Goal: Task Accomplishment & Management: Use online tool/utility

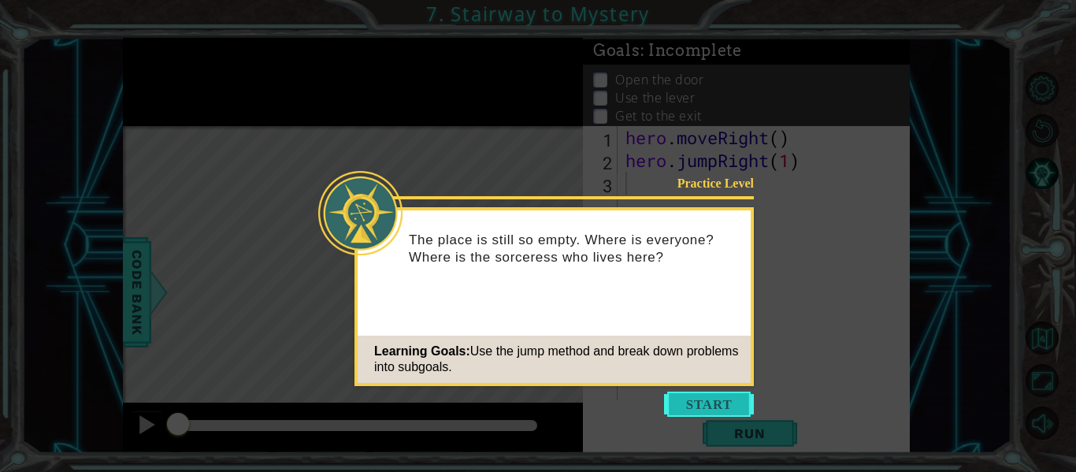
click at [703, 394] on button "Start" at bounding box center [709, 403] width 90 height 25
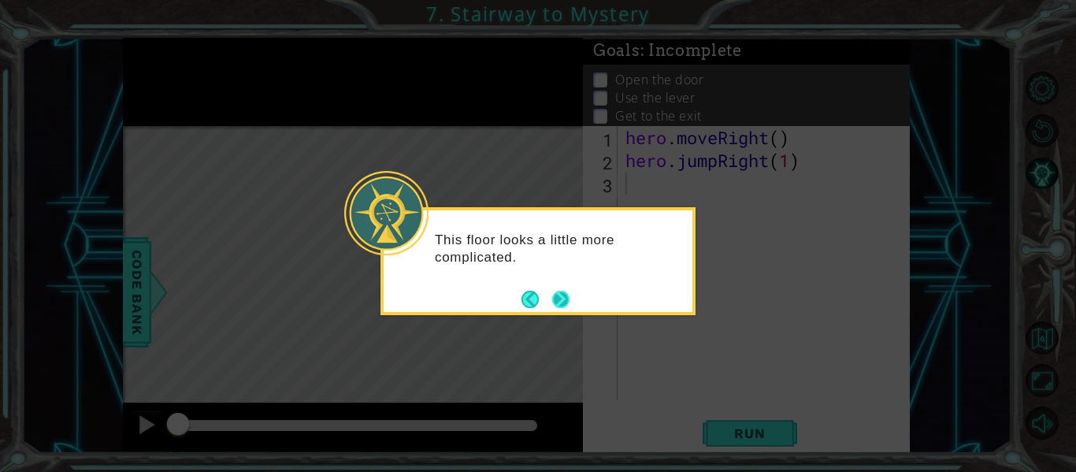
click at [569, 295] on button "Next" at bounding box center [560, 299] width 17 height 17
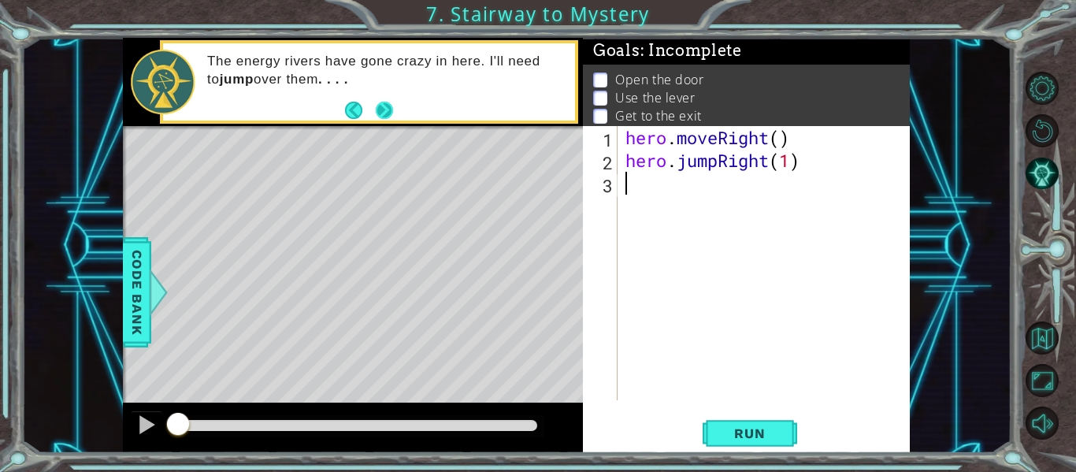
click at [380, 115] on button "Next" at bounding box center [384, 109] width 17 height 17
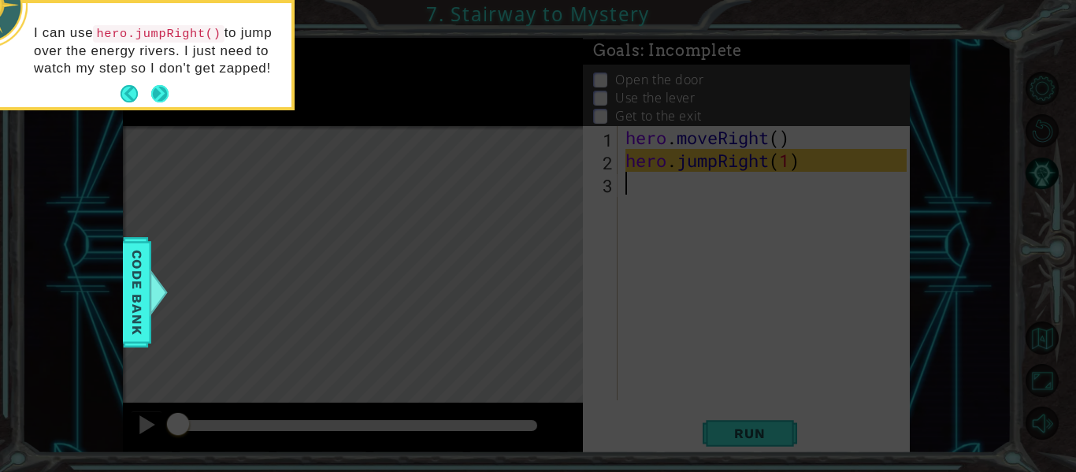
click at [158, 91] on button "Next" at bounding box center [159, 93] width 17 height 17
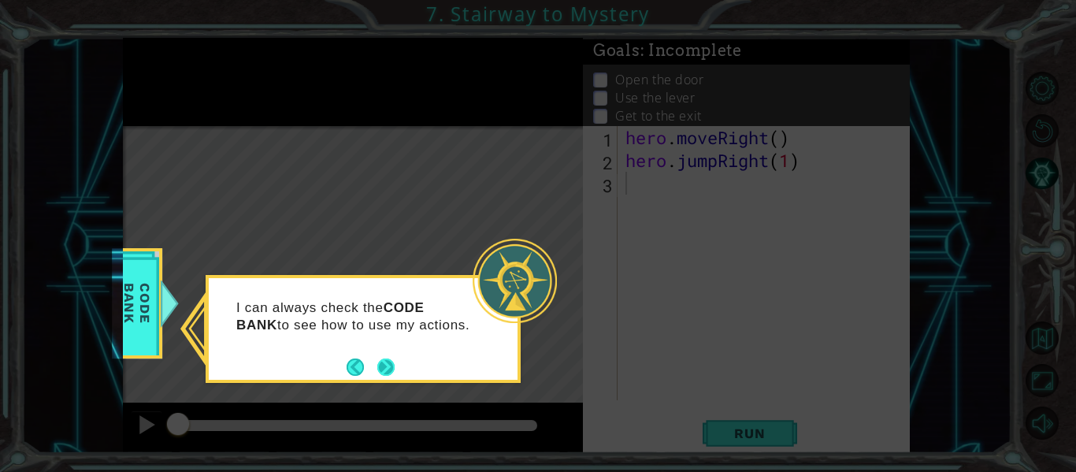
click at [390, 375] on button "Next" at bounding box center [385, 366] width 17 height 17
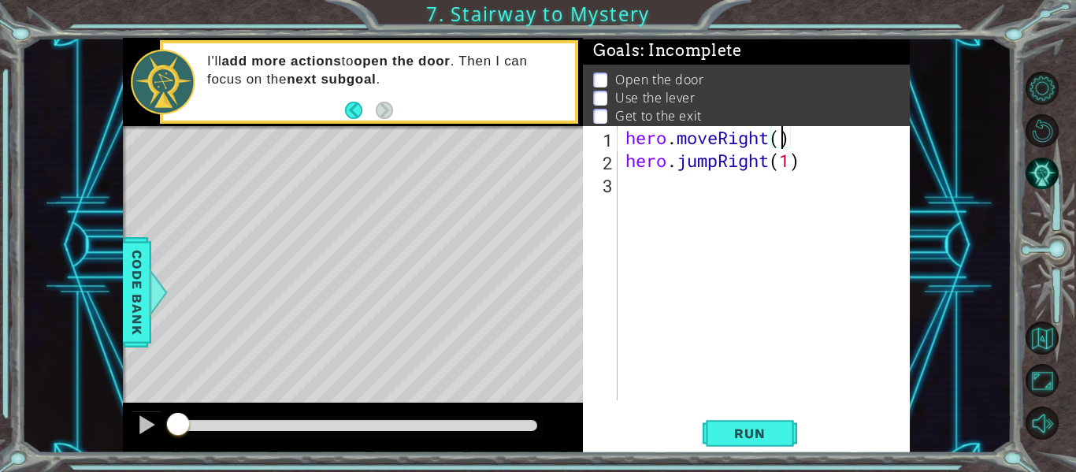
click at [782, 140] on div "hero . moveRight ( ) hero . jumpRight ( 1 )" at bounding box center [768, 286] width 292 height 320
type textarea "hero.moveRight(1)"
click at [757, 427] on span "Run" at bounding box center [749, 433] width 62 height 16
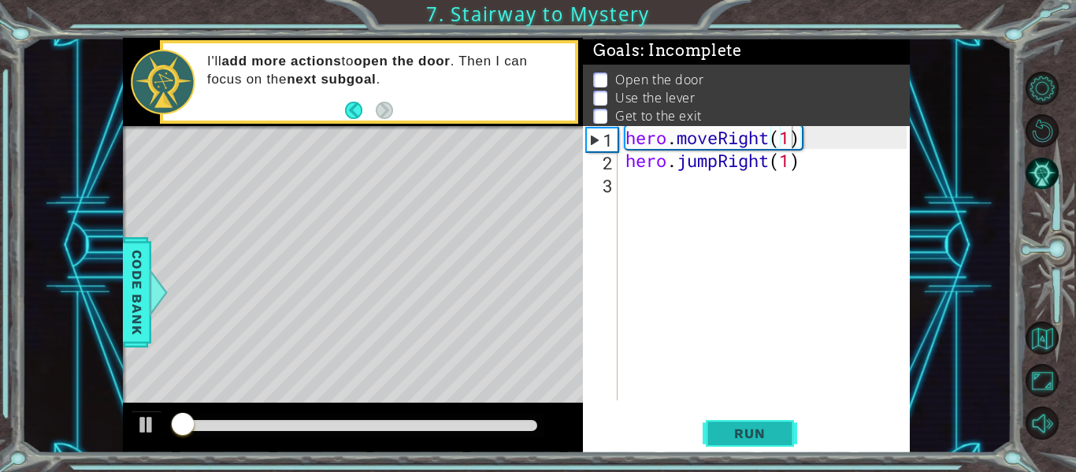
click at [757, 427] on span "Run" at bounding box center [749, 433] width 62 height 16
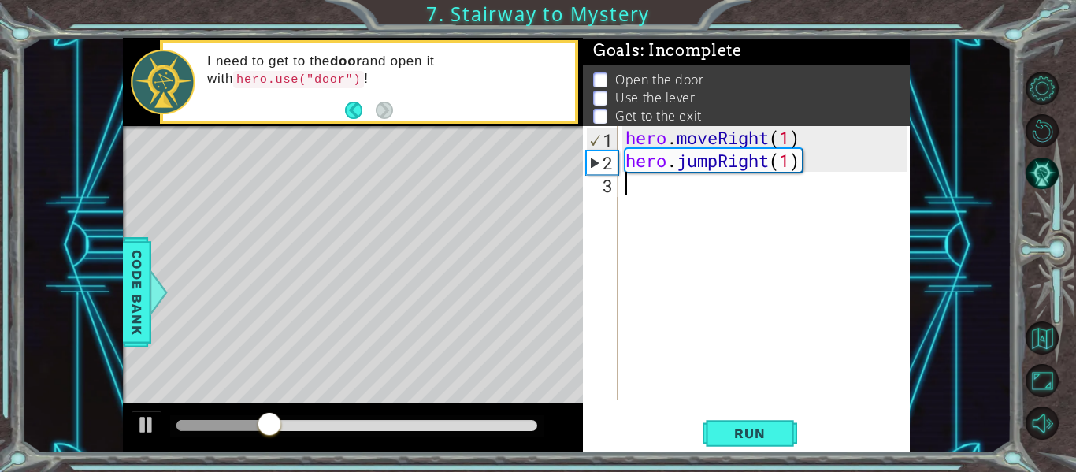
click at [648, 212] on div "hero . moveRight ( 1 ) hero . jumpRight ( 1 )" at bounding box center [768, 286] width 292 height 320
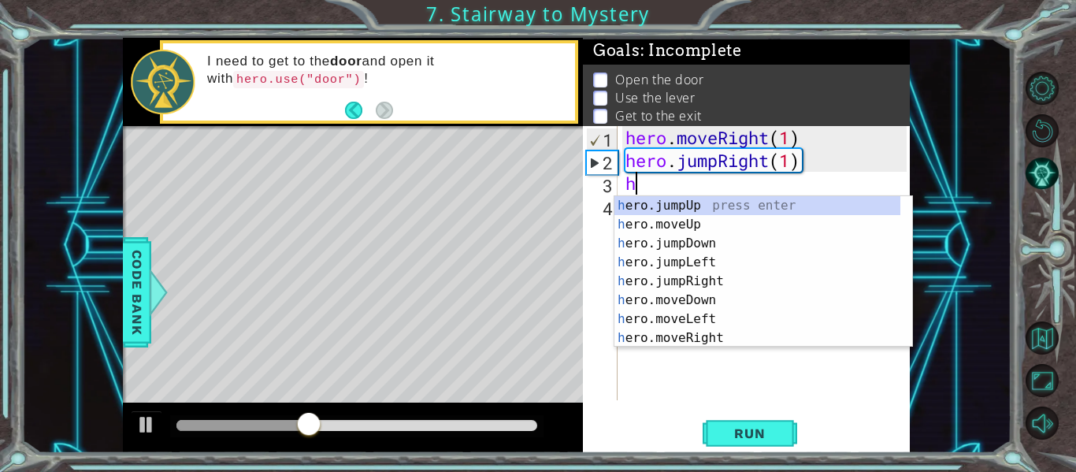
type textarea "her"
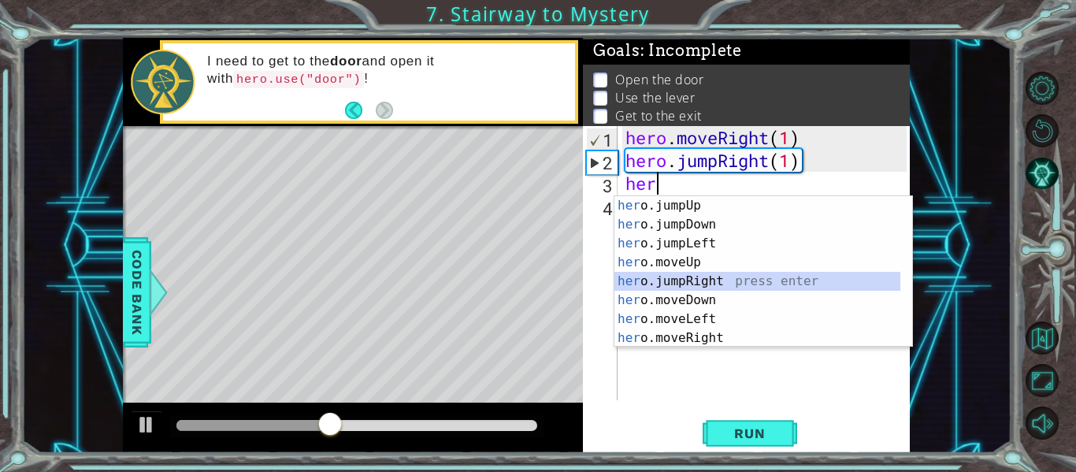
click at [697, 281] on div "her o.jumpUp press enter her o.jumpDown press enter her o.jumpLeft press enter …" at bounding box center [757, 290] width 286 height 189
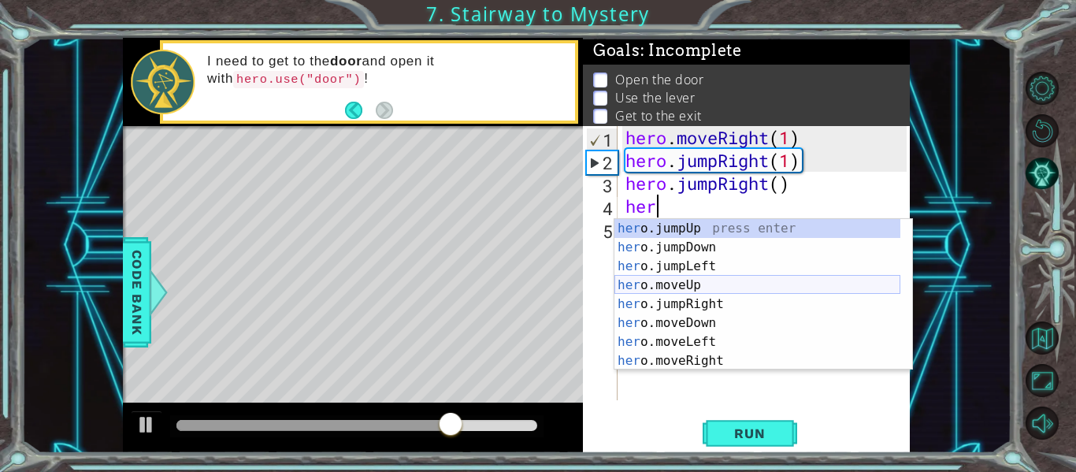
click at [665, 284] on div "her o.jumpUp press enter her o.jumpDown press enter her o.jumpLeft press enter …" at bounding box center [757, 313] width 286 height 189
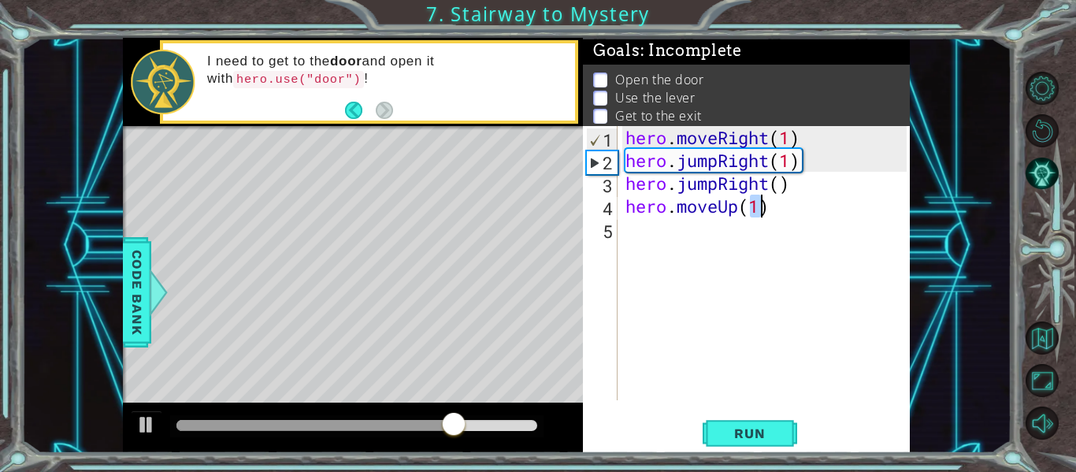
type textarea "hero.moveUp(1)"
click at [633, 248] on div "hero . moveRight ( 1 ) hero . jumpRight ( 1 ) hero . jumpRight ( ) hero . moveU…" at bounding box center [768, 286] width 292 height 320
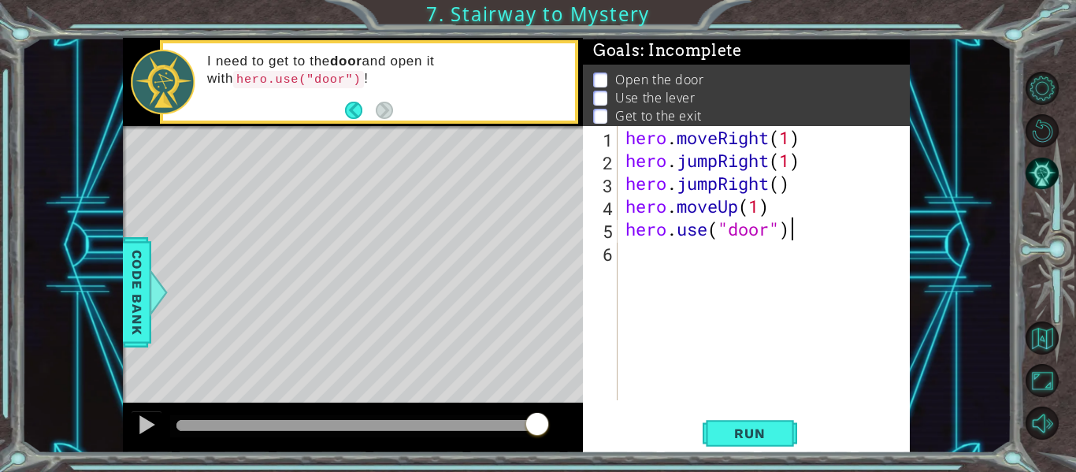
scroll to position [0, 7]
click at [721, 431] on span "Run" at bounding box center [749, 433] width 62 height 16
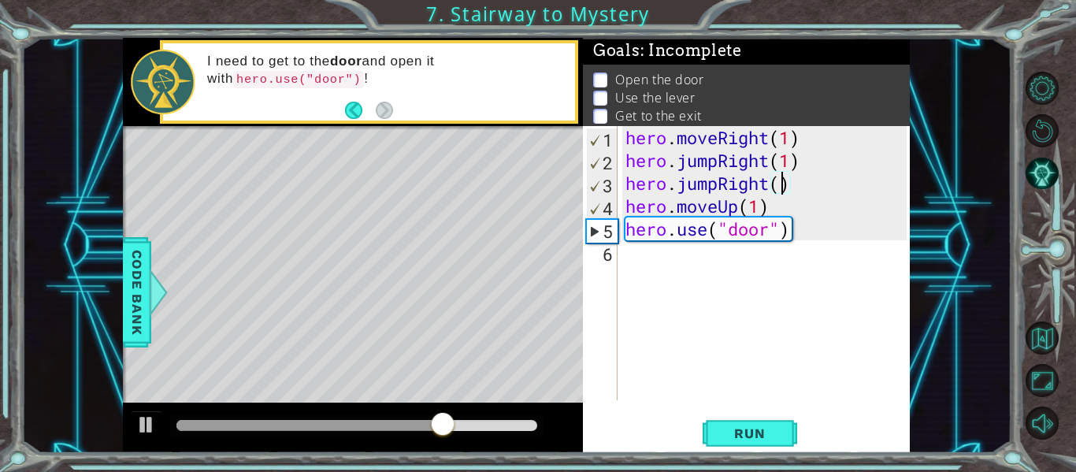
click at [777, 181] on div "hero . moveRight ( 1 ) hero . jumpRight ( 1 ) hero . jumpRight ( ) hero . moveU…" at bounding box center [768, 286] width 292 height 320
click at [730, 439] on span "Run" at bounding box center [749, 433] width 62 height 16
click at [626, 215] on div "hero . moveRight ( 1 ) hero . jumpRight ( 1 ) hero . jumpRight ( 1 ) hero . mov…" at bounding box center [768, 286] width 292 height 320
click at [626, 226] on div "hero . moveRight ( 1 ) hero . jumpRight ( 1 ) hero . jumpRight ( 1 ) hero . mov…" at bounding box center [768, 286] width 292 height 320
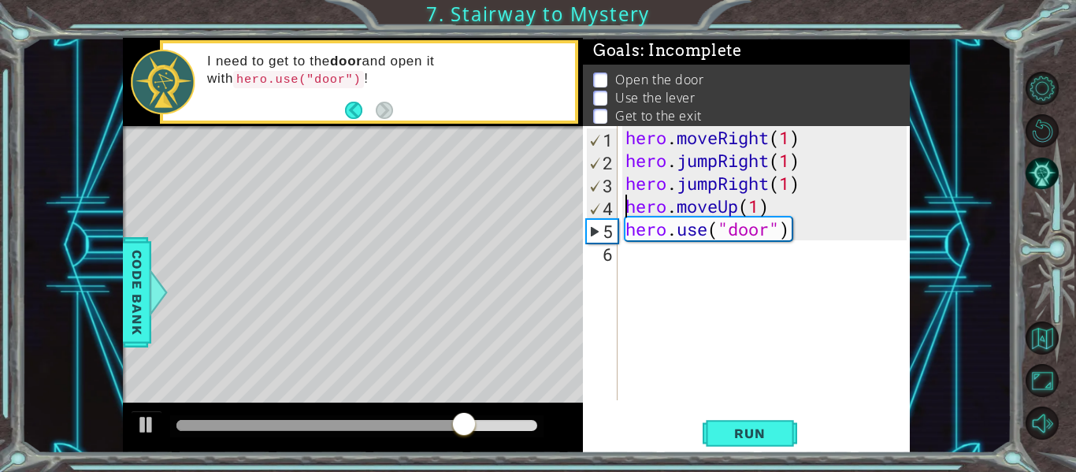
type textarea "hero.use("door")"
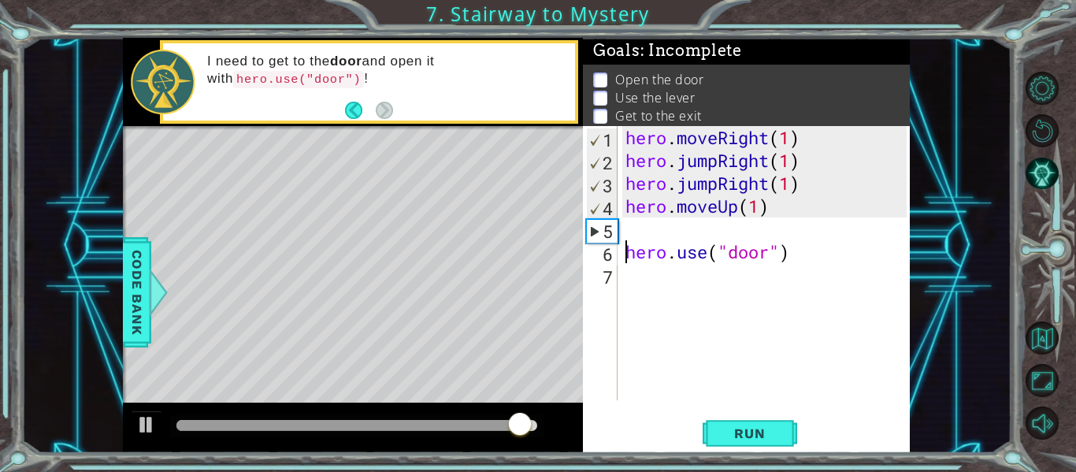
click at [626, 226] on div "hero . moveRight ( 1 ) hero . jumpRight ( 1 ) hero . jumpRight ( 1 ) hero . mov…" at bounding box center [768, 286] width 292 height 320
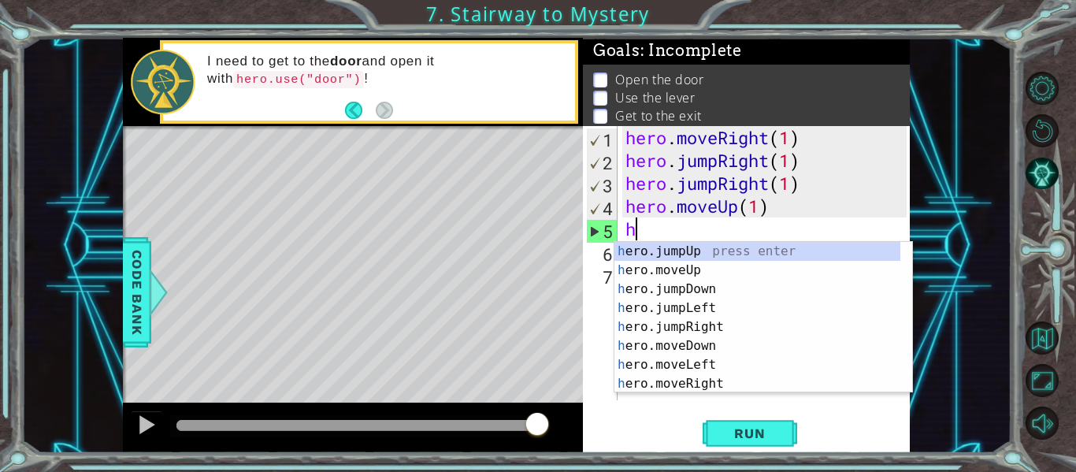
type textarea "her"
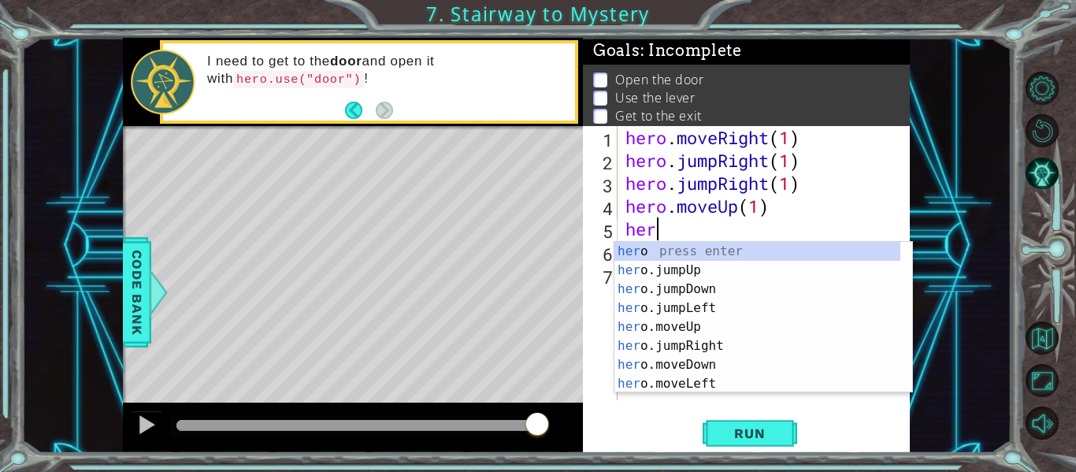
scroll to position [0, 1]
click at [695, 307] on div "her o press enter her o.jumpUp press enter her o.jumpDown press enter her o.jum…" at bounding box center [757, 336] width 286 height 189
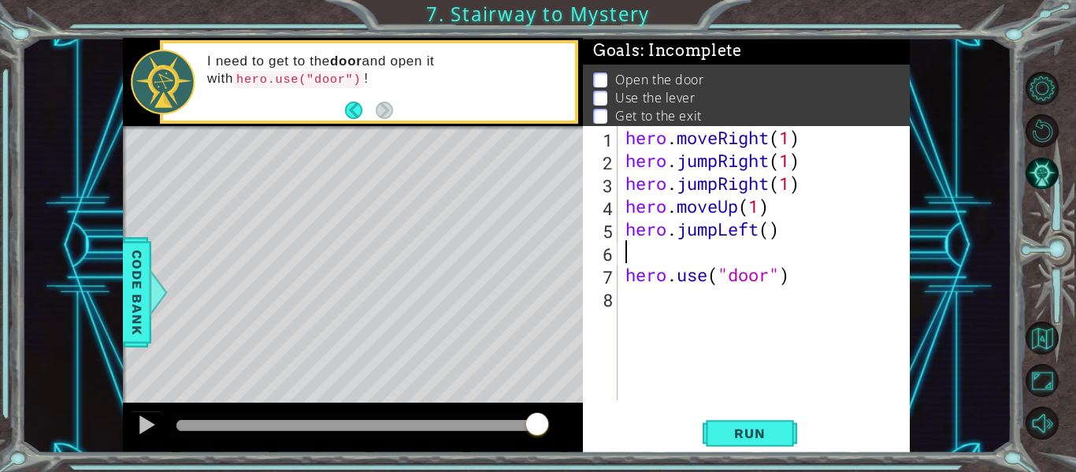
scroll to position [0, 0]
click at [761, 239] on div "hero . moveRight ( 1 ) hero . jumpRight ( 1 ) hero . jumpRight ( 1 ) hero . mov…" at bounding box center [768, 286] width 292 height 320
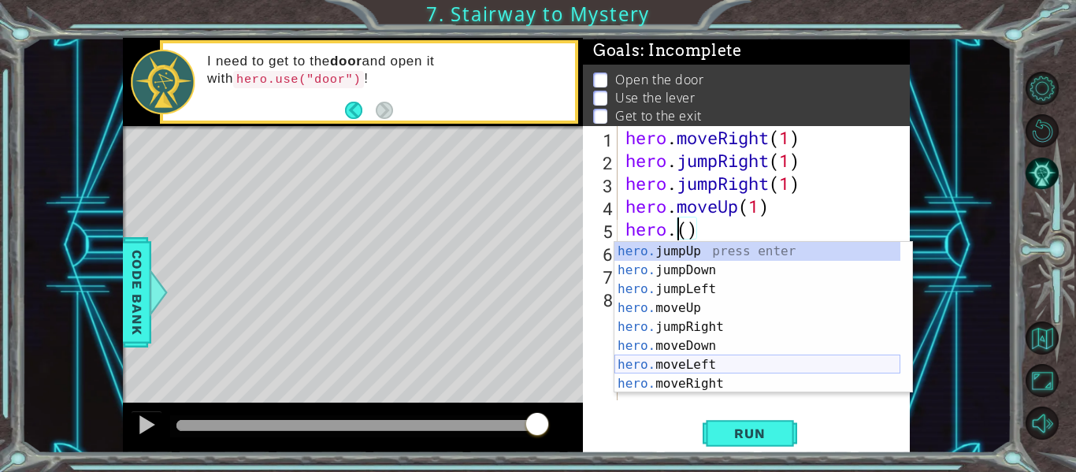
click at [715, 365] on div "hero. jumpUp press enter hero. jumpDown press enter hero. jumpLeft press enter …" at bounding box center [757, 336] width 286 height 189
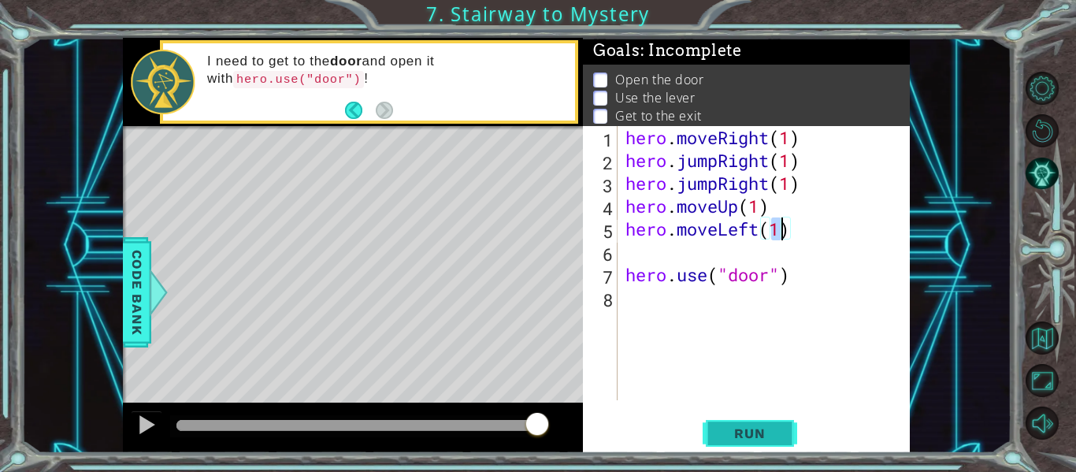
type textarea "hero.moveLeft(1)"
click at [728, 428] on span "Run" at bounding box center [749, 433] width 62 height 16
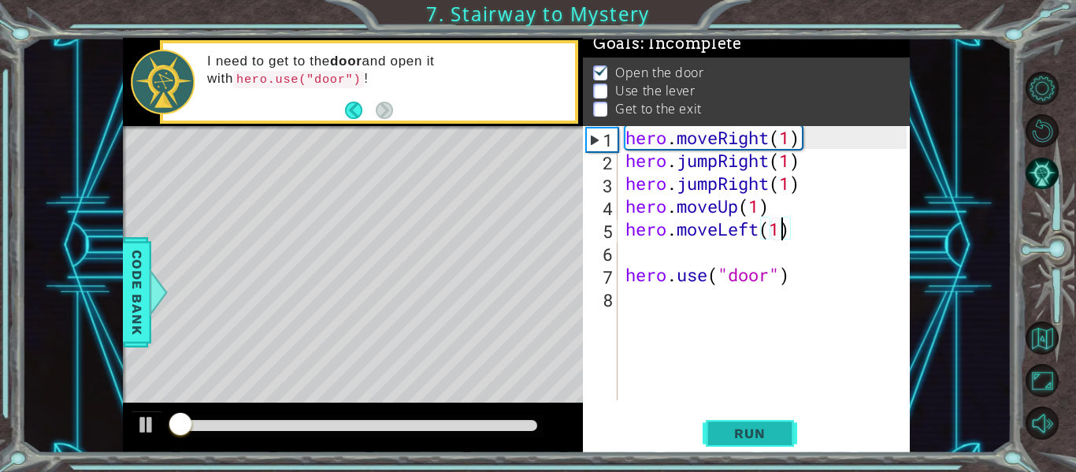
scroll to position [13, 0]
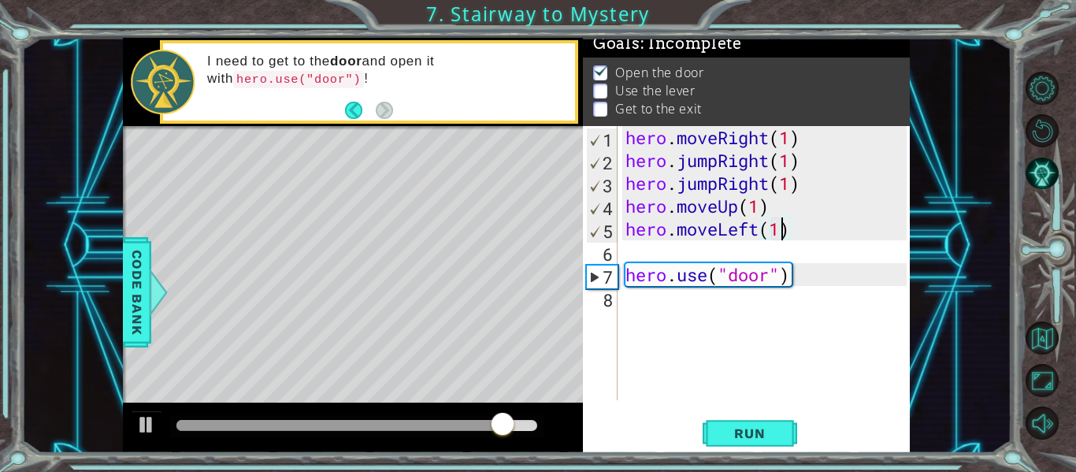
click at [625, 298] on div "hero . moveRight ( 1 ) hero . jumpRight ( 1 ) hero . jumpRight ( 1 ) hero . mov…" at bounding box center [768, 286] width 292 height 320
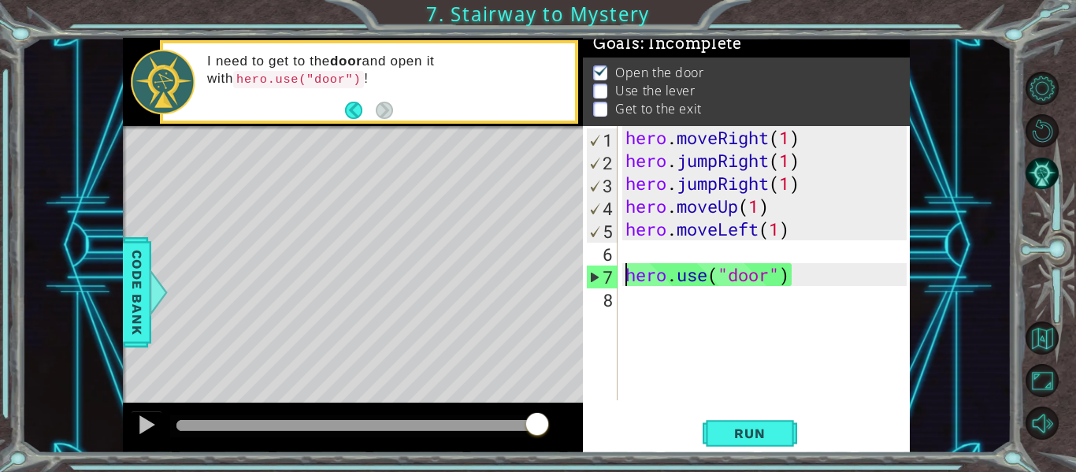
click at [624, 283] on div "hero . moveRight ( 1 ) hero . jumpRight ( 1 ) hero . jumpRight ( 1 ) hero . mov…" at bounding box center [768, 286] width 292 height 320
type textarea "hero.use("door")"
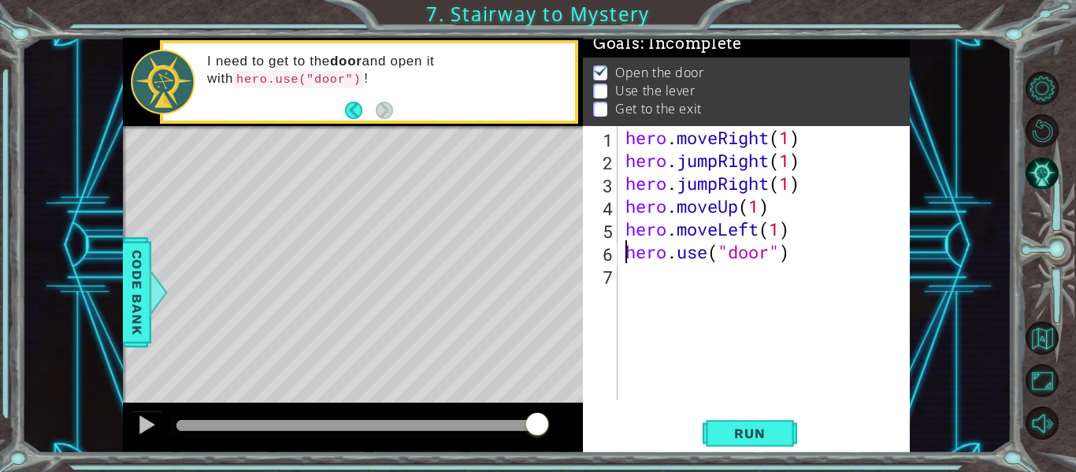
click at [624, 285] on div "hero . moveRight ( 1 ) hero . jumpRight ( 1 ) hero . jumpRight ( 1 ) hero . mov…" at bounding box center [768, 286] width 292 height 320
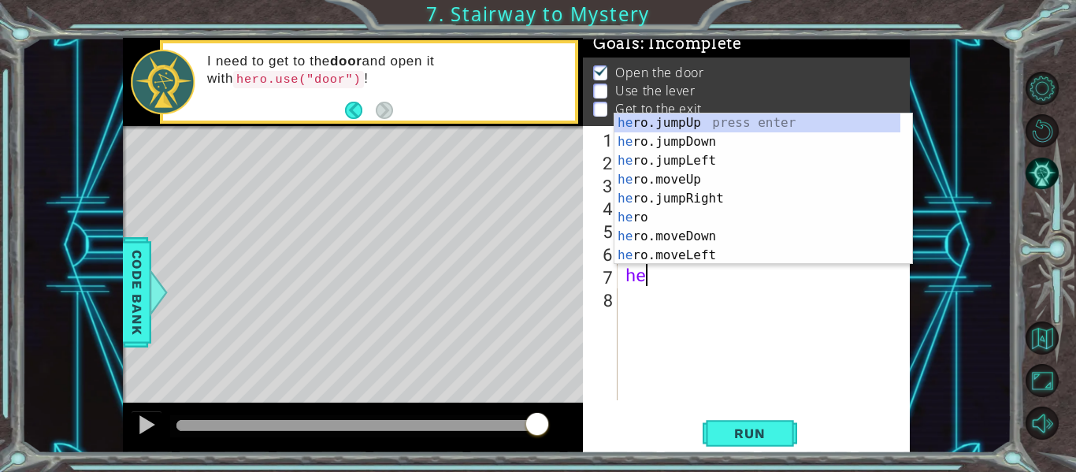
scroll to position [0, 1]
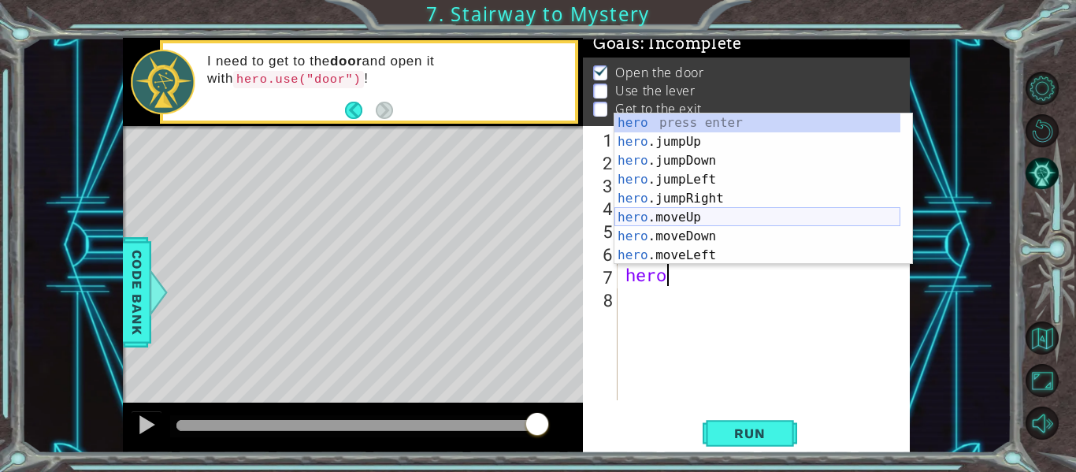
click at [718, 216] on div "hero press enter hero .jumpUp press enter hero .jumpDown press enter hero .jump…" at bounding box center [757, 207] width 286 height 189
type textarea "hero.moveUp(1)"
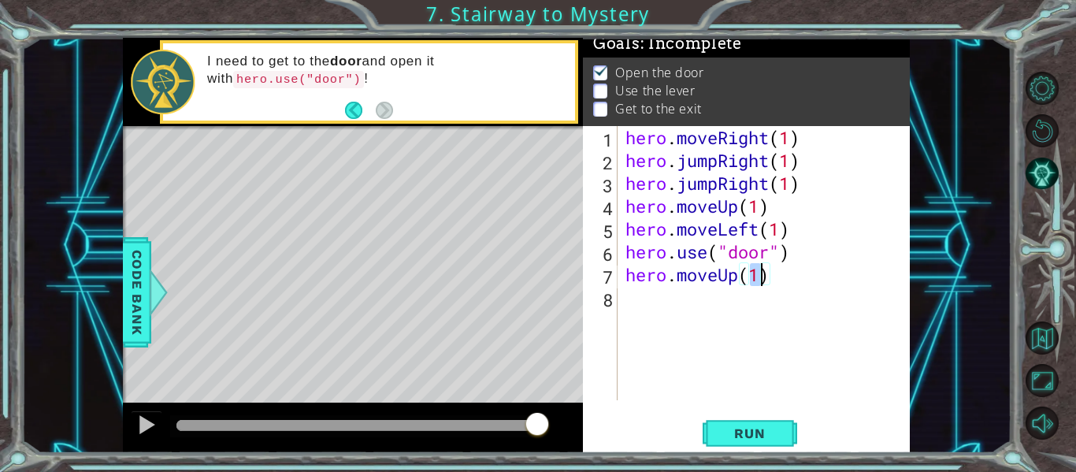
click at [631, 298] on div "hero . moveRight ( 1 ) hero . jumpRight ( 1 ) hero . jumpRight ( 1 ) hero . mov…" at bounding box center [768, 286] width 292 height 320
click at [760, 279] on div "hero . moveRight ( 1 ) hero . jumpRight ( 1 ) hero . jumpRight ( 1 ) hero . mov…" at bounding box center [768, 286] width 292 height 320
type textarea "hero.moveUp(2)"
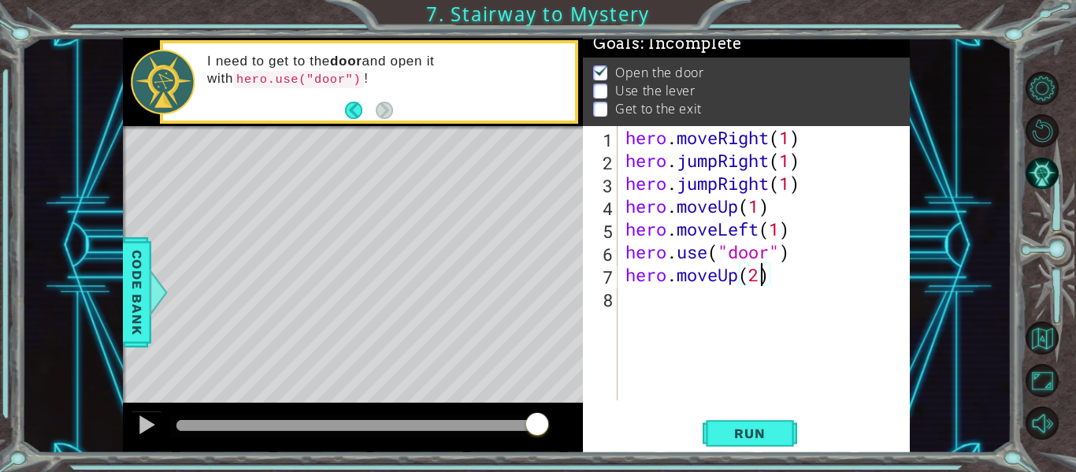
click at [640, 298] on div "hero . moveRight ( 1 ) hero . jumpRight ( 1 ) hero . jumpRight ( 1 ) hero . mov…" at bounding box center [768, 286] width 292 height 320
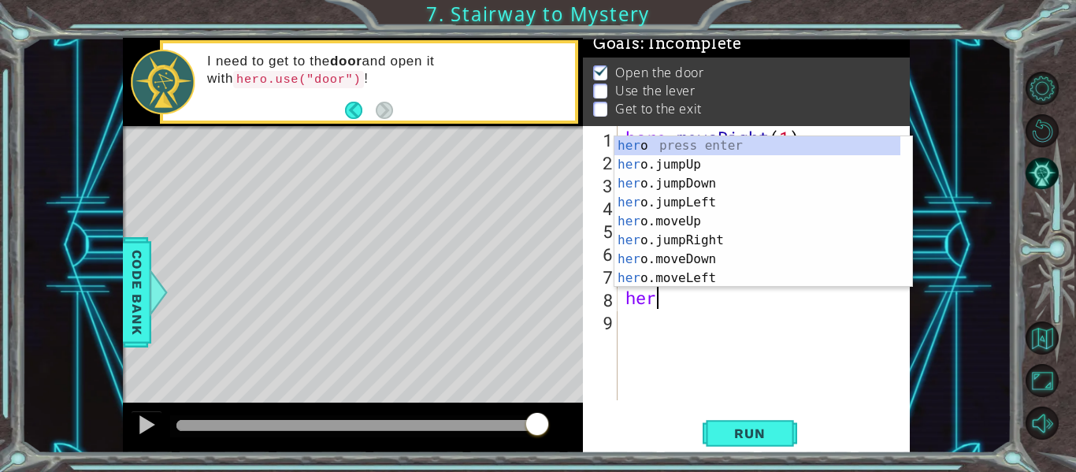
scroll to position [0, 1]
click at [664, 279] on div "her o press enter her o.jumpUp press enter her o.jumpDown press enter her o.jum…" at bounding box center [757, 230] width 286 height 189
type textarea "hero.moveLeft(1)"
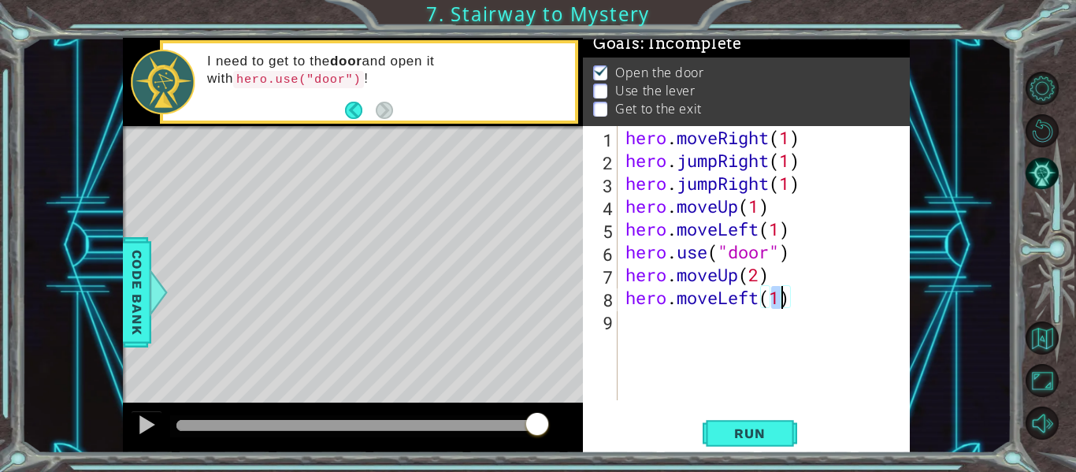
click at [631, 335] on div "hero . moveRight ( 1 ) hero . jumpRight ( 1 ) hero . jumpRight ( 1 ) hero . mov…" at bounding box center [768, 286] width 292 height 320
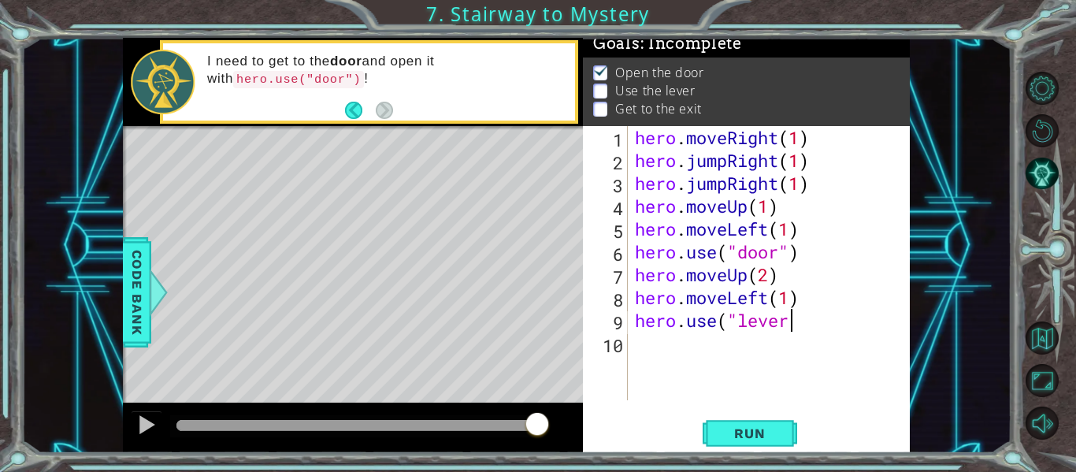
scroll to position [0, 7]
type textarea "hero.use("lever")"
click at [723, 428] on span "Run" at bounding box center [749, 433] width 62 height 16
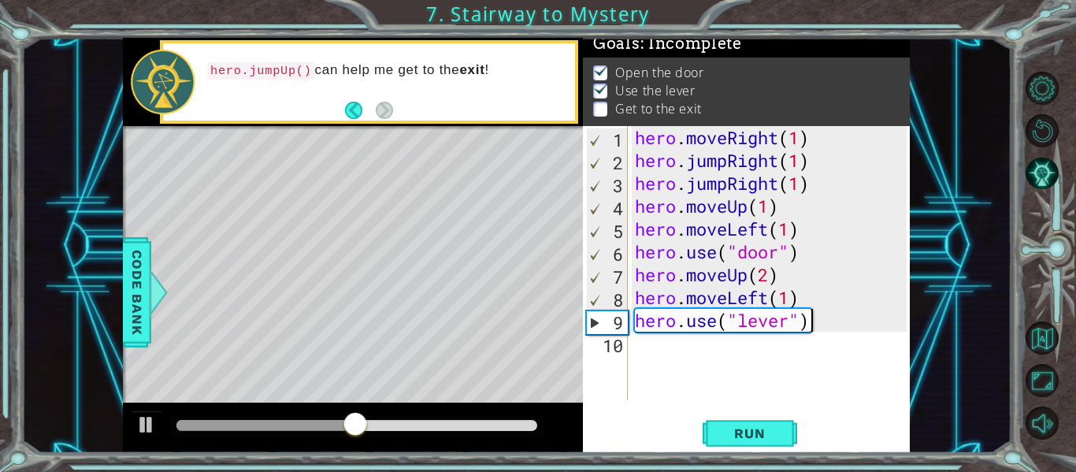
click at [644, 356] on div "hero . moveRight ( 1 ) hero . jumpRight ( 1 ) hero . jumpRight ( 1 ) hero . mov…" at bounding box center [773, 286] width 283 height 320
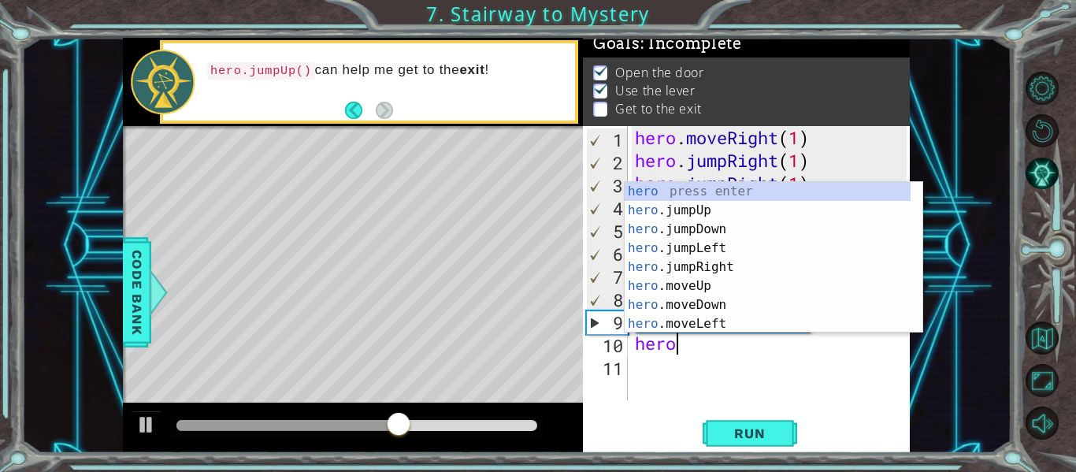
scroll to position [0, 2]
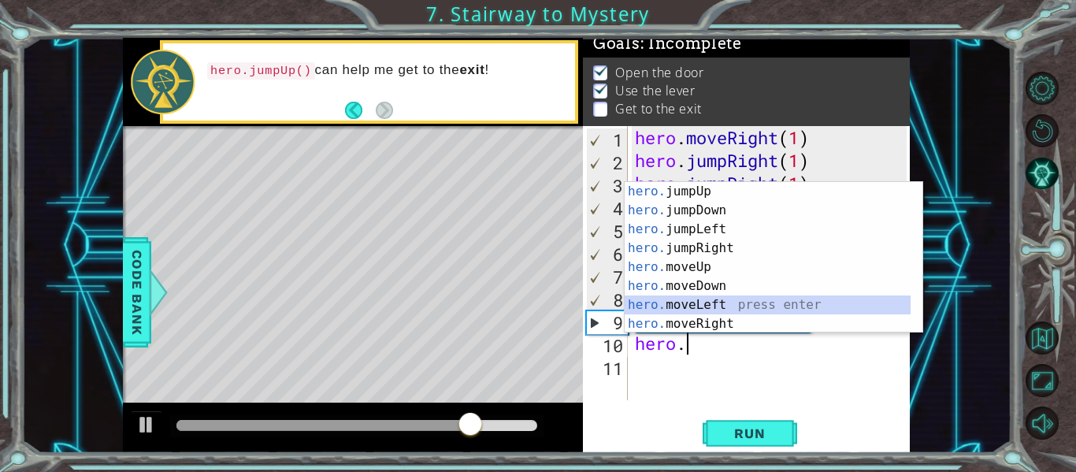
click at [722, 306] on div "hero. jumpUp press enter hero. jumpDown press enter hero. jumpLeft press enter …" at bounding box center [767, 276] width 286 height 189
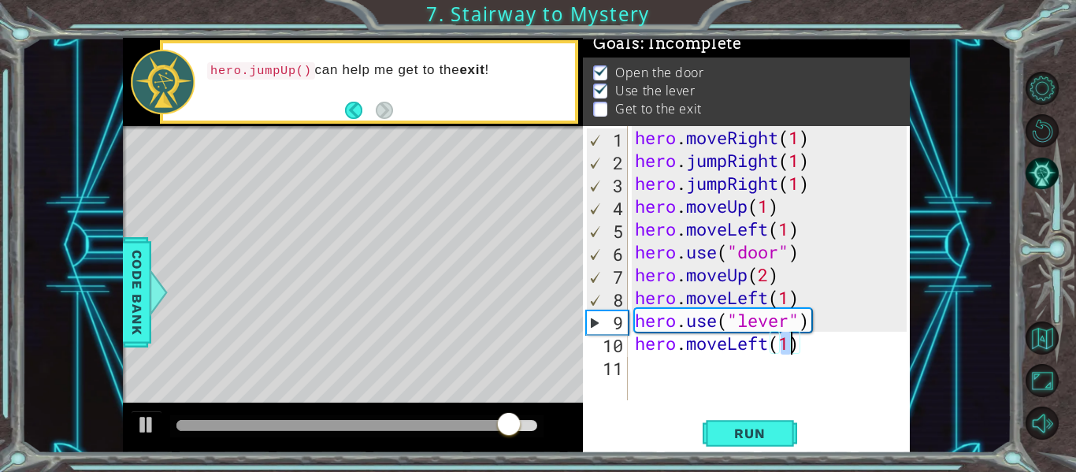
type textarea "hero.moveLeft(2)"
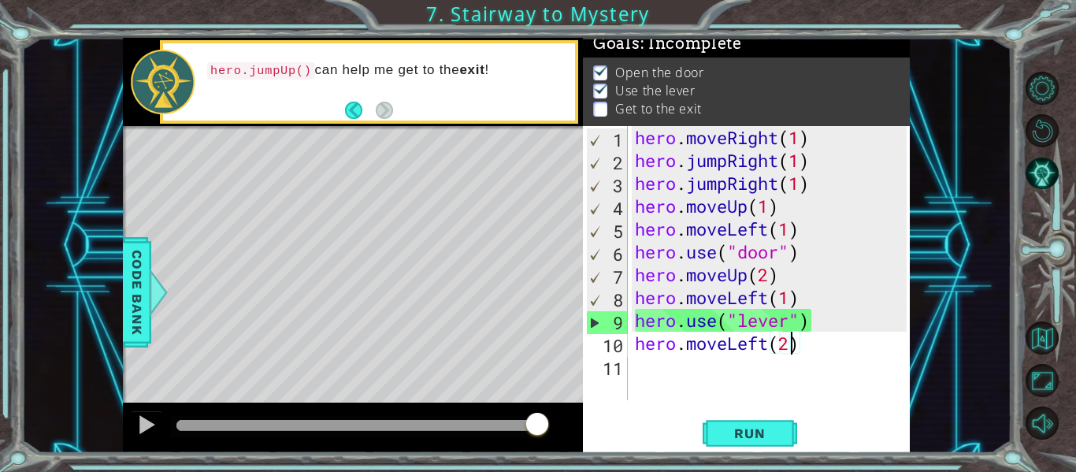
click at [637, 363] on div "hero . moveRight ( 1 ) hero . jumpRight ( 1 ) hero . jumpRight ( 1 ) hero . mov…" at bounding box center [773, 286] width 283 height 320
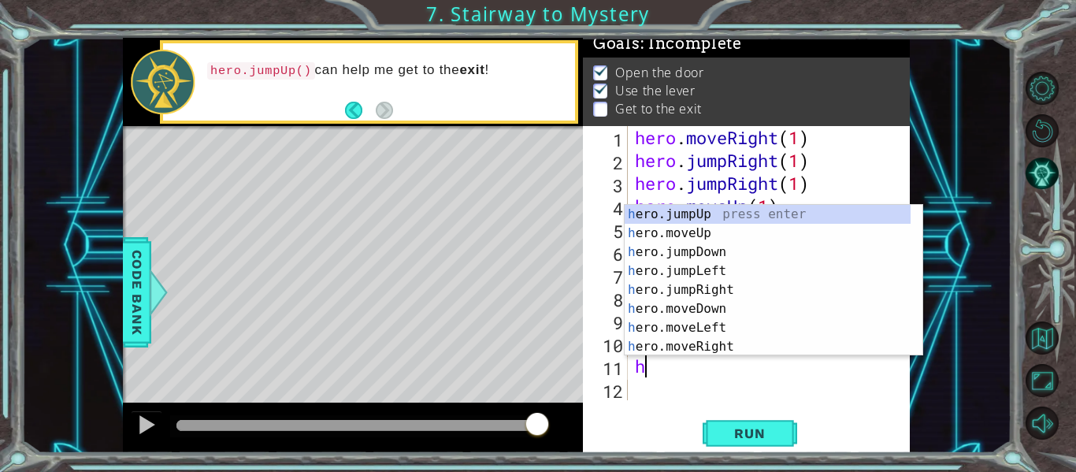
type textarea "her"
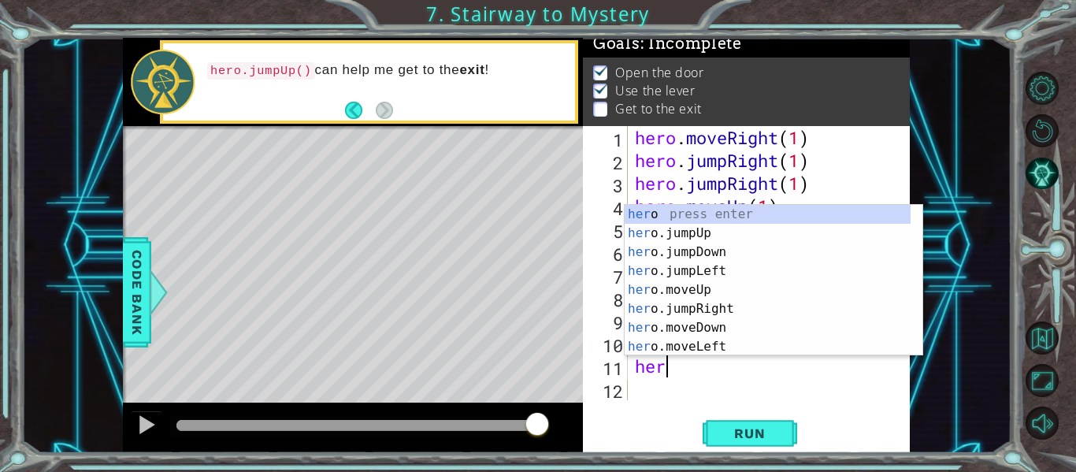
scroll to position [0, 1]
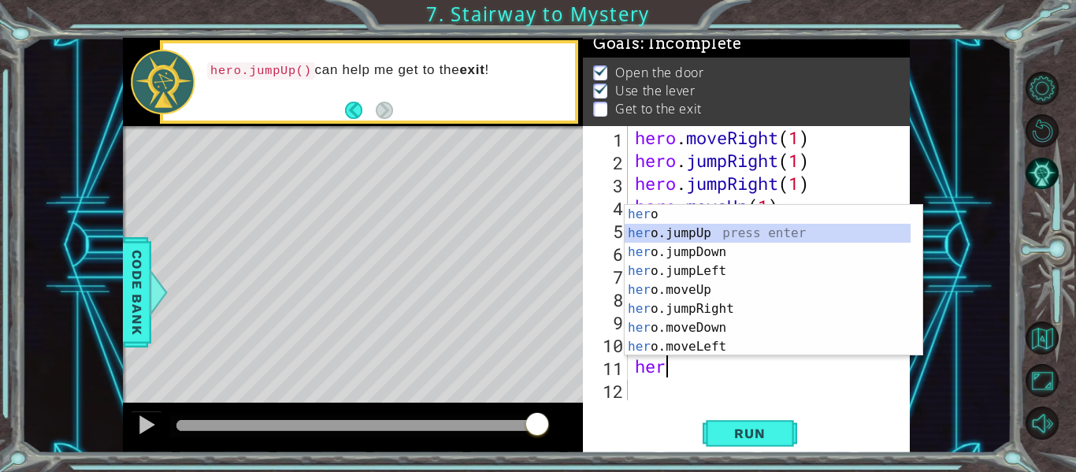
click at [686, 234] on div "her o press enter her o.jumpUp press enter her o.jumpDown press enter her o.jum…" at bounding box center [767, 299] width 286 height 189
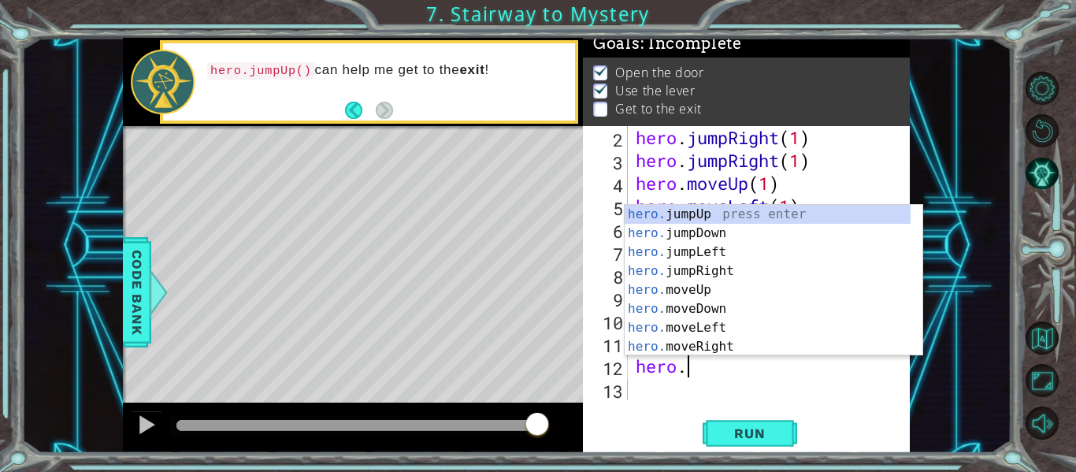
scroll to position [0, 2]
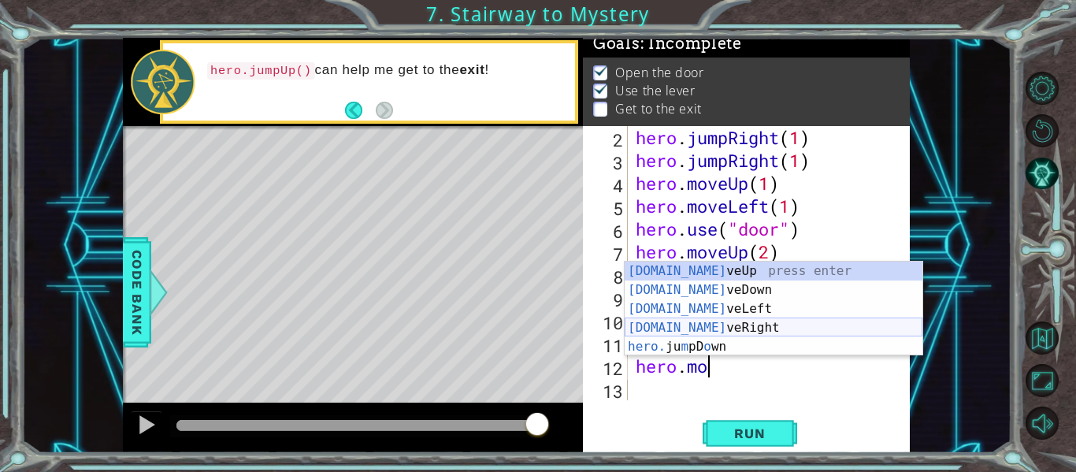
click at [716, 324] on div "[DOMAIN_NAME] veUp press enter [DOMAIN_NAME] veDown press enter [DOMAIN_NAME] v…" at bounding box center [773, 327] width 298 height 132
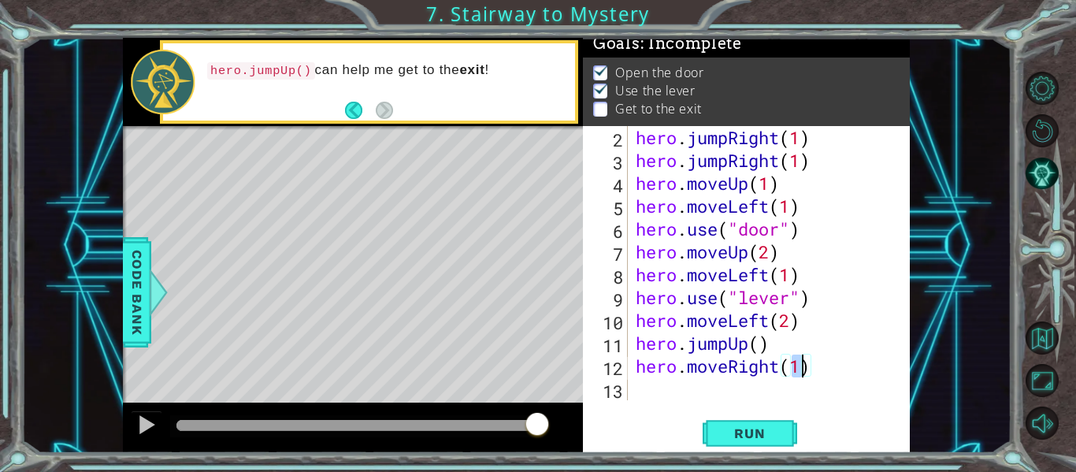
type textarea "hero.moveRight(2)"
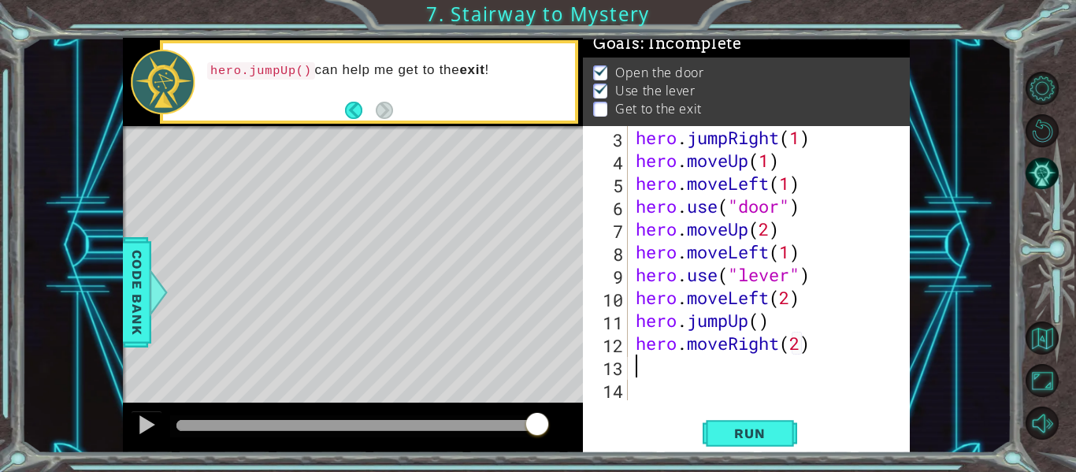
scroll to position [46, 0]
click at [758, 421] on button "Run" at bounding box center [749, 433] width 95 height 32
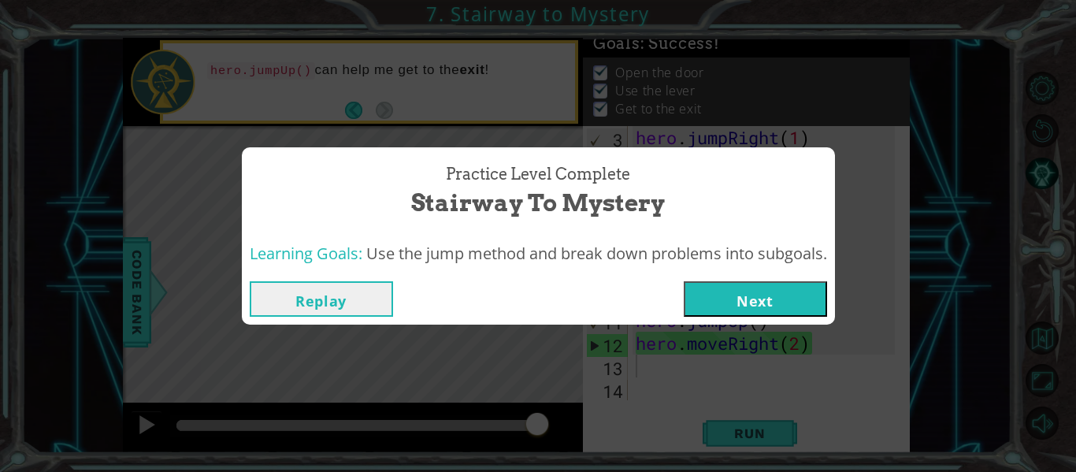
click at [762, 296] on button "Next" at bounding box center [755, 298] width 143 height 35
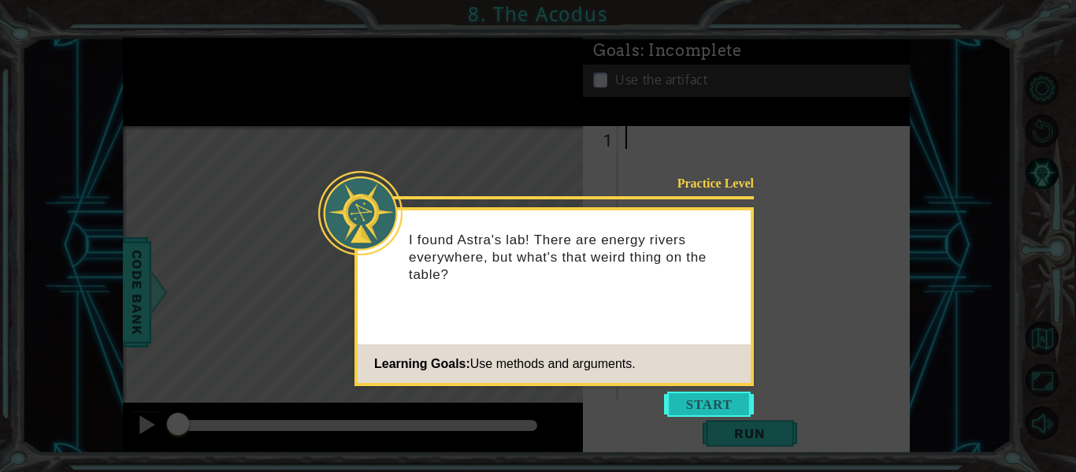
click at [712, 398] on button "Start" at bounding box center [709, 403] width 90 height 25
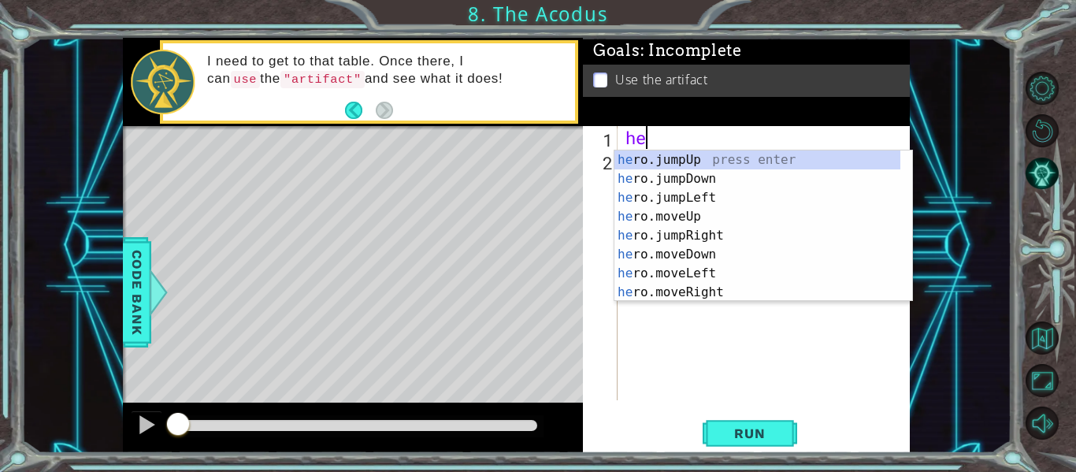
scroll to position [0, 1]
click at [688, 217] on div "her o.jumpUp press enter her o.jumpDown press enter her o.jumpLeft press enter …" at bounding box center [757, 244] width 286 height 189
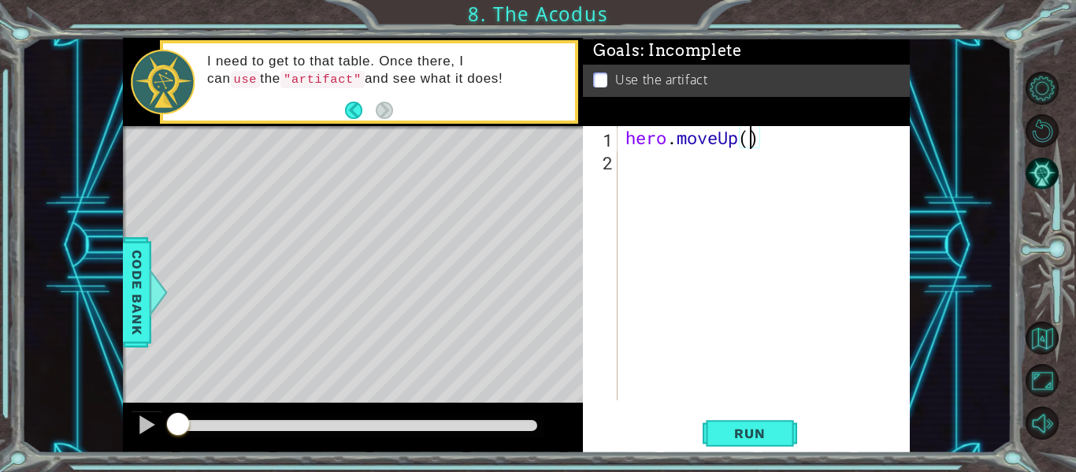
type textarea "hero.moveUp(2)"
click at [650, 172] on div "hero . moveUp ( 2 )" at bounding box center [768, 286] width 292 height 320
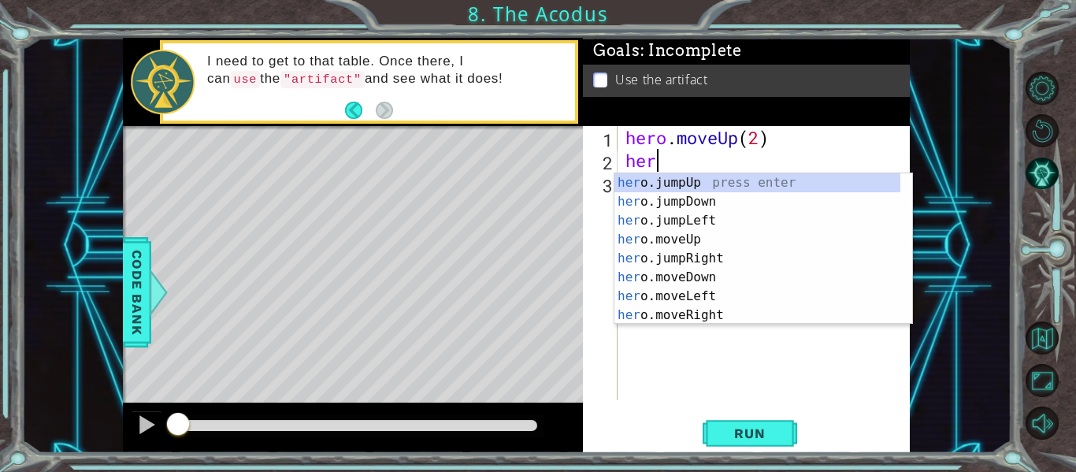
scroll to position [0, 1]
click at [684, 306] on div "hero .jumpUp press enter hero .jumpDown press enter hero .jumpLeft press enter …" at bounding box center [757, 267] width 286 height 189
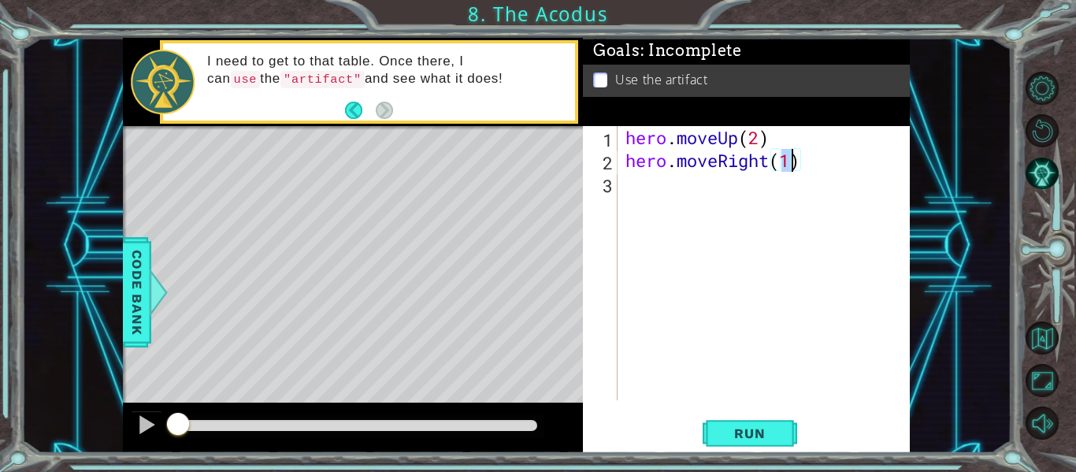
click at [768, 169] on div "hero . moveUp ( 2 ) hero . moveRight ( 1 )" at bounding box center [768, 286] width 292 height 320
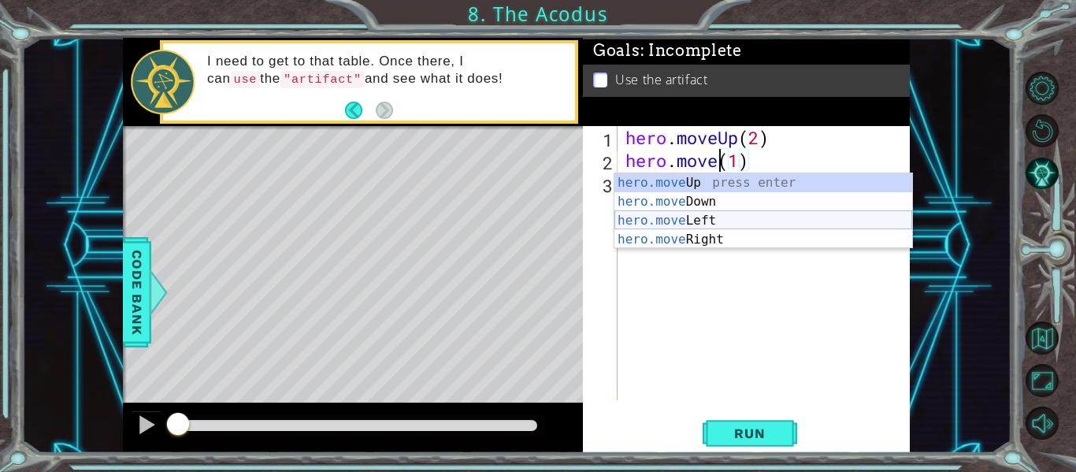
click at [702, 219] on div "hero.move Up press enter hero.move Down press enter hero.move Left press enter …" at bounding box center [763, 229] width 298 height 113
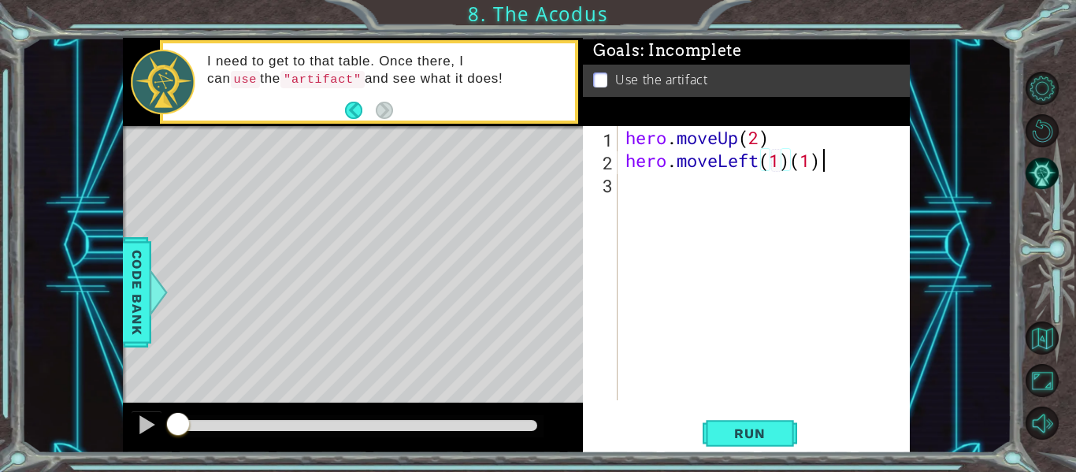
click at [819, 165] on div "hero . moveUp ( 2 ) hero . moveLeft ( 1 ) ( 1 )" at bounding box center [768, 286] width 292 height 320
type textarea "hero.moveLeft(1)"
click at [618, 187] on div "hero.moveLeft(1) 1 2 3 hero . moveUp ( 2 ) hero . moveLeft ( 1 ) הההההההההההההה…" at bounding box center [745, 263] width 324 height 274
click at [624, 186] on div "hero . moveUp ( 2 ) hero . moveLeft ( 1 )" at bounding box center [768, 286] width 292 height 320
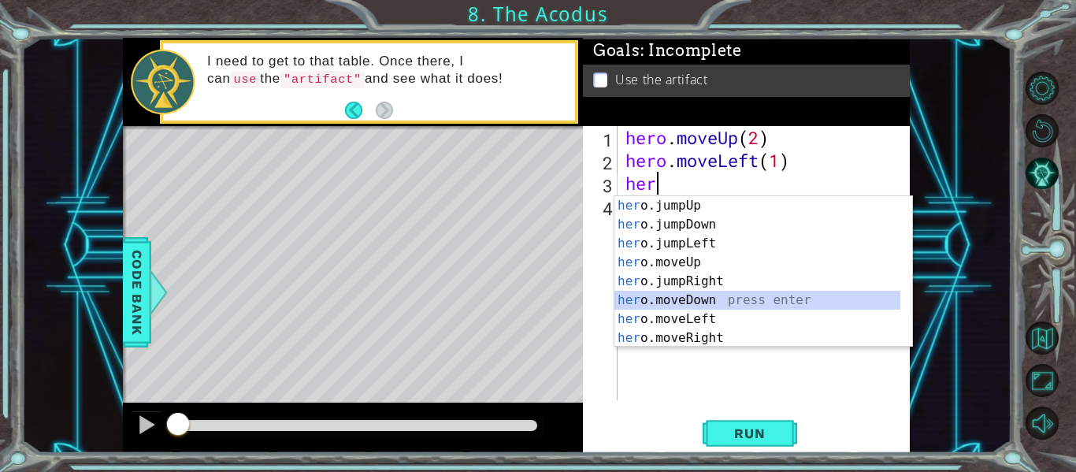
click at [708, 298] on div "her o.jumpUp press enter her o.jumpDown press enter her o.jumpLeft press enter …" at bounding box center [757, 290] width 286 height 189
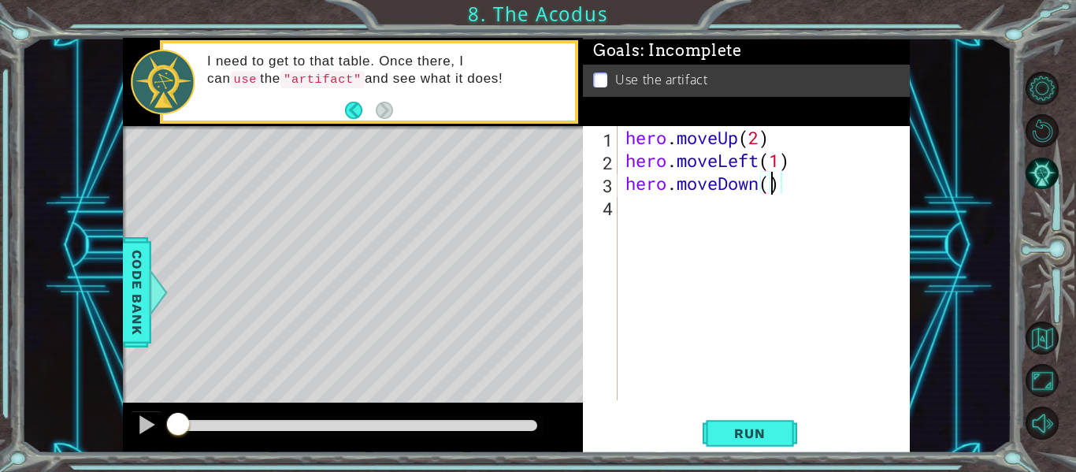
type textarea "hero.moveDown(2)"
click at [638, 209] on div "hero . moveUp ( 2 ) hero . moveLeft ( 1 ) hero . moveDown ( 2 )" at bounding box center [768, 286] width 292 height 320
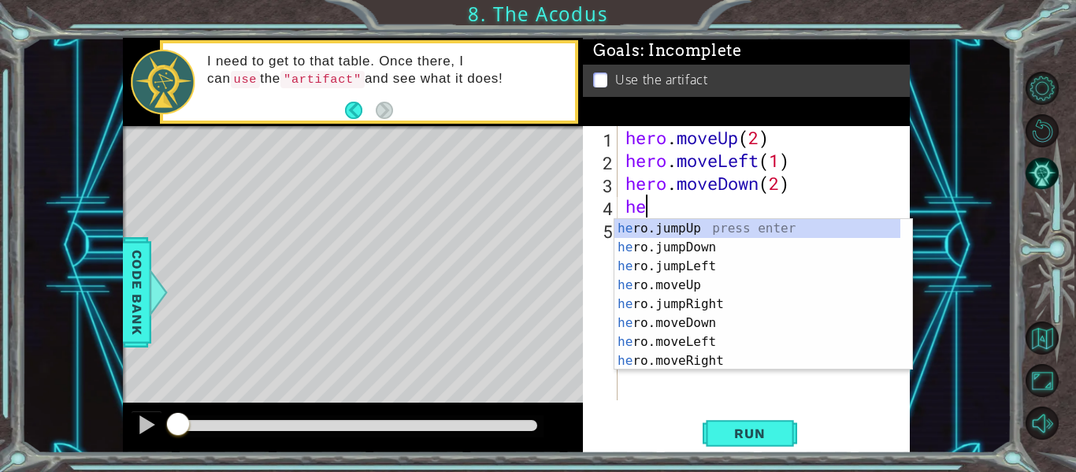
type textarea "her"
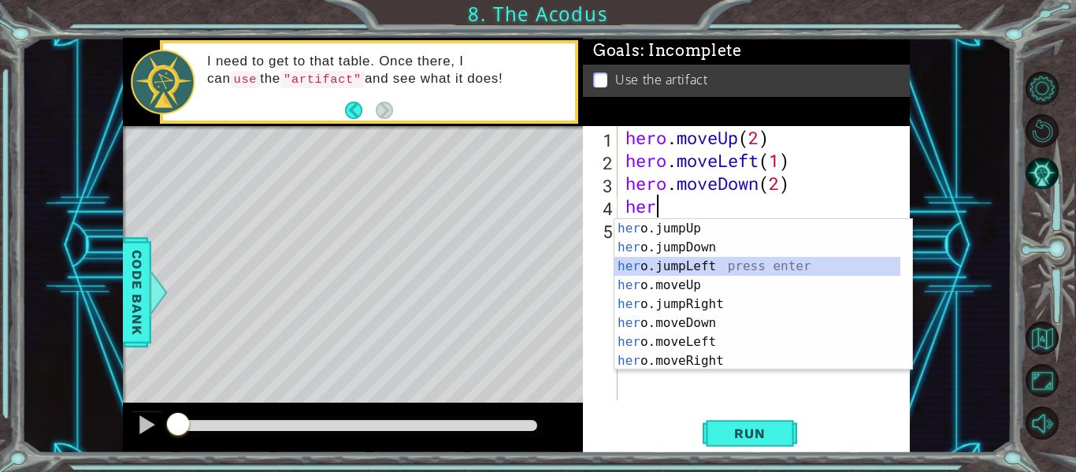
click at [676, 265] on div "her o.jumpUp press enter her o.jumpDown press enter her o.jumpLeft press enter …" at bounding box center [757, 313] width 286 height 189
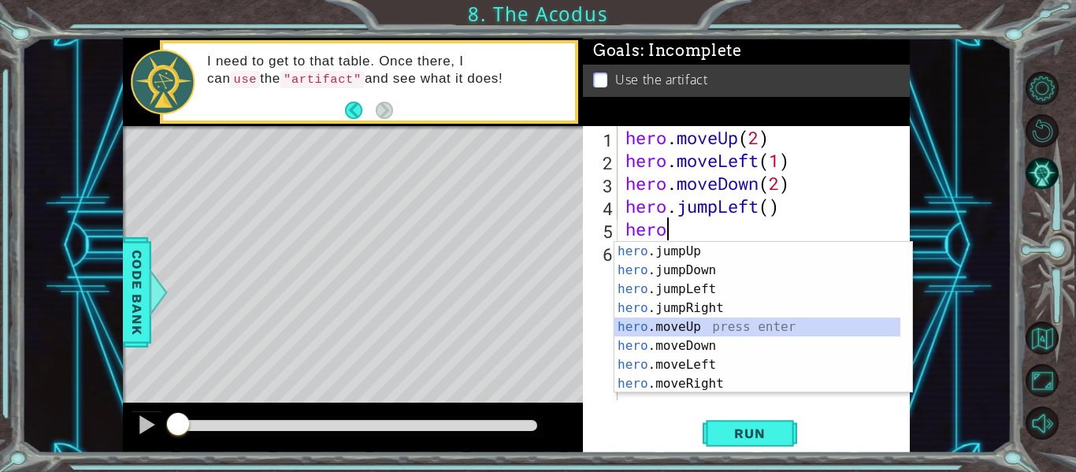
click at [685, 324] on div "hero .jumpUp press enter hero .jumpDown press enter hero .jumpLeft press enter …" at bounding box center [757, 336] width 286 height 189
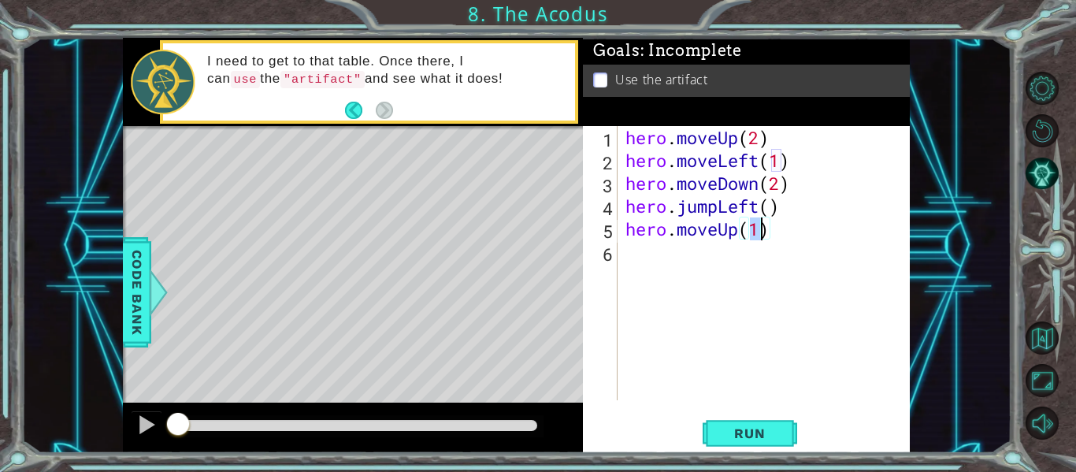
type textarea "hero.moveUp(2)"
click at [677, 280] on div "hero . moveUp ( 2 ) hero . moveLeft ( 1 ) hero . moveDown ( 2 ) hero . jumpLeft…" at bounding box center [768, 286] width 292 height 320
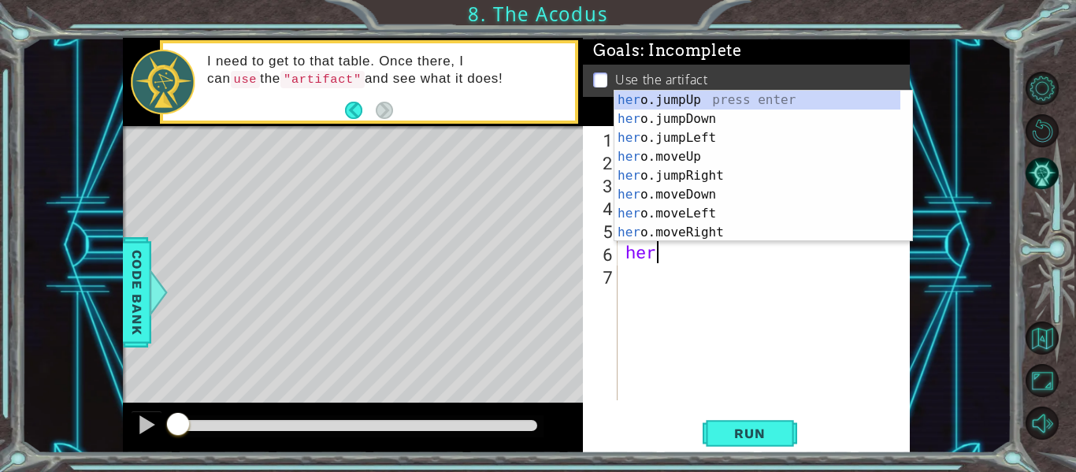
scroll to position [0, 1]
click at [691, 233] on div "hero .jumpUp press enter hero .jumpDown press enter hero .jumpLeft press enter …" at bounding box center [757, 185] width 286 height 189
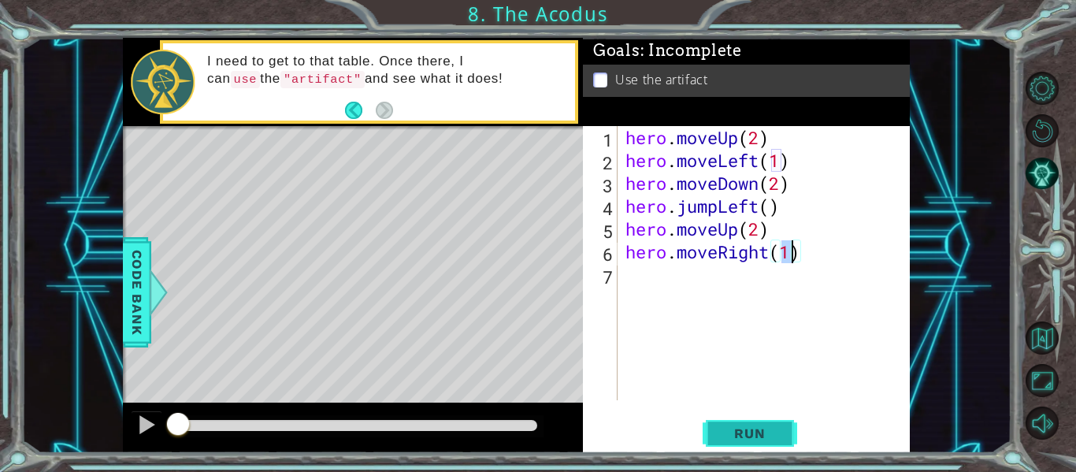
type textarea "hero.moveRight(1)"
click at [732, 426] on span "Run" at bounding box center [749, 433] width 62 height 16
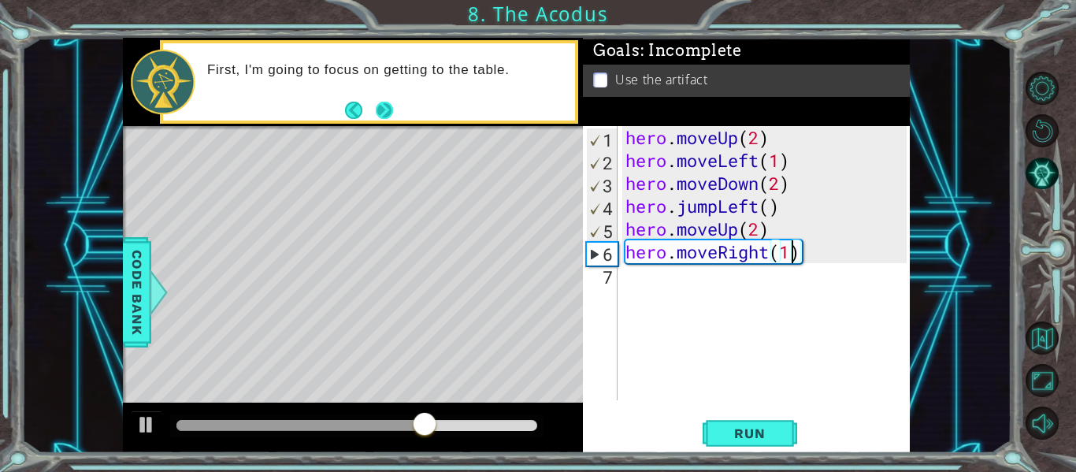
click at [384, 101] on button "Next" at bounding box center [384, 109] width 17 height 17
click at [621, 283] on div "hero.moveRight(1) 1 2 3 4 5 6 7 hero . moveUp ( 2 ) hero . moveLeft ( 1 ) hero …" at bounding box center [745, 263] width 324 height 274
click at [622, 280] on div "hero . moveUp ( 2 ) hero . moveLeft ( 1 ) hero . moveDown ( 2 ) hero . jumpLeft…" at bounding box center [768, 286] width 292 height 320
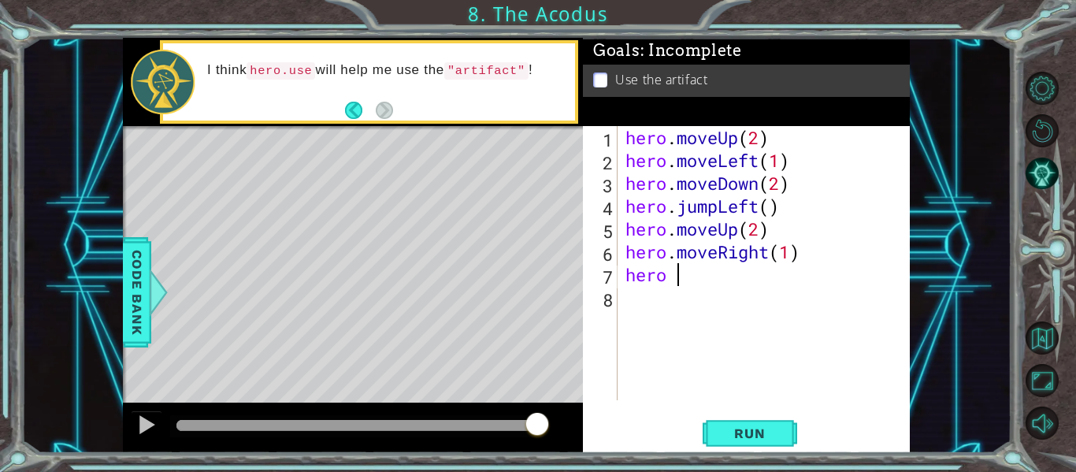
type textarea "hero"
click at [763, 282] on div "hero . moveUp ( 2 ) hero . moveLeft ( 1 ) hero . moveDown ( 2 ) hero . jumpLeft…" at bounding box center [768, 286] width 292 height 320
type textarea "hero.use("artifact")"
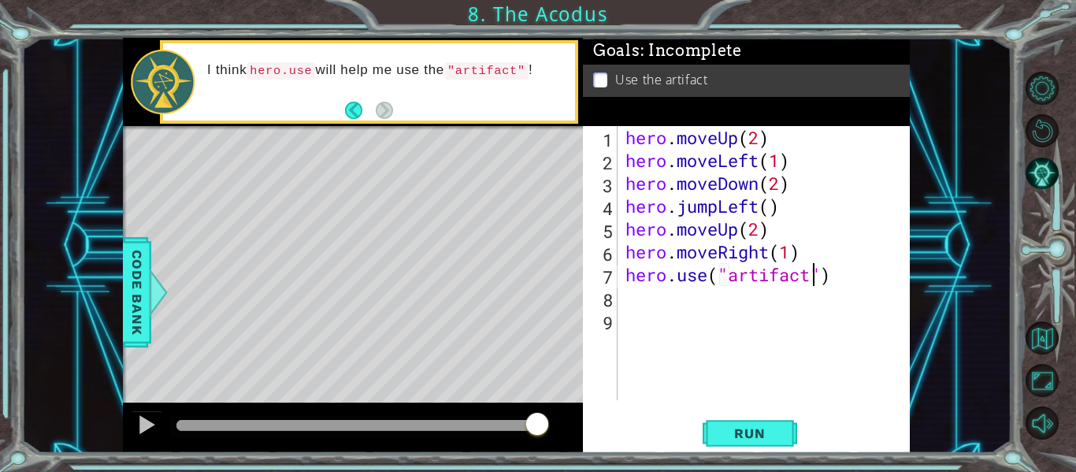
scroll to position [0, 0]
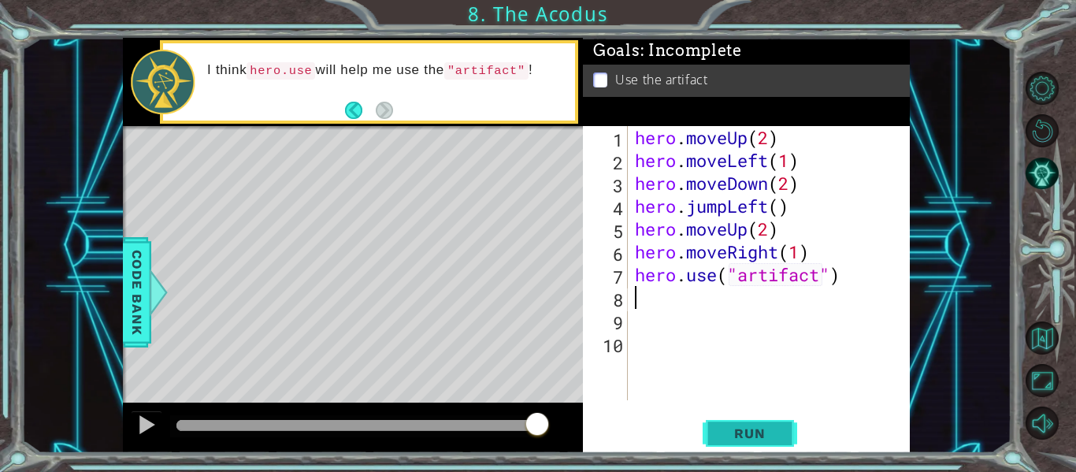
click at [734, 428] on span "Run" at bounding box center [749, 433] width 62 height 16
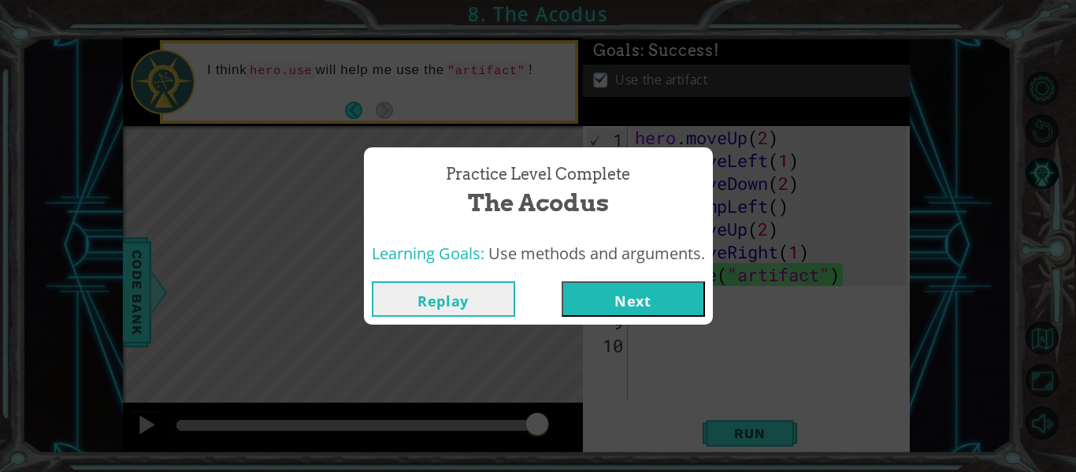
click at [660, 293] on button "Next" at bounding box center [632, 298] width 143 height 35
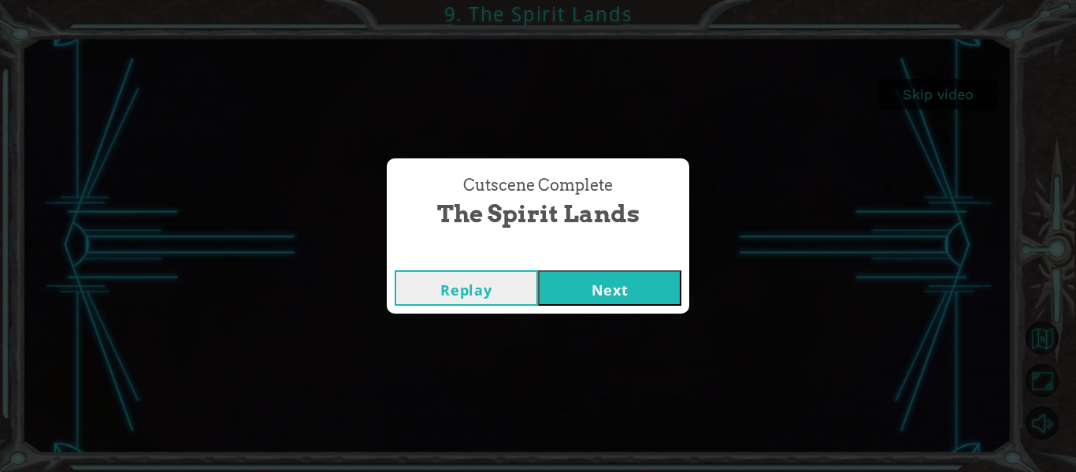
click at [584, 285] on button "Next" at bounding box center [609, 287] width 143 height 35
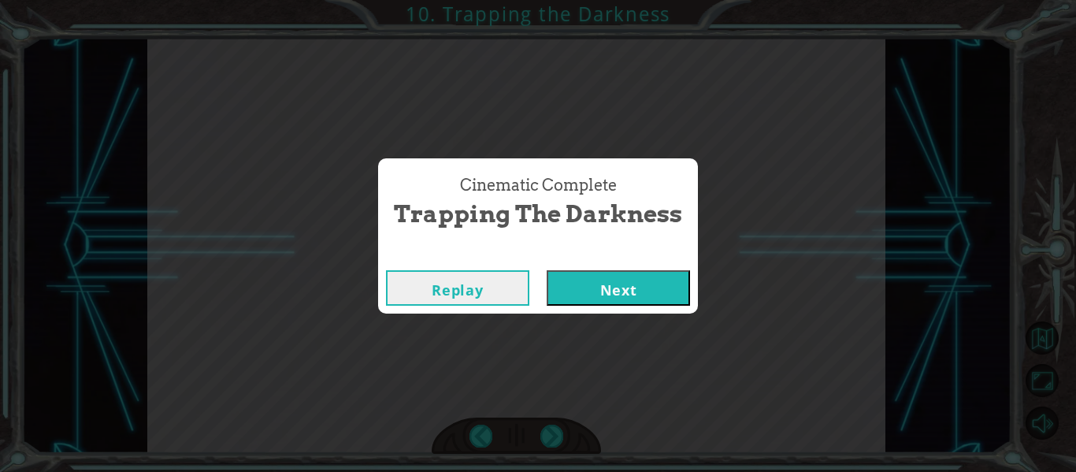
click at [591, 287] on button "Next" at bounding box center [618, 287] width 143 height 35
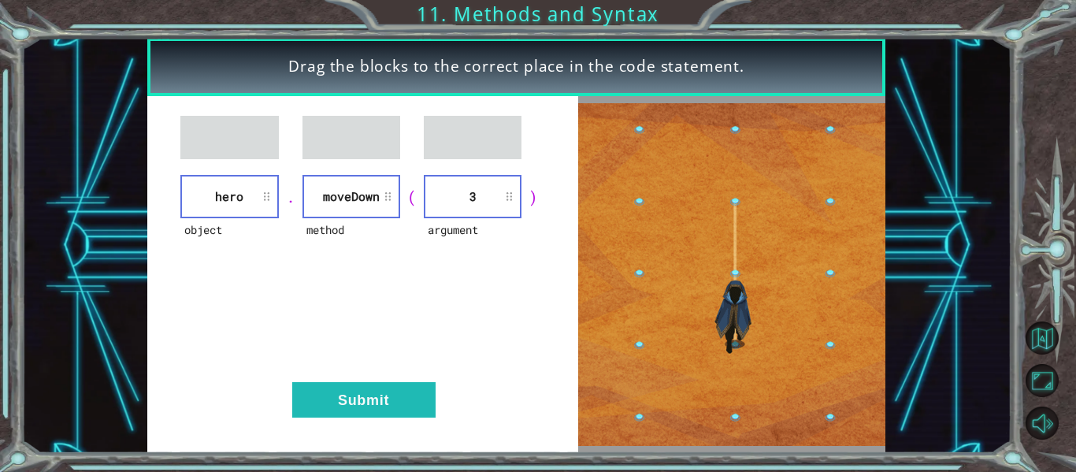
click at [354, 377] on div "object hero . method [GEOGRAPHIC_DATA] ( argument 3 ) Submit" at bounding box center [362, 274] width 431 height 357
click at [368, 418] on div "object hero . method [GEOGRAPHIC_DATA] ( argument 3 ) Submit" at bounding box center [362, 274] width 431 height 357
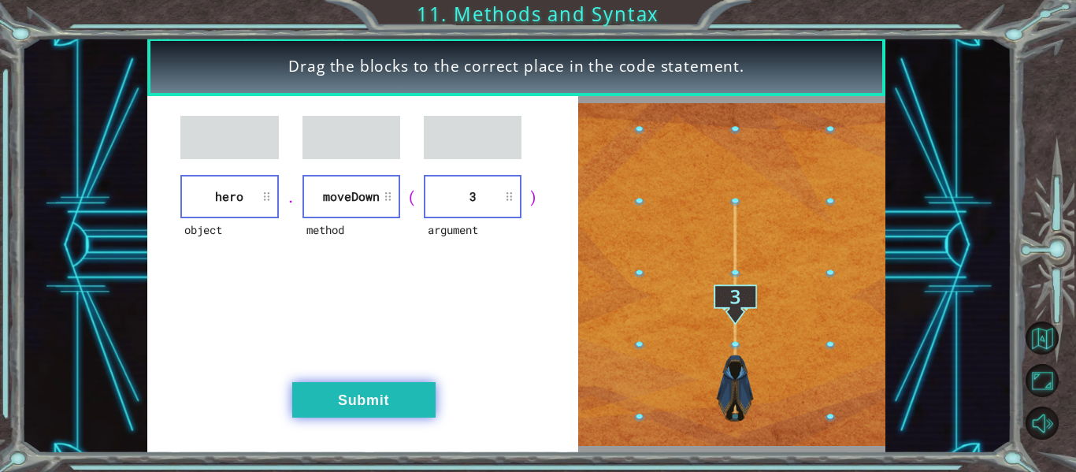
click at [369, 406] on button "Submit" at bounding box center [363, 399] width 143 height 35
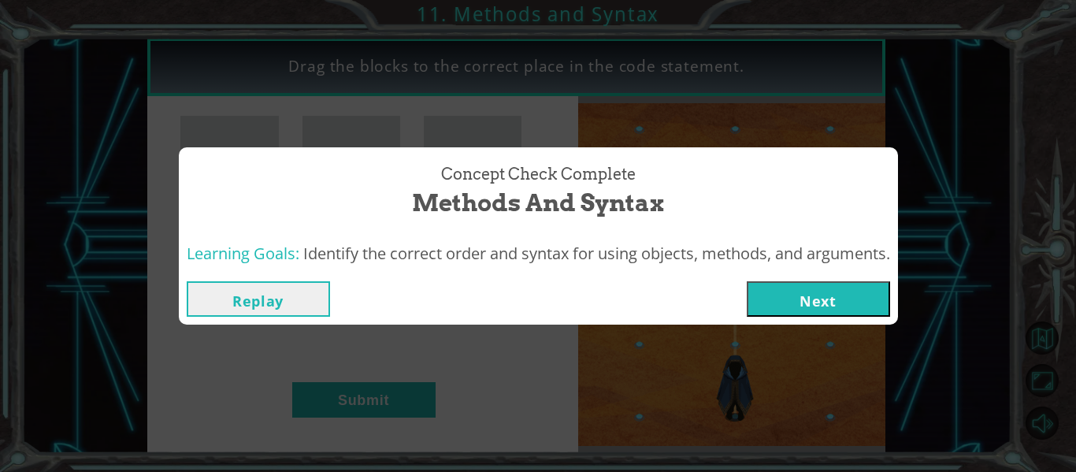
click at [822, 299] on button "Next" at bounding box center [818, 298] width 143 height 35
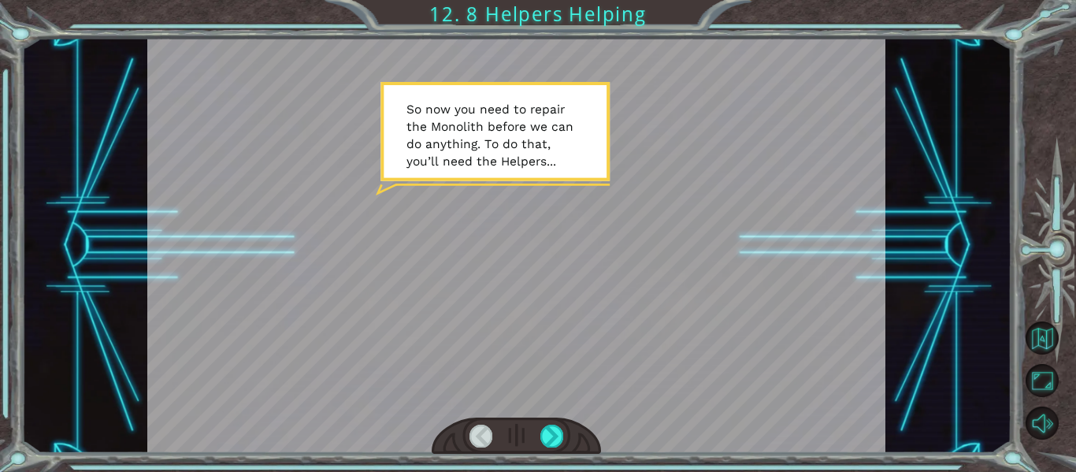
drag, startPoint x: 608, startPoint y: 255, endPoint x: 566, endPoint y: 247, distance: 42.5
click at [566, 247] on div at bounding box center [516, 245] width 739 height 415
click at [561, 248] on div at bounding box center [516, 245] width 739 height 415
click at [543, 429] on div at bounding box center [551, 435] width 23 height 22
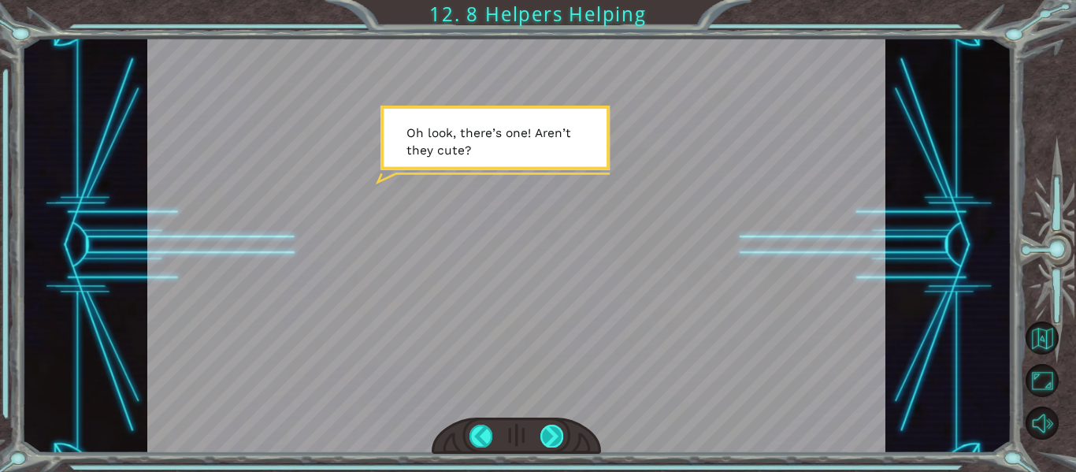
click at [543, 429] on div at bounding box center [551, 435] width 23 height 22
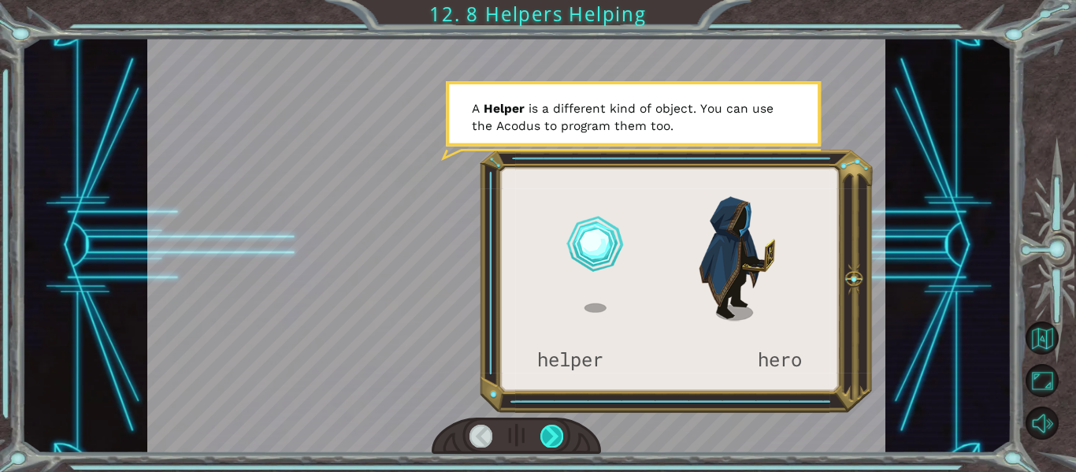
click at [543, 429] on div at bounding box center [551, 435] width 23 height 22
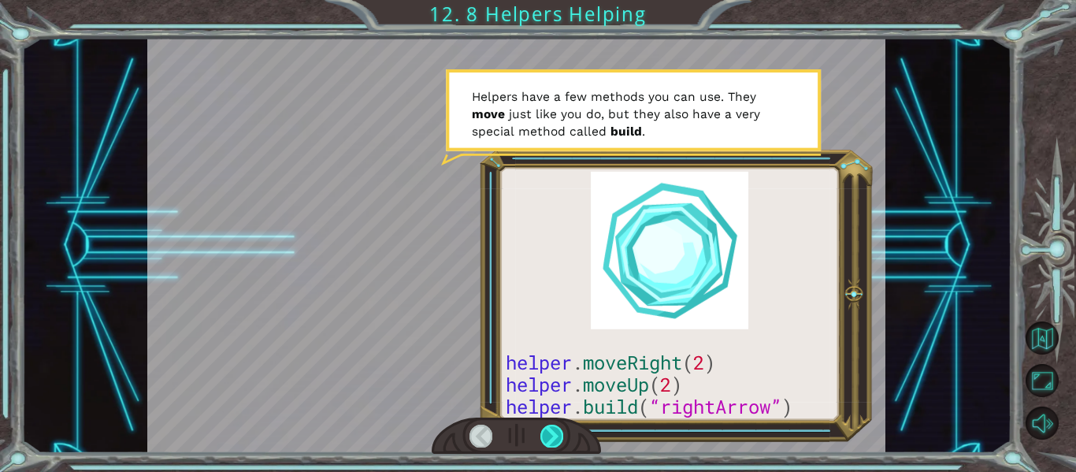
click at [542, 433] on div at bounding box center [551, 435] width 23 height 22
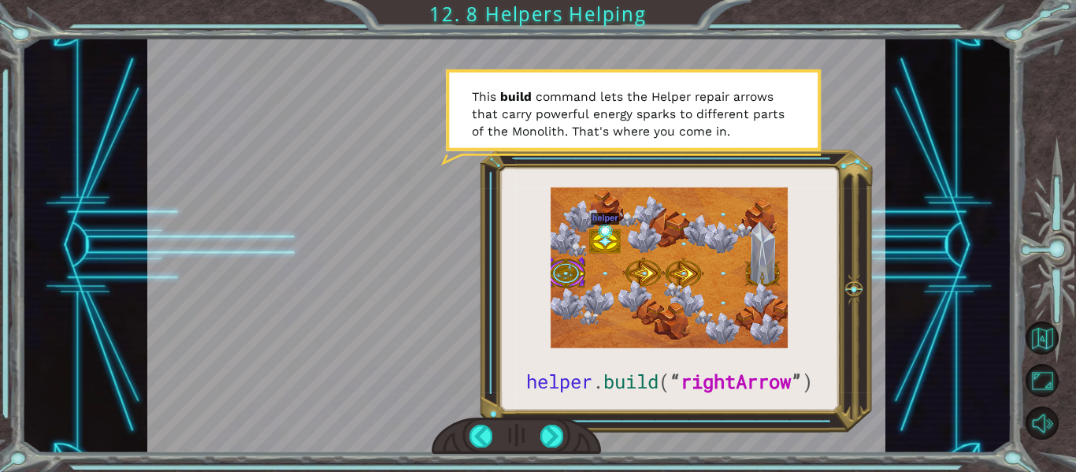
click at [524, 469] on div "helper . build ( “ rightArrow ” ) S o n o w y o u n e e d t o r e p a i r t h e…" at bounding box center [538, 236] width 1076 height 472
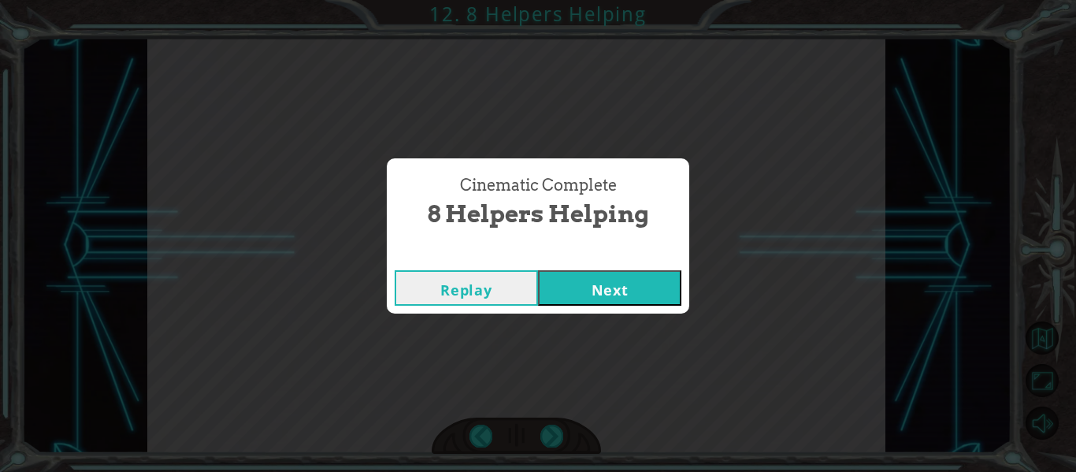
click at [605, 294] on button "Next" at bounding box center [609, 287] width 143 height 35
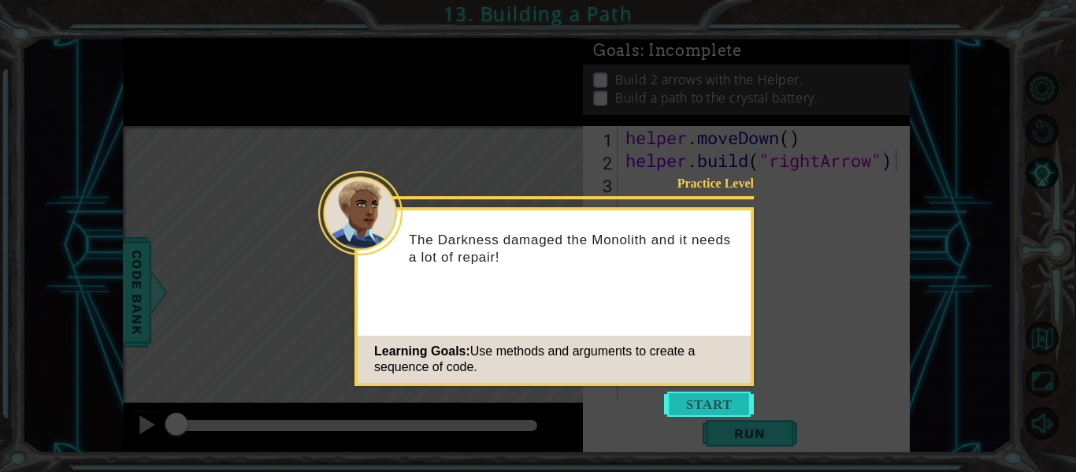
click at [728, 408] on button "Start" at bounding box center [709, 403] width 90 height 25
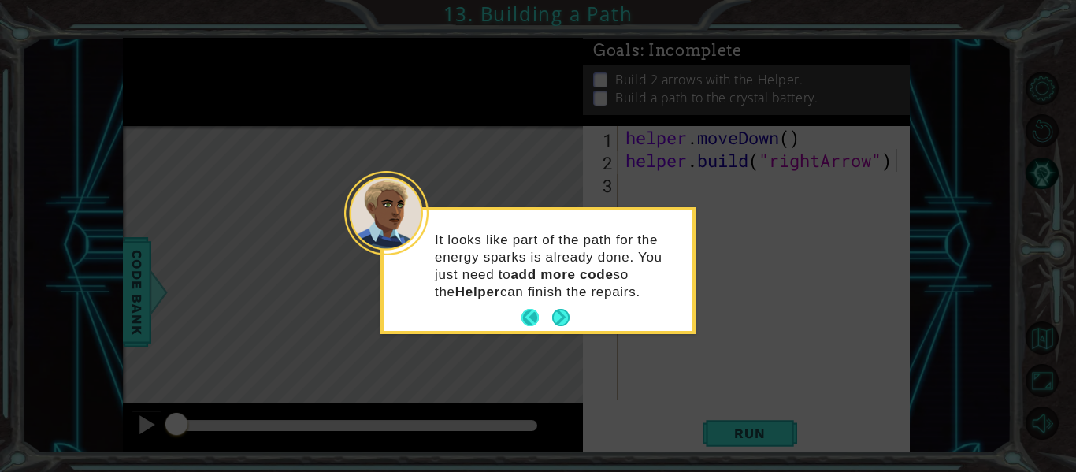
click at [552, 316] on button "Next" at bounding box center [560, 317] width 17 height 17
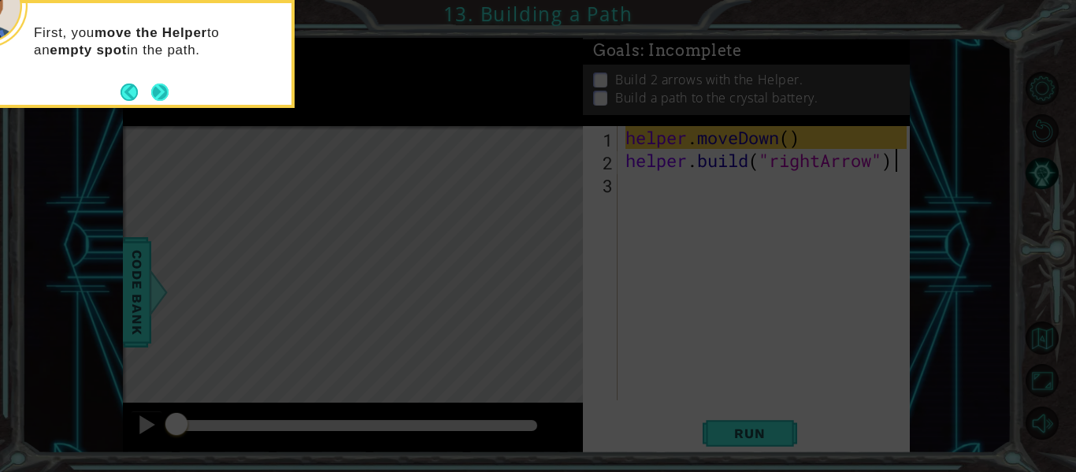
click at [151, 88] on button "Next" at bounding box center [159, 91] width 17 height 17
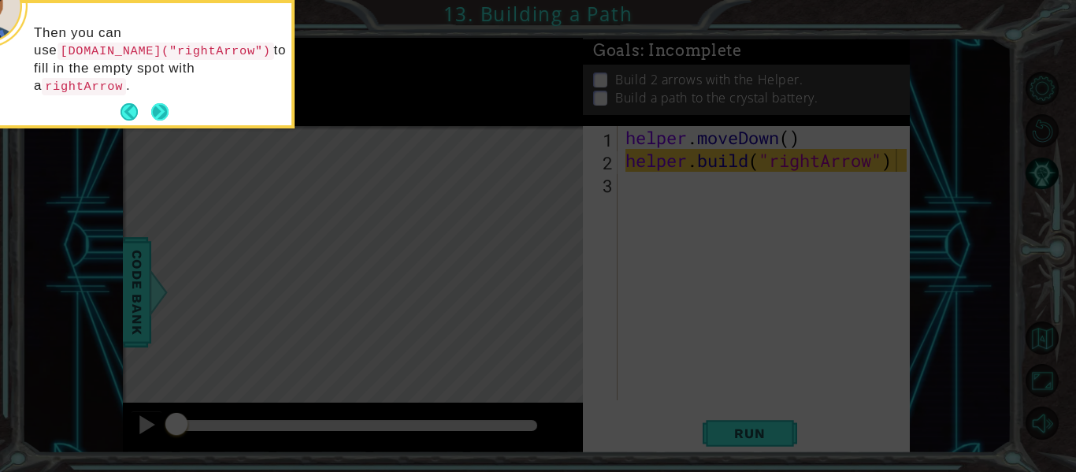
click at [149, 103] on button "Back" at bounding box center [135, 111] width 31 height 17
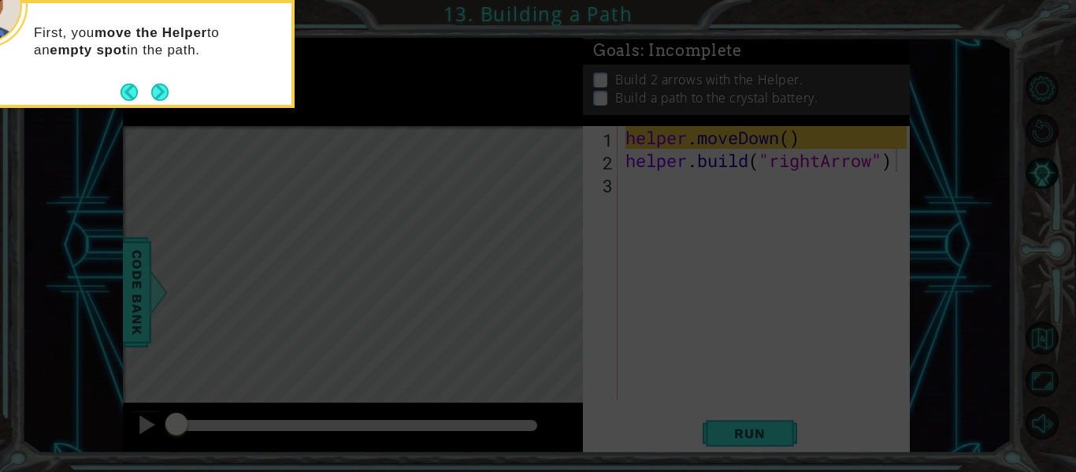
click at [149, 89] on button "Back" at bounding box center [135, 91] width 31 height 17
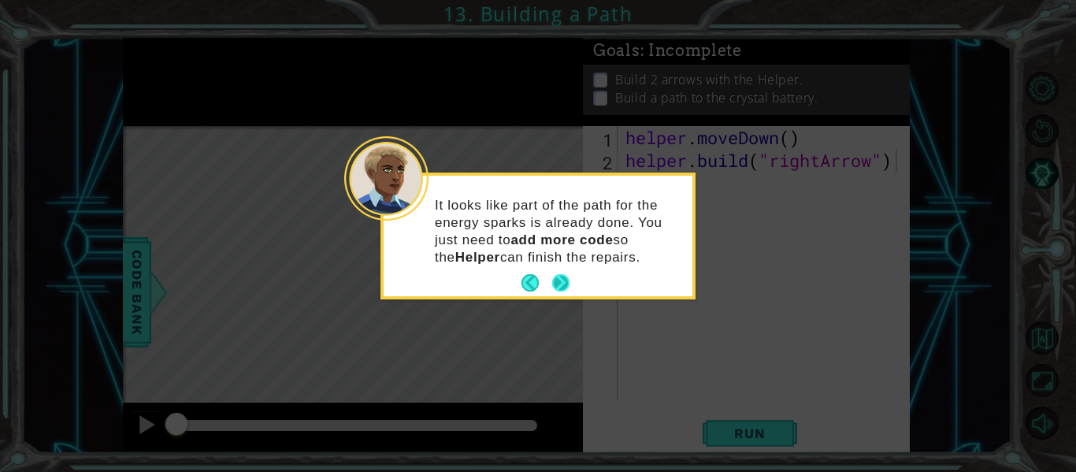
click at [562, 281] on button "Next" at bounding box center [560, 282] width 17 height 17
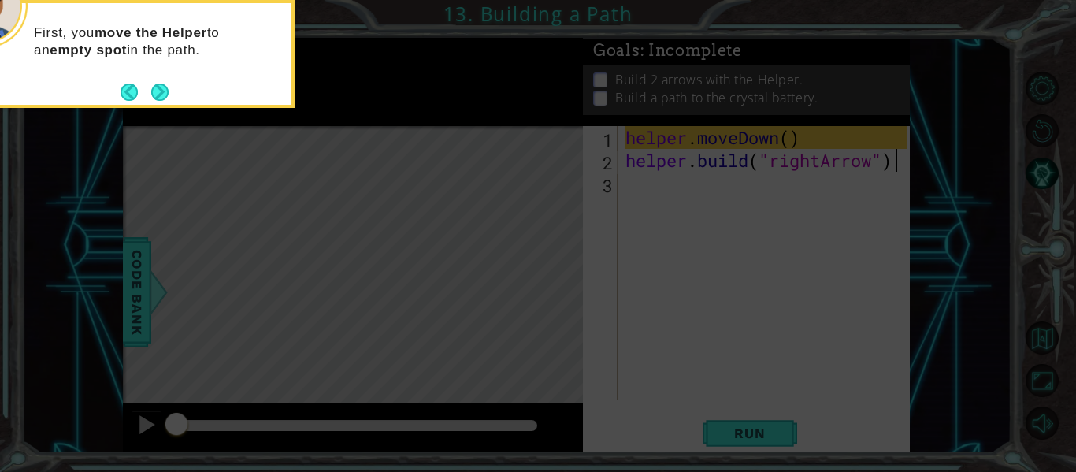
click at [157, 76] on div "First, you move the Helper to an empty spot in the path." at bounding box center [137, 49] width 309 height 80
click at [159, 79] on div "First, you move the Helper to an empty spot in the path." at bounding box center [137, 49] width 309 height 80
click at [160, 80] on div "First, you move the Helper to an empty spot in the path." at bounding box center [137, 46] width 309 height 86
click at [162, 83] on button "Next" at bounding box center [159, 91] width 17 height 17
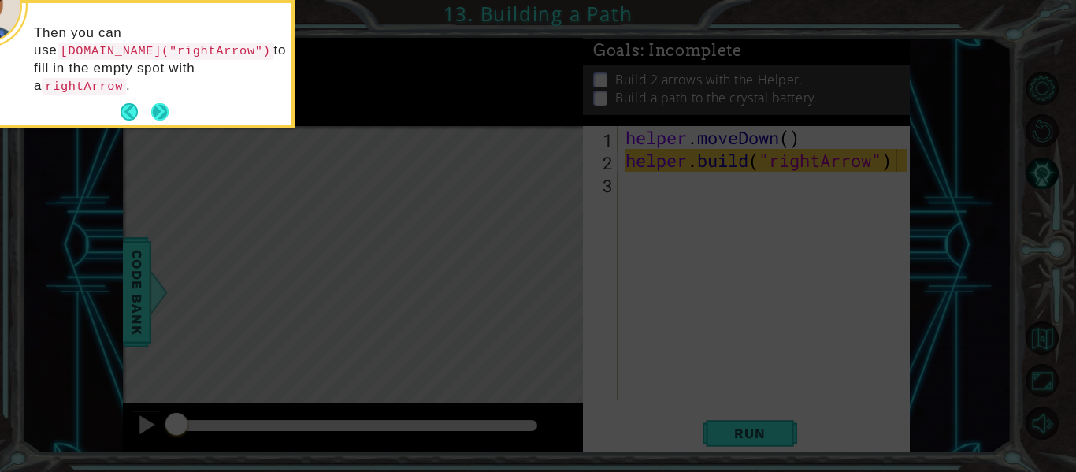
click at [158, 103] on button "Next" at bounding box center [159, 111] width 17 height 17
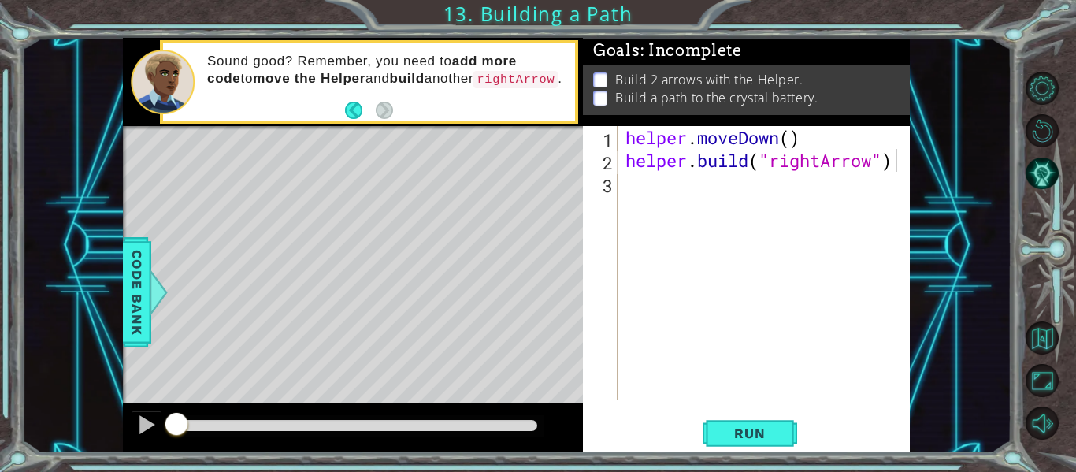
click at [243, 258] on div "Level Map" at bounding box center [487, 358] width 728 height 464
click at [661, 200] on div "helper . moveDown ( ) helper . build ( "rightArrow" )" at bounding box center [768, 286] width 292 height 320
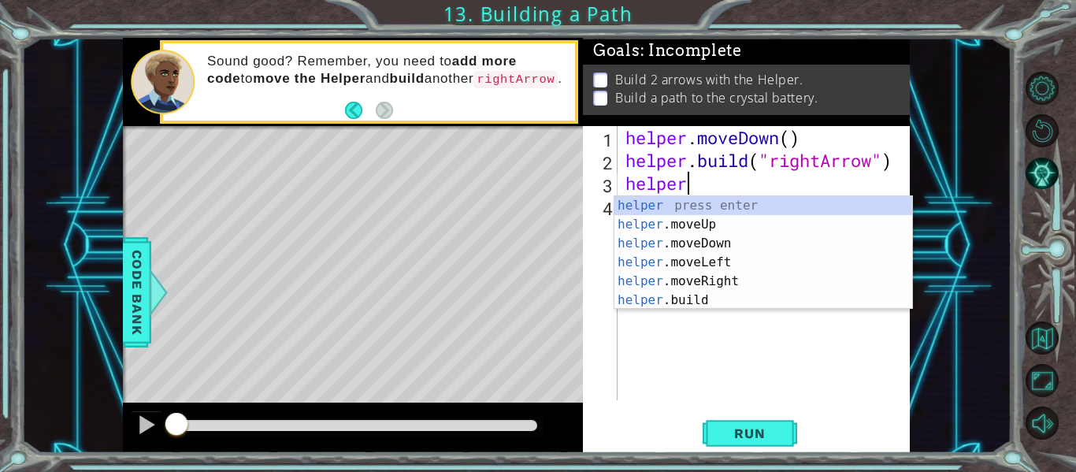
scroll to position [0, 2]
click at [661, 300] on div "helper press enter helper .moveUp press enter helper .moveDown press enter help…" at bounding box center [763, 271] width 298 height 151
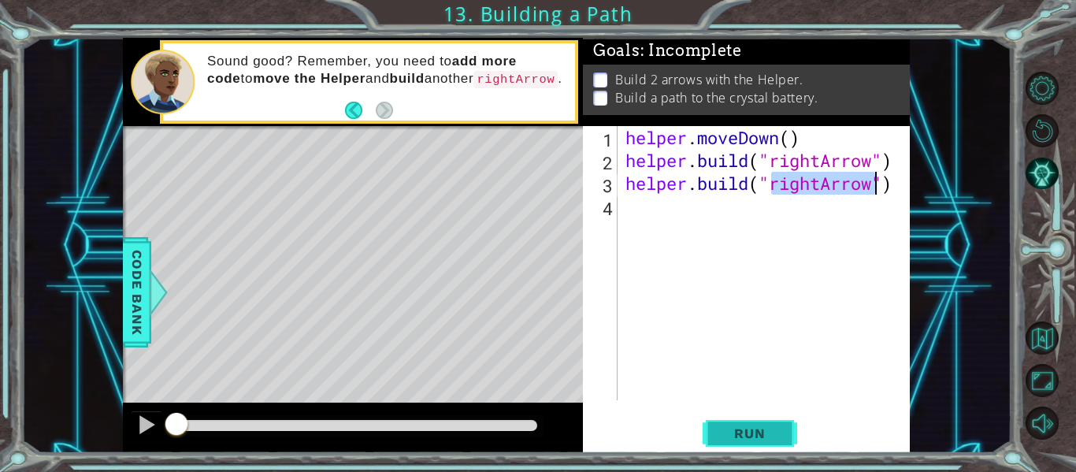
type textarea "[DOMAIN_NAME]("rightArrow")"
click at [716, 428] on button "Run" at bounding box center [749, 433] width 95 height 32
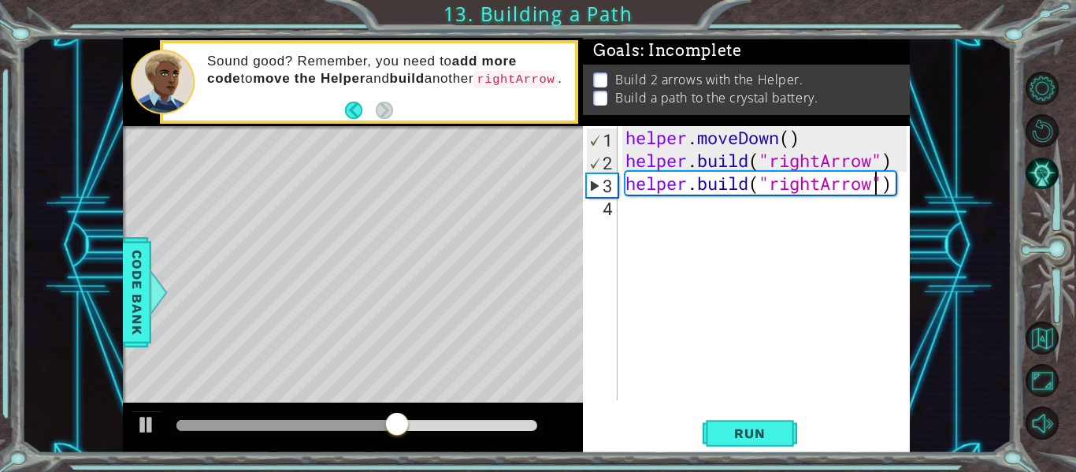
click at [658, 232] on div "helper . moveDown ( ) helper . build ( "rightArrow" ) helper . build ( "rightAr…" at bounding box center [768, 286] width 292 height 320
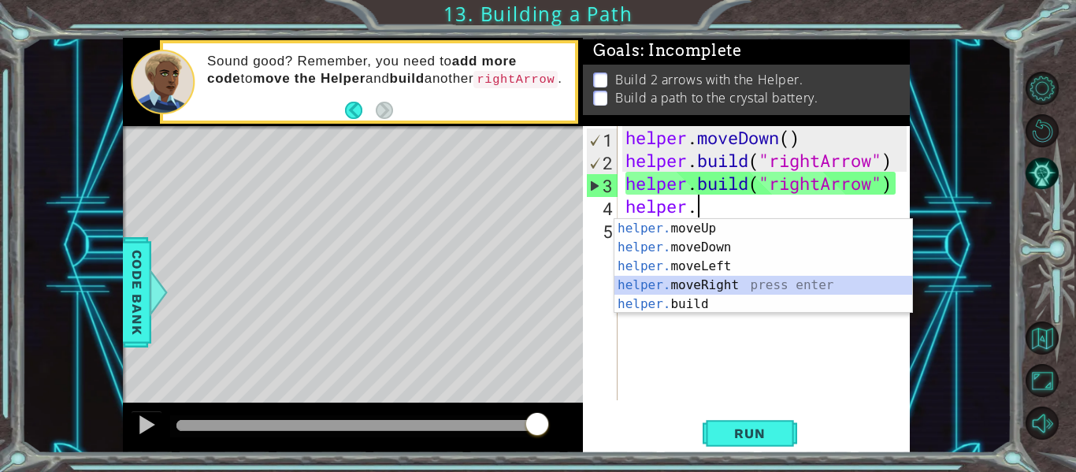
click at [664, 283] on div "helper. moveUp press enter helper. moveDown press enter helper. moveLeft press …" at bounding box center [763, 285] width 298 height 132
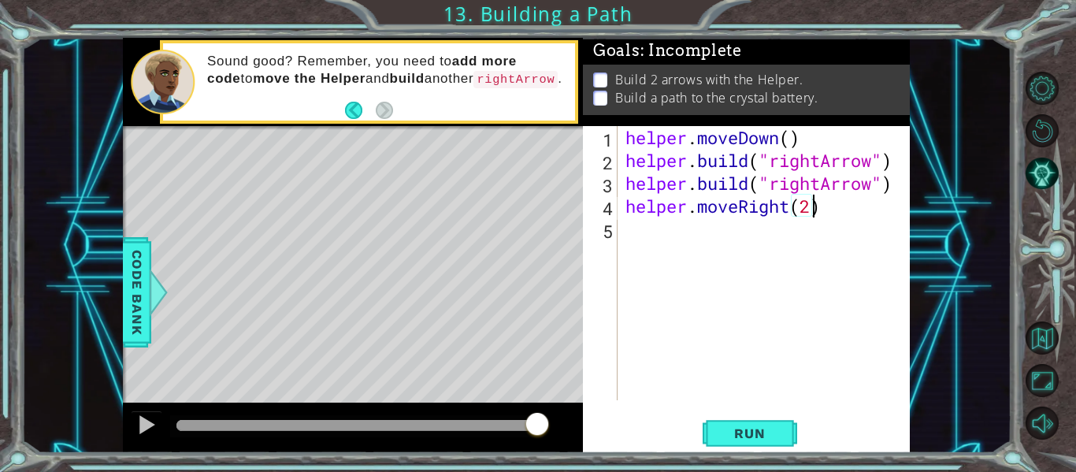
scroll to position [0, 8]
click at [895, 190] on div "helper . moveDown ( ) helper . build ( "rightArrow" ) helper . build ( "rightAr…" at bounding box center [768, 286] width 292 height 320
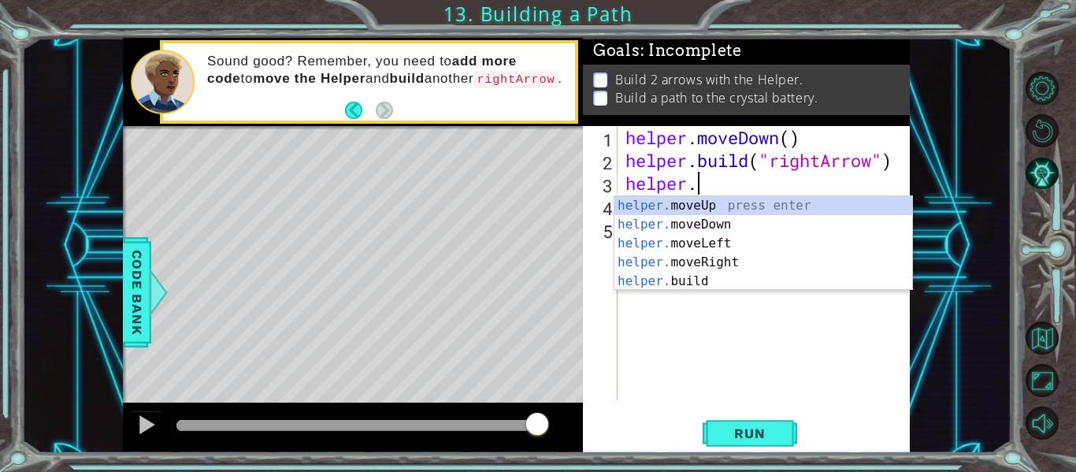
scroll to position [0, 0]
type textarea "h"
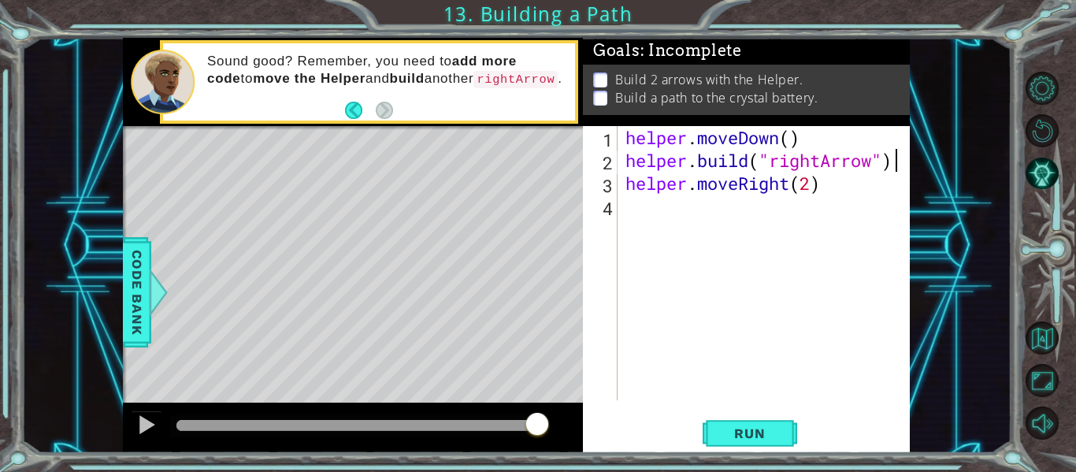
type textarea "[DOMAIN_NAME]("rightArrow""
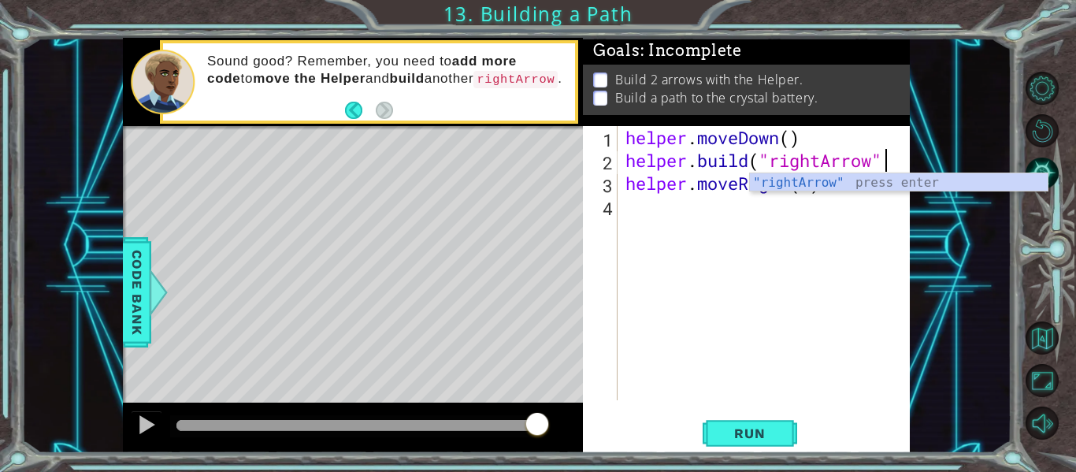
click at [636, 210] on div "helper . moveDown ( ) helper . build ( "rightArrow" helper . moveRight ( 2 )" at bounding box center [768, 286] width 292 height 320
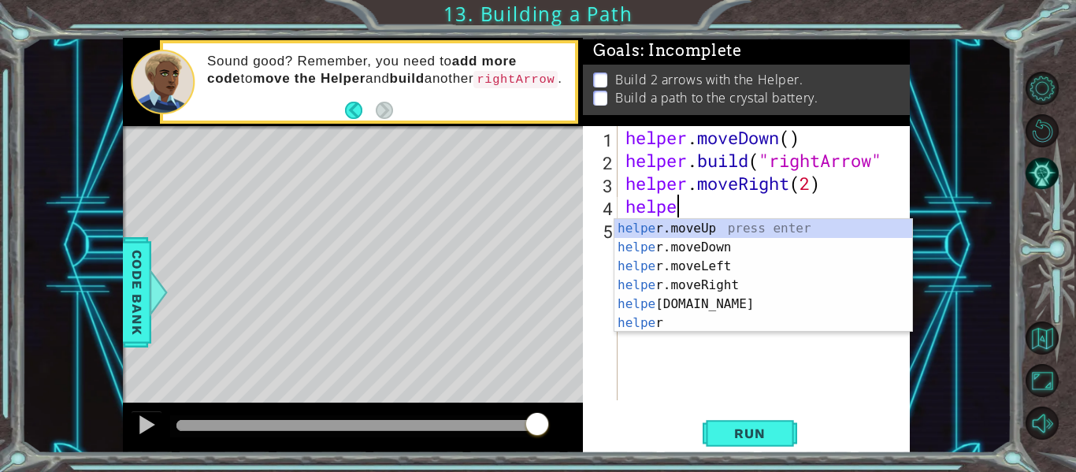
scroll to position [0, 2]
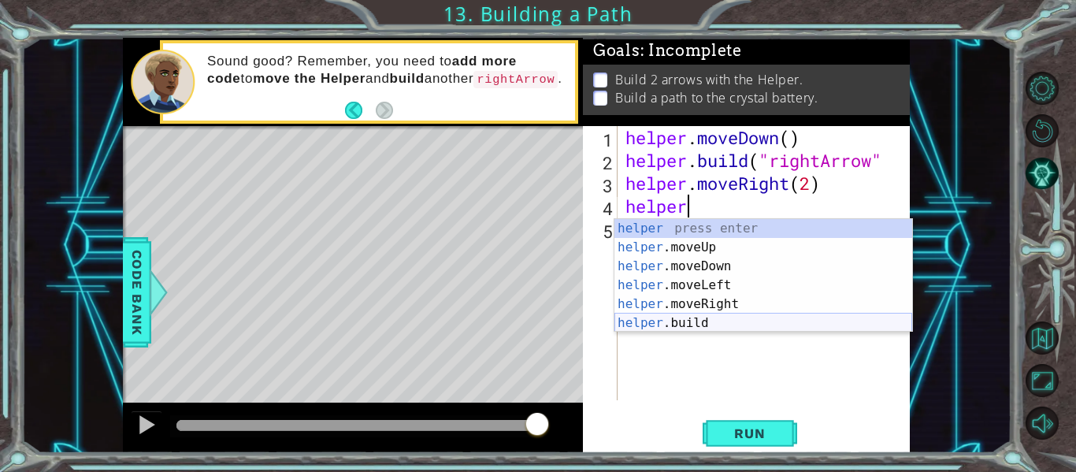
click at [653, 325] on div "helper press enter helper .moveUp press enter helper .moveDown press enter help…" at bounding box center [763, 294] width 298 height 151
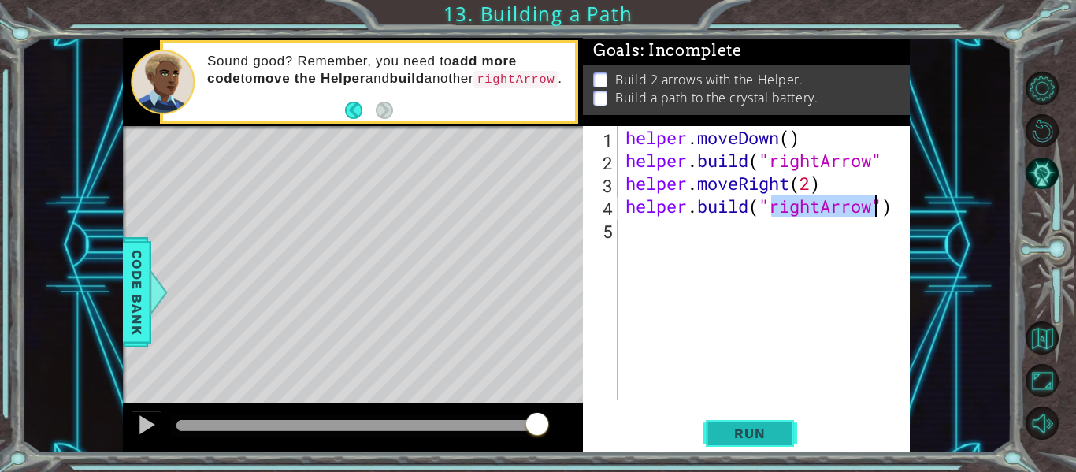
click at [709, 429] on button "Run" at bounding box center [749, 433] width 95 height 32
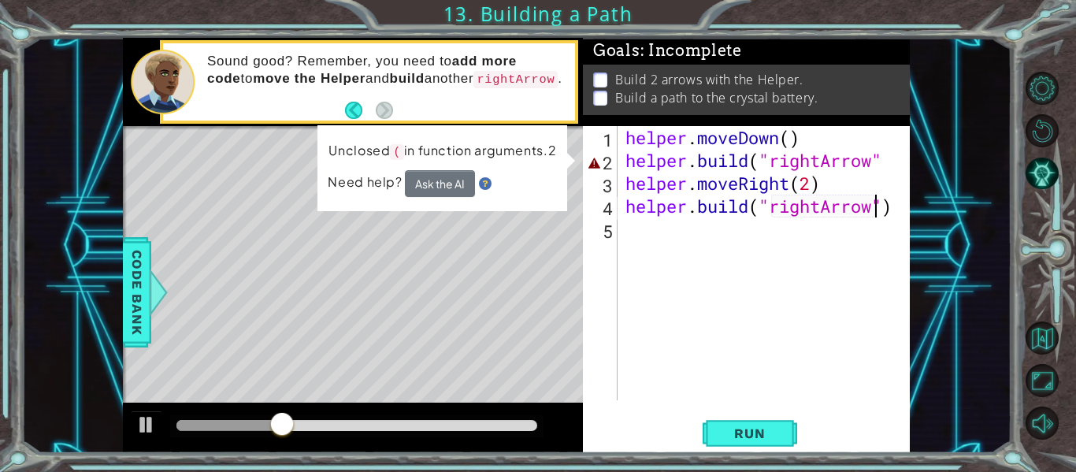
click at [713, 175] on div "helper . moveDown ( ) helper . build ( "rightArrow" helper . moveRight ( 2 ) he…" at bounding box center [768, 286] width 292 height 320
click at [629, 186] on div "helper . moveDown ( ) helper . build ( "rightArrow" helper . moveRight ( 2 ) he…" at bounding box center [768, 286] width 292 height 320
click at [887, 168] on div "helper . moveDown ( ) helper . build ( "rightArrow" helper . moveRight ( 2 ) he…" at bounding box center [768, 286] width 292 height 320
type textarea "[DOMAIN_NAME]("rightArrow")"
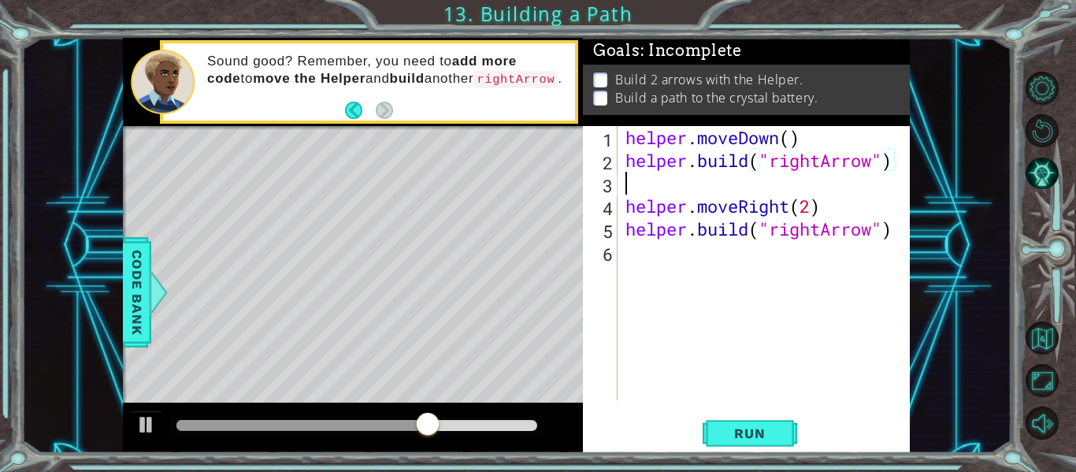
scroll to position [0, 0]
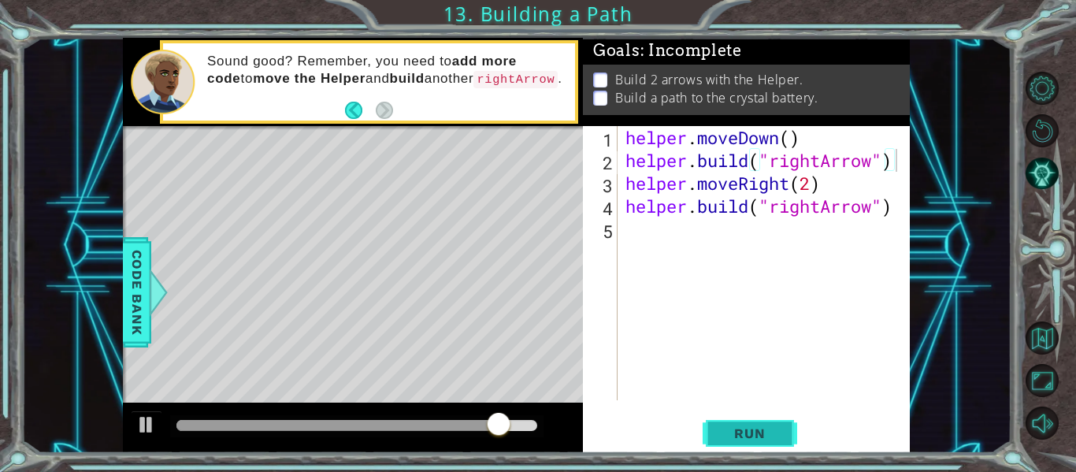
click at [721, 426] on span "Run" at bounding box center [749, 433] width 62 height 16
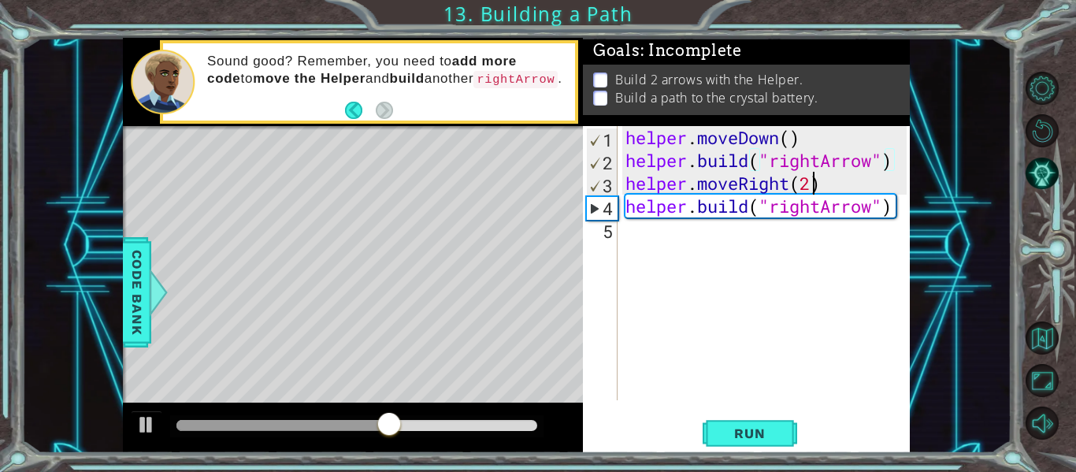
click at [812, 184] on div "helper . moveDown ( ) helper . build ( "rightArrow" ) helper . moveRight ( 2 ) …" at bounding box center [768, 286] width 292 height 320
type textarea "helper.moveRight(3)"
click at [784, 422] on button "Run" at bounding box center [749, 433] width 95 height 32
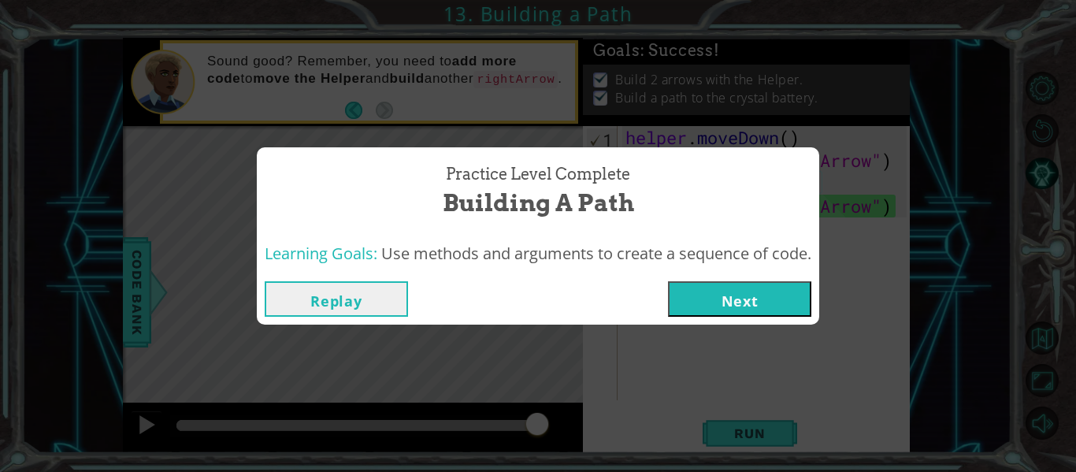
click at [754, 307] on button "Next" at bounding box center [739, 298] width 143 height 35
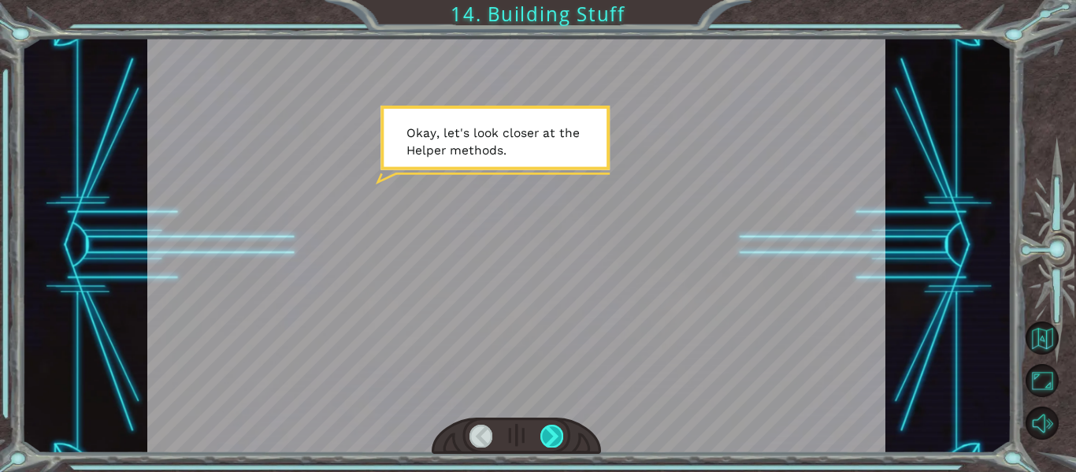
click at [540, 431] on div at bounding box center [551, 435] width 23 height 22
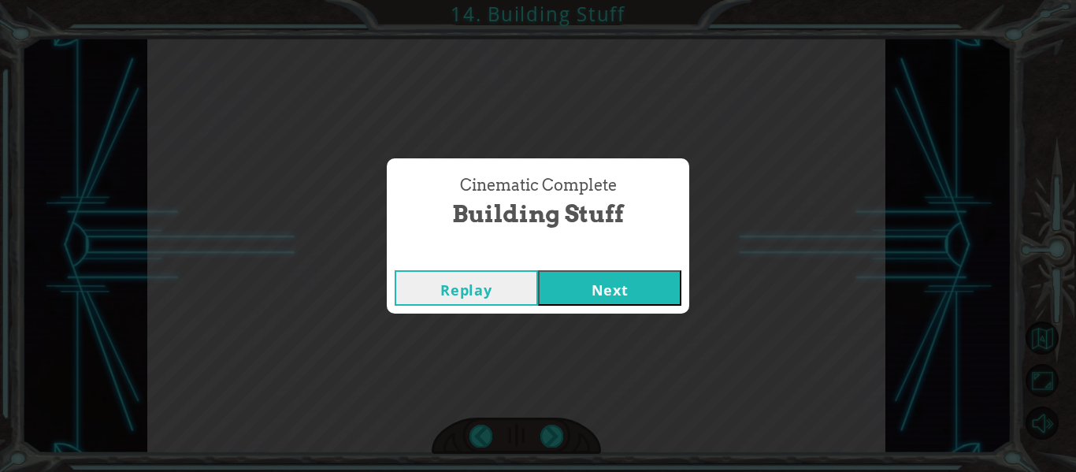
click at [539, 430] on div "Cinematic Complete Building Stuff Replay Next" at bounding box center [538, 236] width 1076 height 472
click at [569, 287] on button "Next" at bounding box center [609, 287] width 143 height 35
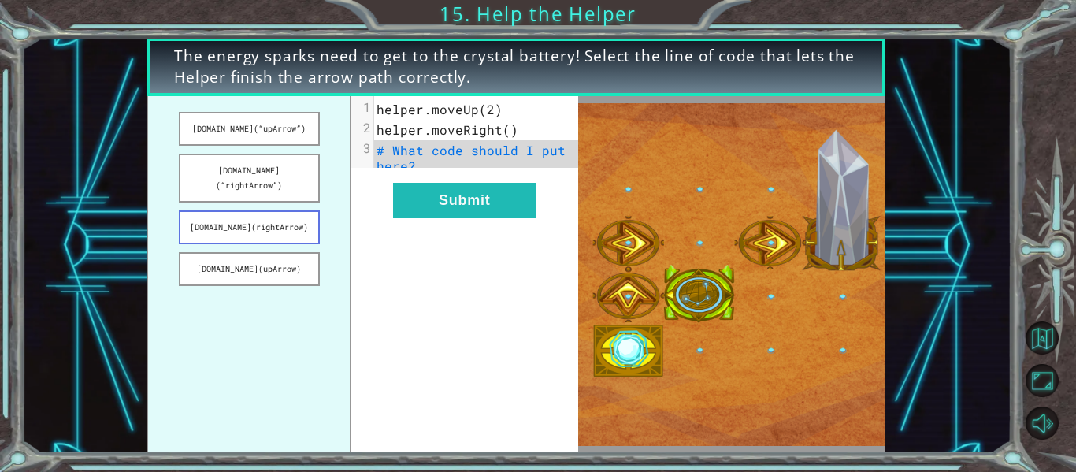
click at [281, 223] on button "[DOMAIN_NAME](rightArrow)" at bounding box center [249, 227] width 141 height 34
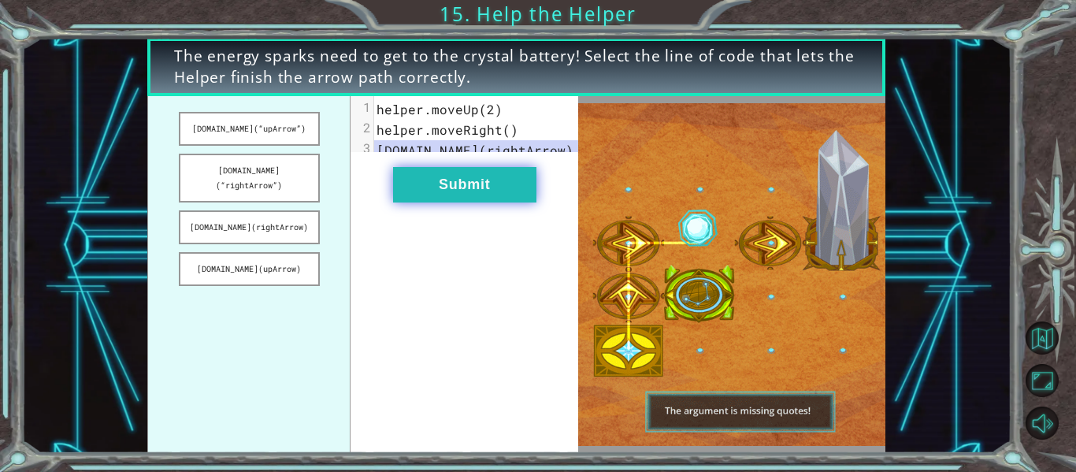
click at [397, 202] on button "Submit" at bounding box center [464, 184] width 143 height 35
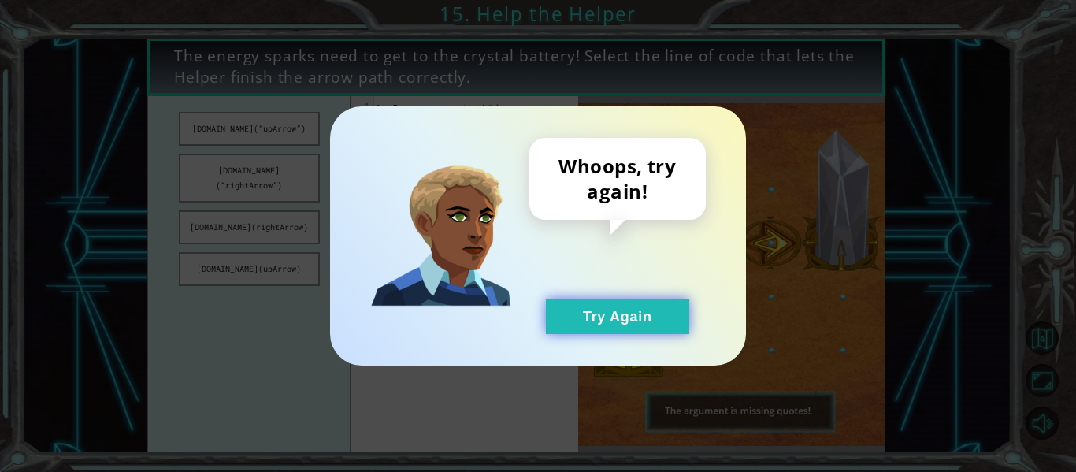
click at [551, 324] on button "Try Again" at bounding box center [617, 315] width 143 height 35
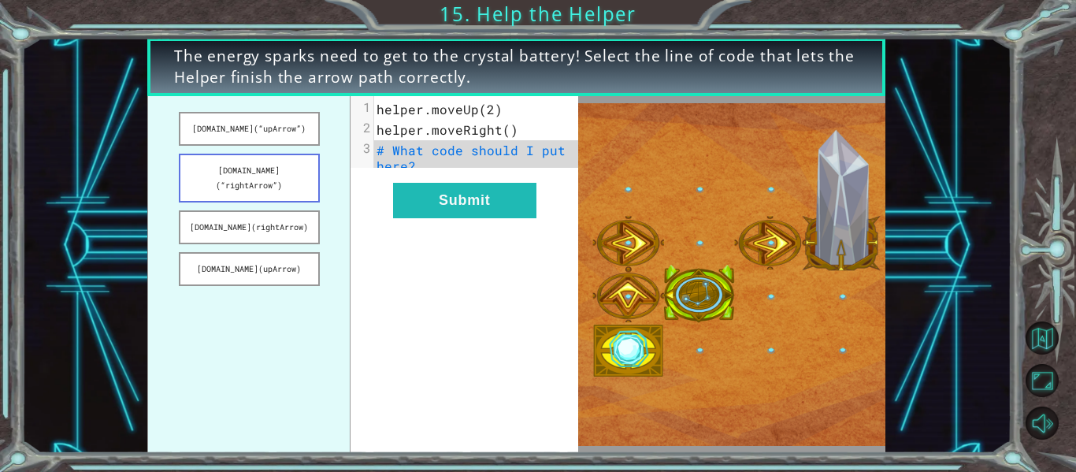
drag, startPoint x: 299, startPoint y: 161, endPoint x: 307, endPoint y: 160, distance: 7.9
click at [307, 160] on button "[DOMAIN_NAME](“rightArrow”)" at bounding box center [249, 178] width 141 height 49
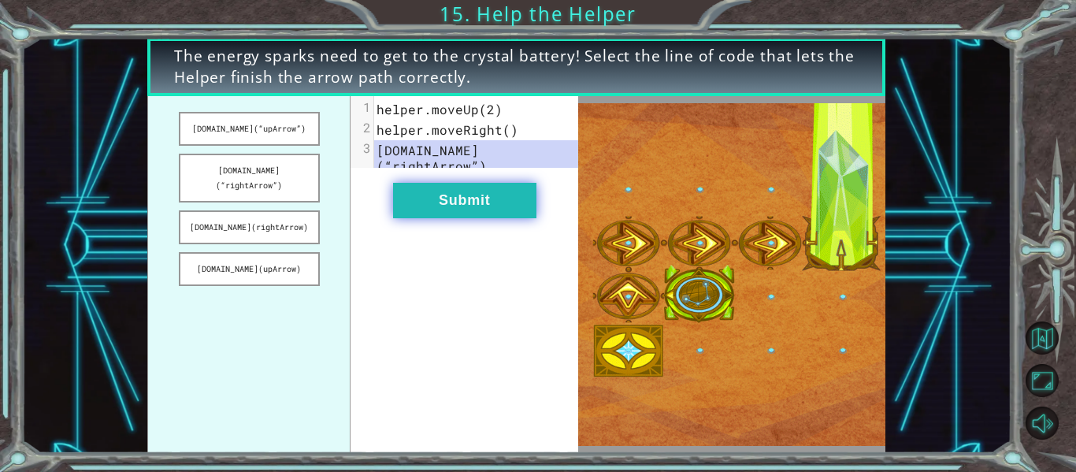
click at [397, 191] on button "Submit" at bounding box center [464, 200] width 143 height 35
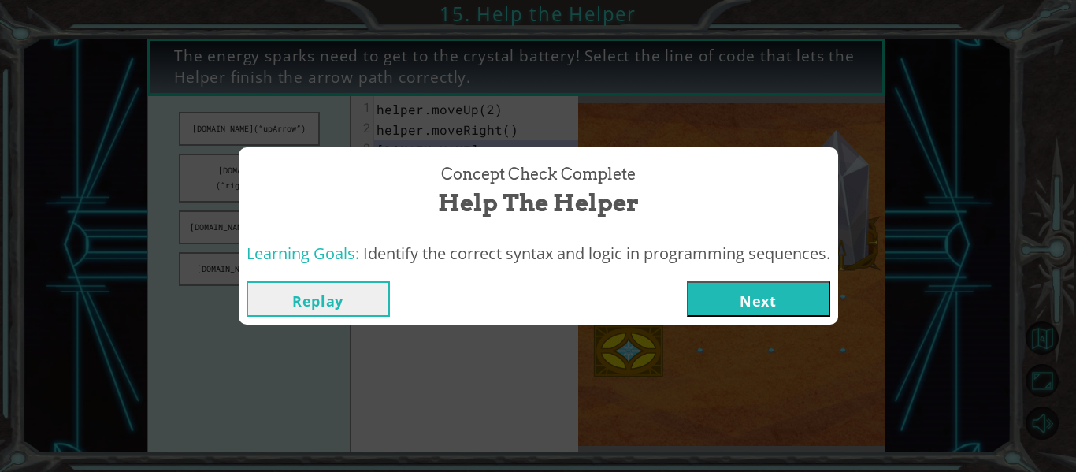
click at [725, 309] on button "Next" at bounding box center [758, 298] width 143 height 35
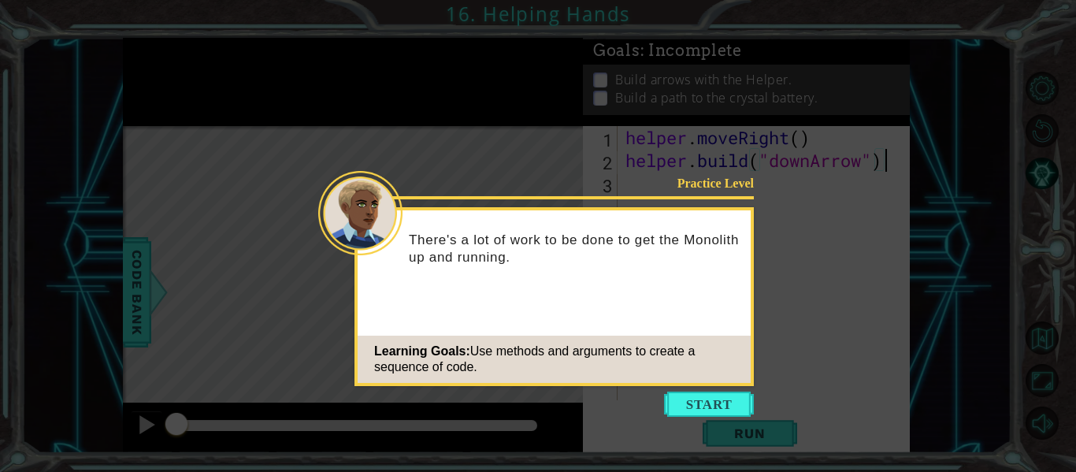
click at [706, 401] on button "Start" at bounding box center [709, 403] width 90 height 25
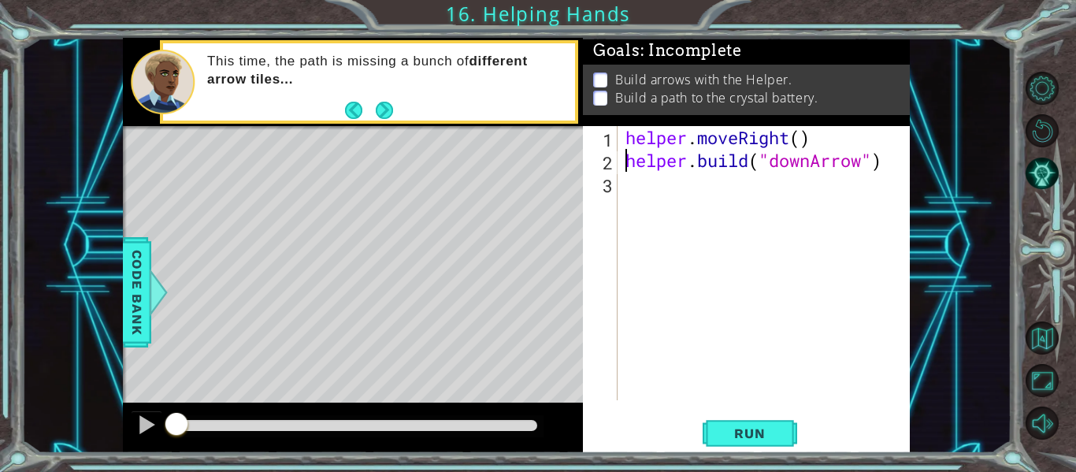
click at [629, 152] on div "helper . moveRight ( ) helper . build ( "downArrow" )" at bounding box center [768, 286] width 292 height 320
click at [624, 146] on div "helper . moveRight ( ) helper . build ( "downArrow" )" at bounding box center [768, 286] width 292 height 320
click at [624, 149] on div "helper . moveRight ( ) helper . build ( "downArrow" )" at bounding box center [768, 286] width 292 height 320
click at [624, 161] on div "helper . moveRight ( ) helper . build ( "downArrow" )" at bounding box center [768, 286] width 292 height 320
type textarea "[DOMAIN_NAME]("downArrow")"
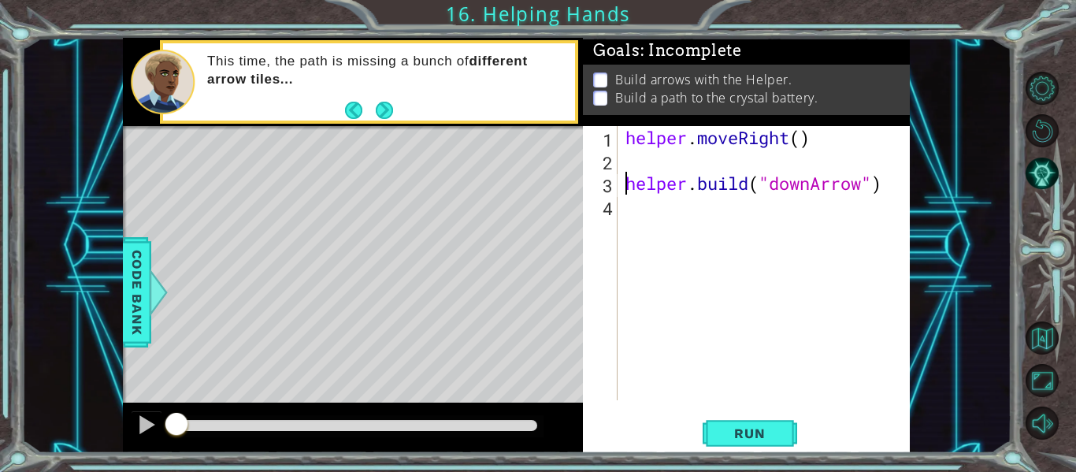
click at [624, 161] on div "helper . moveRight ( ) helper . build ( "downArrow" )" at bounding box center [768, 286] width 292 height 320
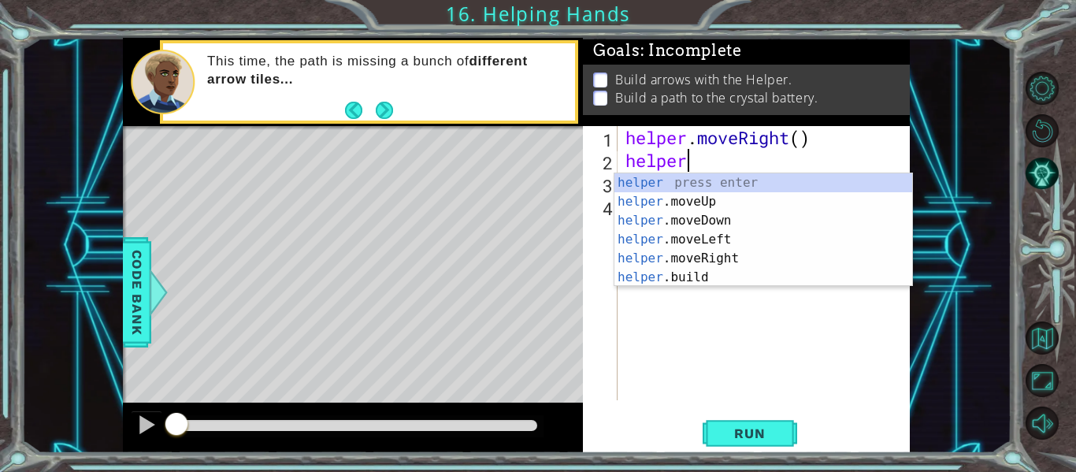
scroll to position [0, 2]
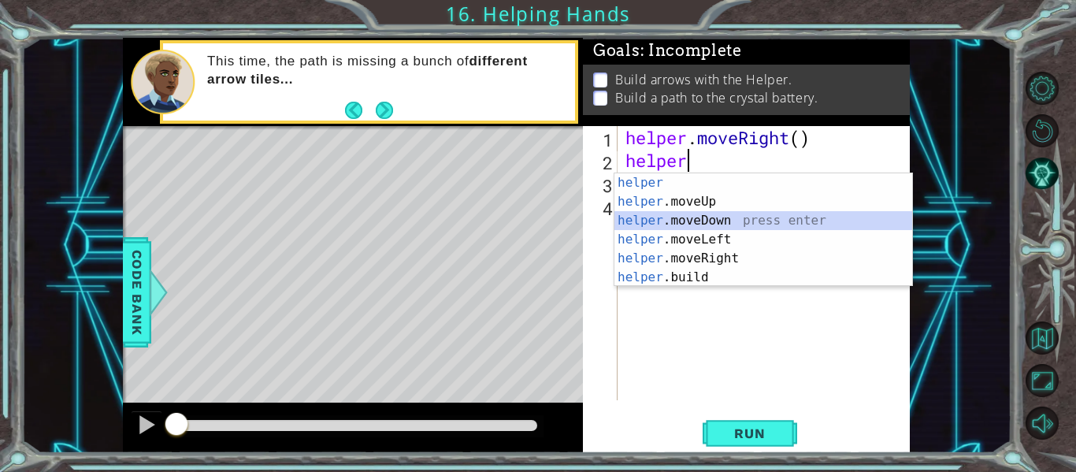
click at [660, 222] on div "helper press enter helper .moveUp press enter helper .moveDown press enter help…" at bounding box center [763, 248] width 298 height 151
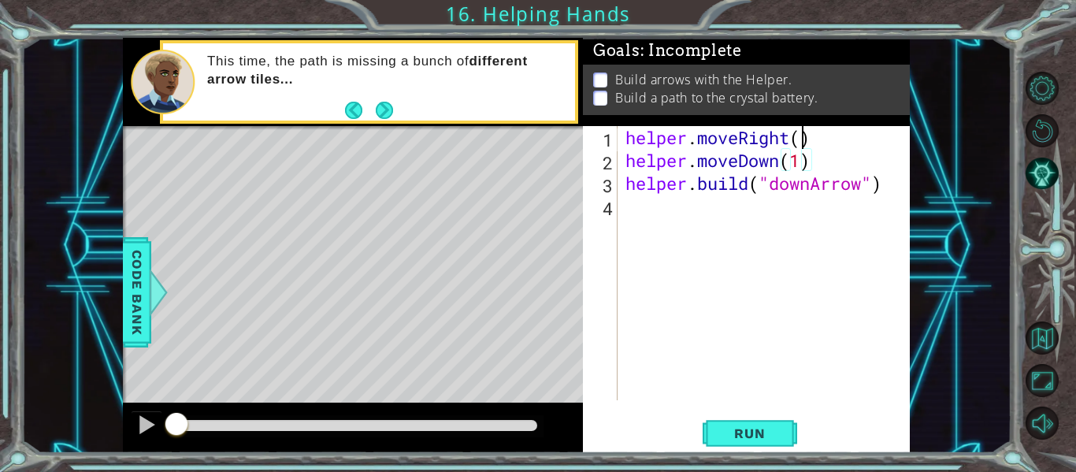
click at [803, 141] on div "helper . moveRight ( ) helper . moveDown ( 1 ) helper . build ( "downArrow" )" at bounding box center [768, 286] width 292 height 320
click at [798, 161] on div "helper . moveRight ( 2 ) helper . moveDown ( 1 ) helper . build ( "downArrow" )" at bounding box center [768, 286] width 292 height 320
type textarea "helper.moveDown(2)"
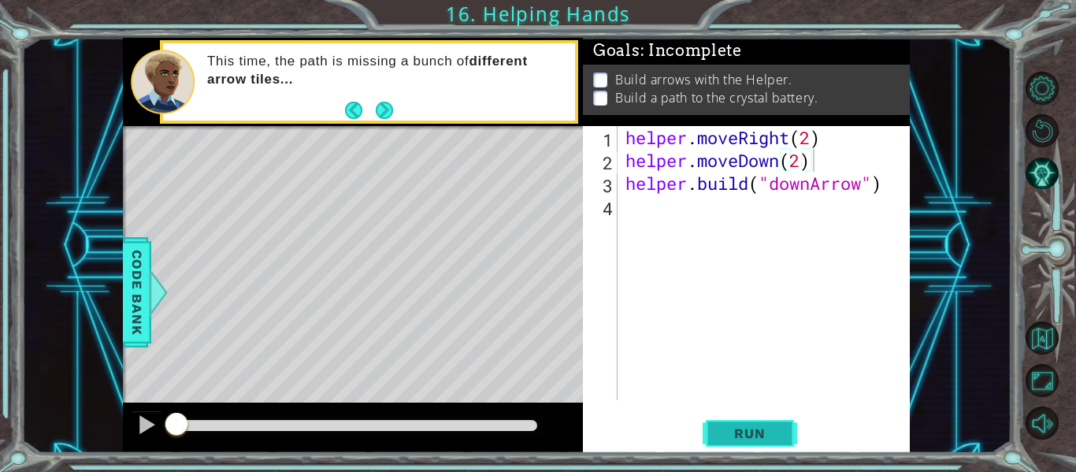
click at [756, 432] on span "Run" at bounding box center [749, 433] width 62 height 16
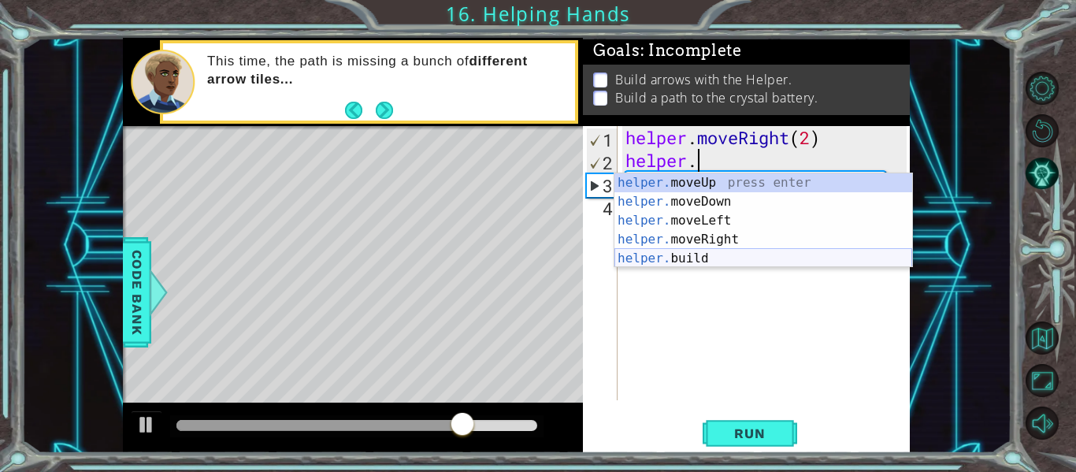
click at [758, 260] on div "helper. moveUp press enter helper. moveDown press enter helper. moveLeft press …" at bounding box center [763, 239] width 298 height 132
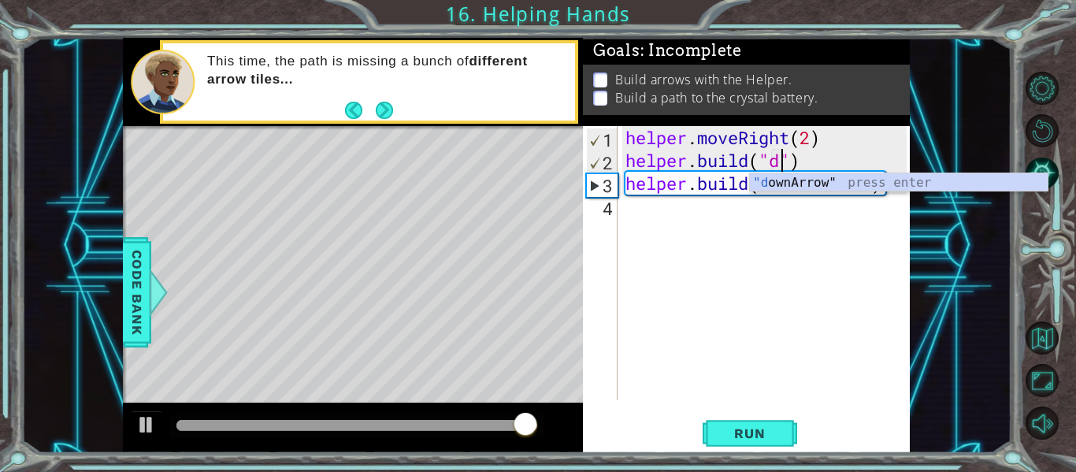
scroll to position [0, 8]
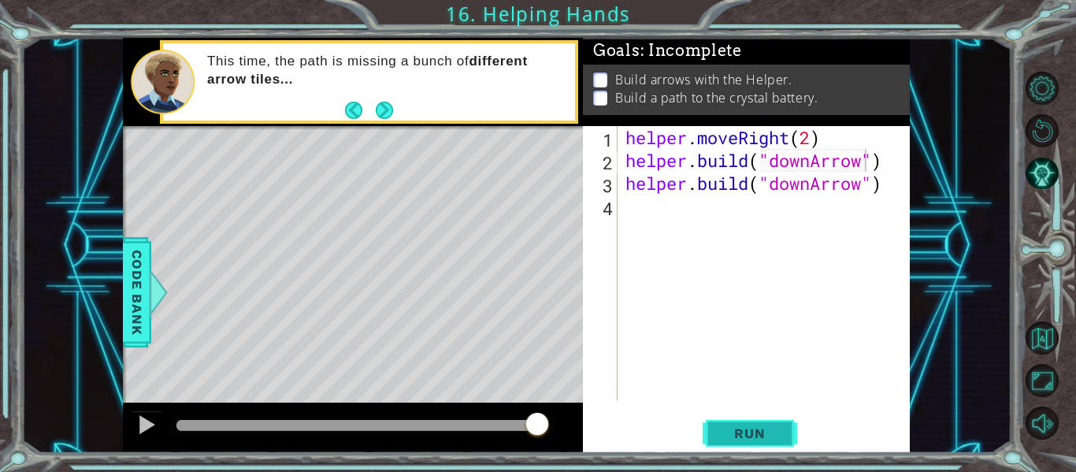
click at [753, 433] on span "Run" at bounding box center [749, 433] width 62 height 16
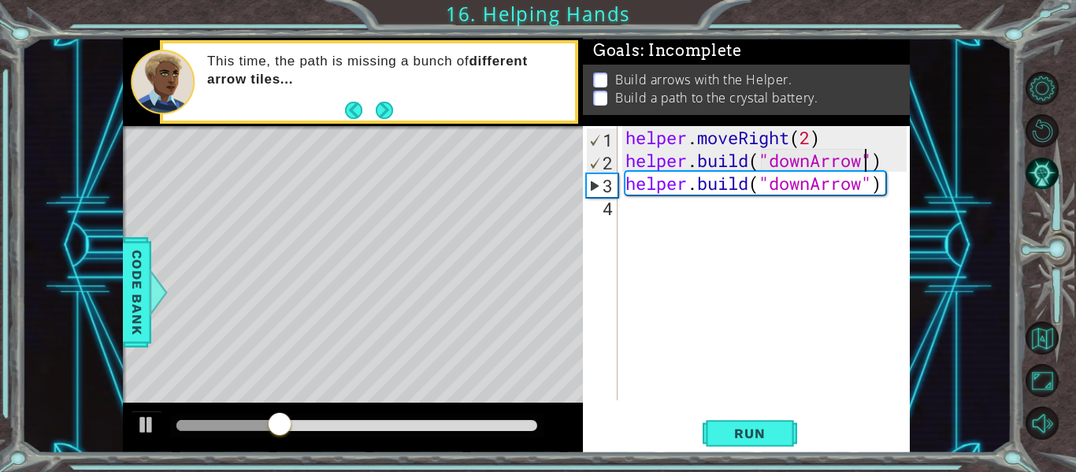
click at [621, 191] on div "[DOMAIN_NAME]("downArrow") 1 2 3 4 helper . moveRight ( 2 ) helper . build ( "d…" at bounding box center [745, 263] width 324 height 274
click at [621, 186] on div "[DOMAIN_NAME]("downArrow") 1 2 3 4 helper . moveRight ( 2 ) helper . build ( "d…" at bounding box center [745, 263] width 324 height 274
click at [623, 183] on div "helper . moveRight ( 2 ) helper . build ( "downArrow" ) helper . build ( "downA…" at bounding box center [768, 286] width 292 height 320
type textarea "[DOMAIN_NAME]("downArrow")"
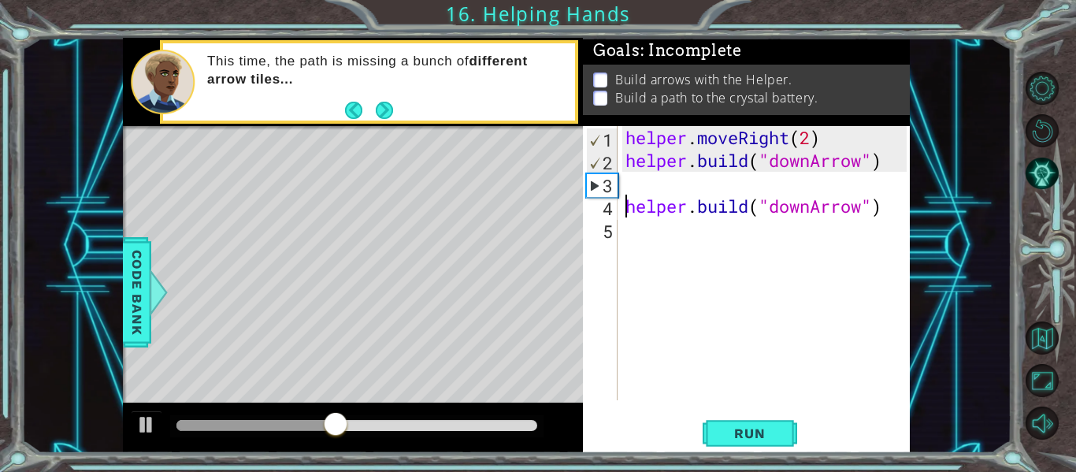
click at [623, 183] on div "helper . moveRight ( 2 ) helper . build ( "downArrow" ) helper . build ( "downA…" at bounding box center [768, 286] width 292 height 320
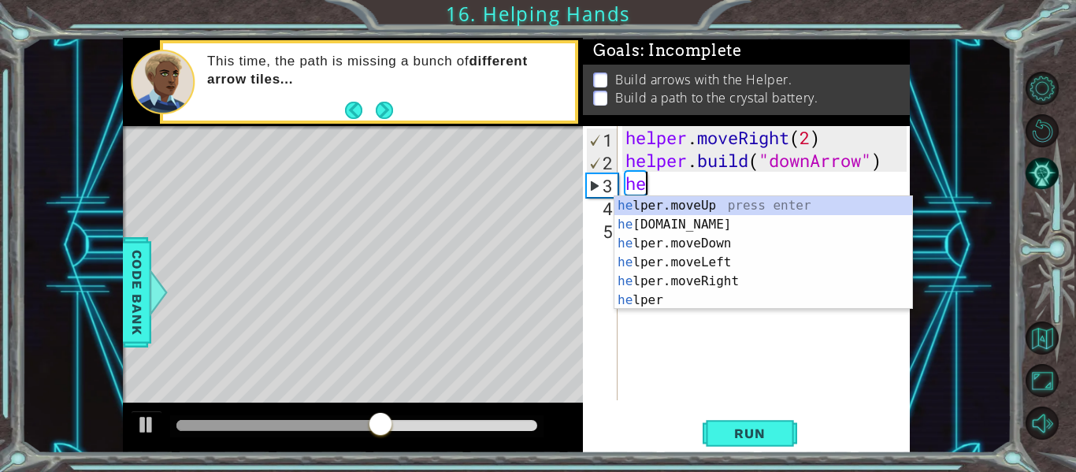
scroll to position [0, 1]
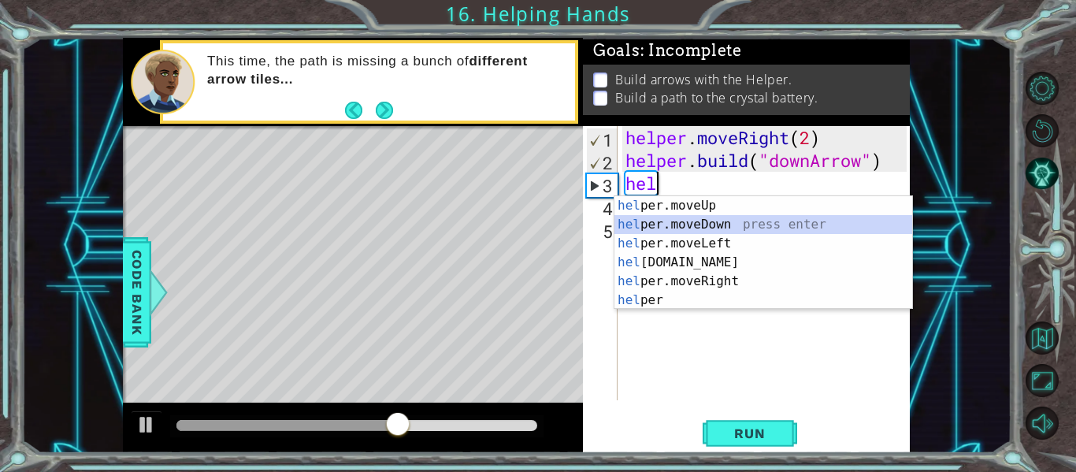
click at [676, 226] on div "hel per.moveUp press enter hel per.moveDown press enter hel per.moveLeft press …" at bounding box center [763, 271] width 298 height 151
type textarea "helper.moveDown(1)"
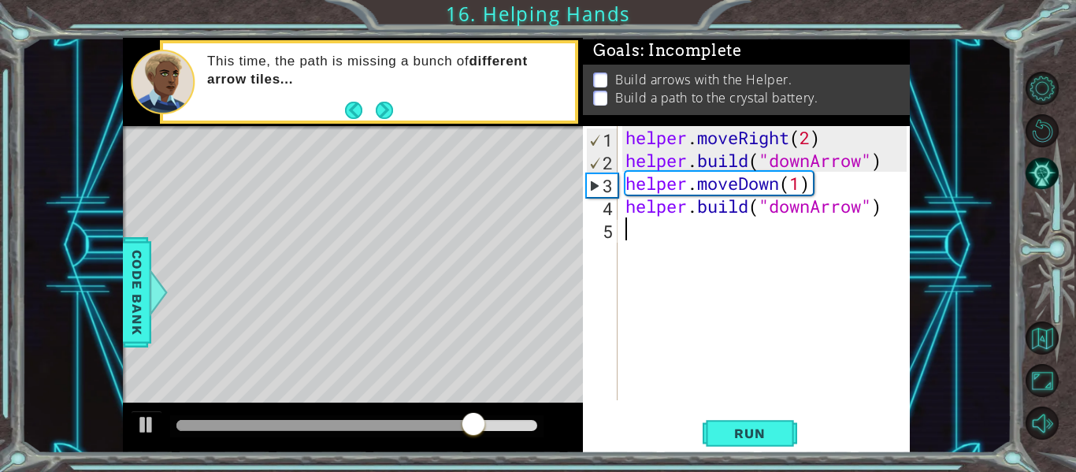
click at [633, 235] on div "helper . moveRight ( 2 ) helper . build ( "downArrow" ) helper . moveDown ( 1 )…" at bounding box center [768, 286] width 292 height 320
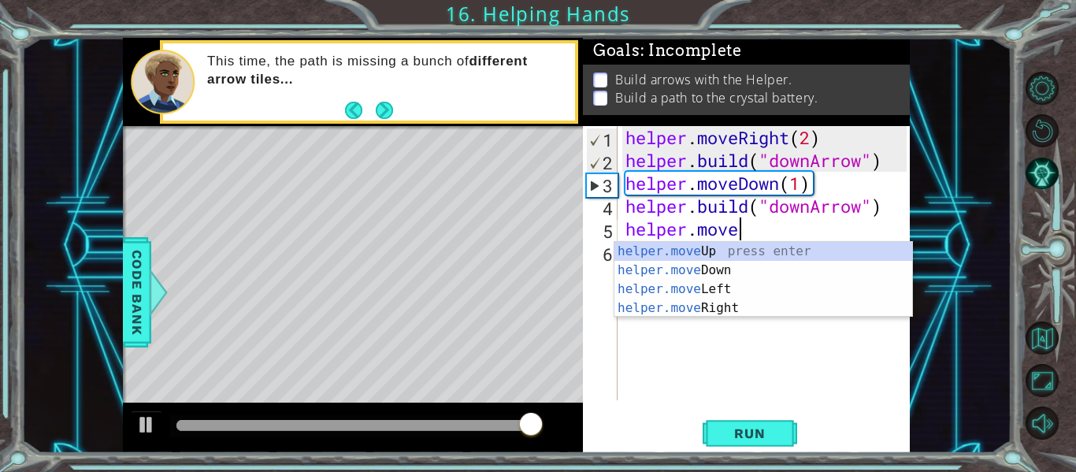
scroll to position [0, 5]
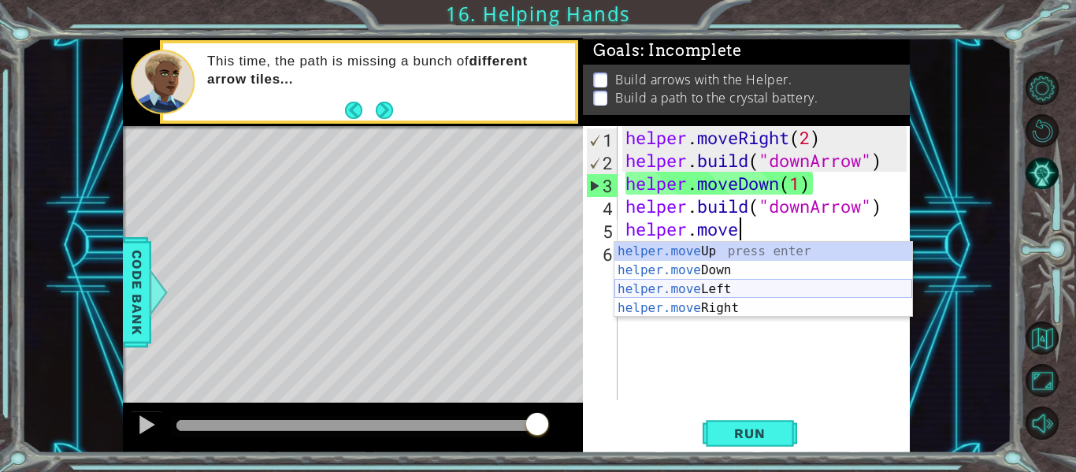
click at [657, 283] on div "helper.move Up press enter helper.move Down press enter helper.move Left press …" at bounding box center [763, 298] width 298 height 113
type textarea "helper.moveLeft(1)"
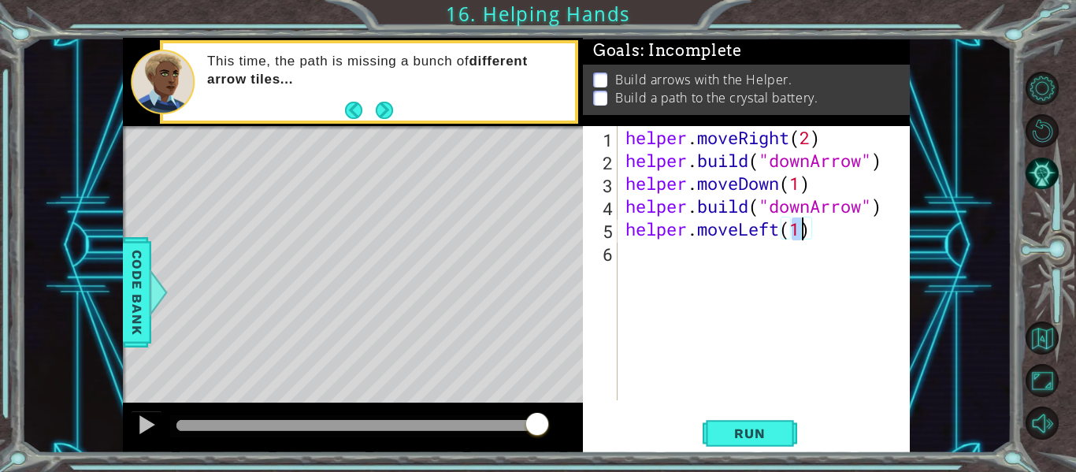
click at [642, 269] on div "helper . moveRight ( 2 ) helper . build ( "downArrow" ) helper . moveDown ( 1 )…" at bounding box center [768, 286] width 292 height 320
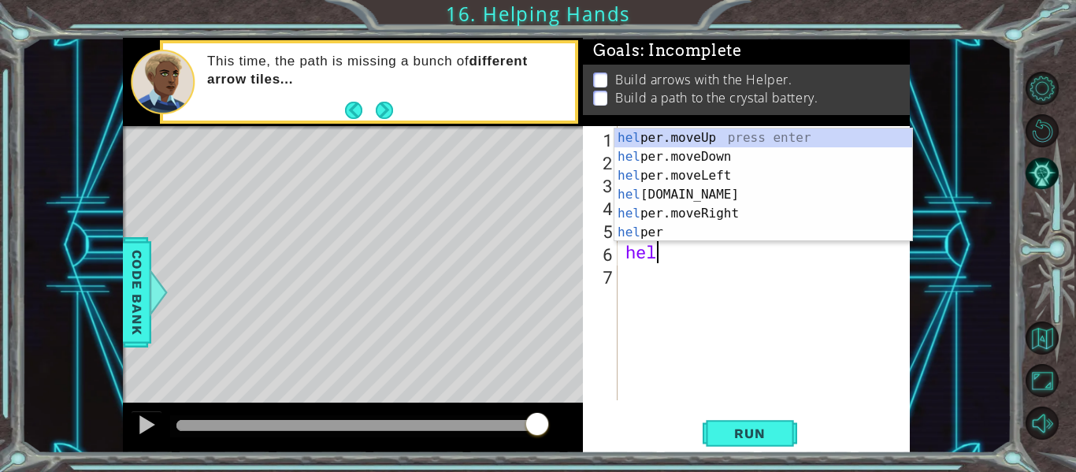
scroll to position [0, 1]
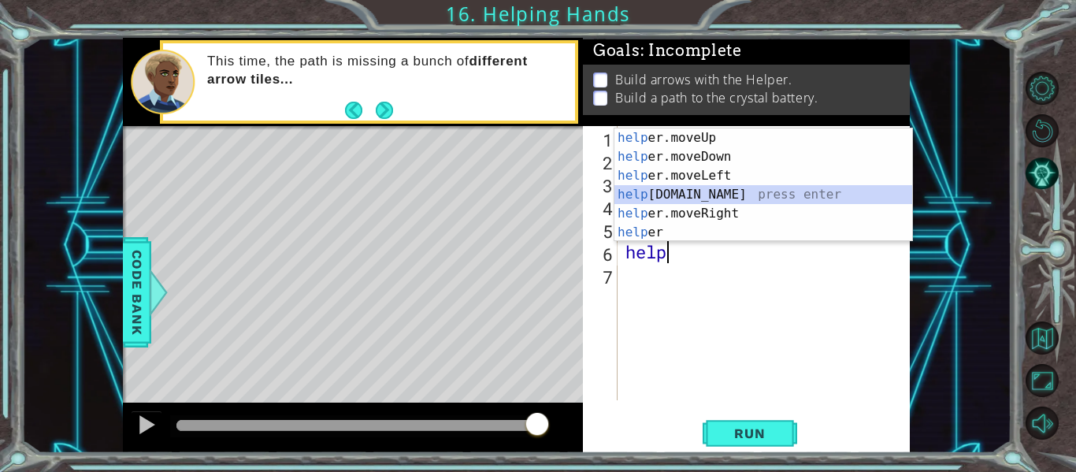
click at [672, 198] on div "help er.moveUp press enter help er.moveDown press enter help er.moveLeft press …" at bounding box center [763, 203] width 298 height 151
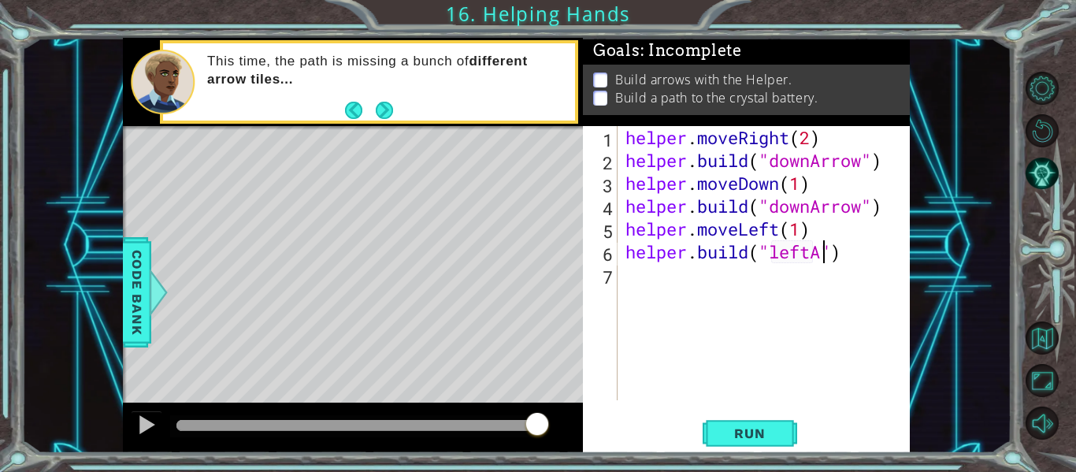
scroll to position [0, 9]
type textarea "[DOMAIN_NAME]("leftArrow")"
click at [633, 283] on div "helper . moveRight ( 2 ) helper . build ( "downArrow" ) helper . moveDown ( 1 )…" at bounding box center [768, 286] width 292 height 320
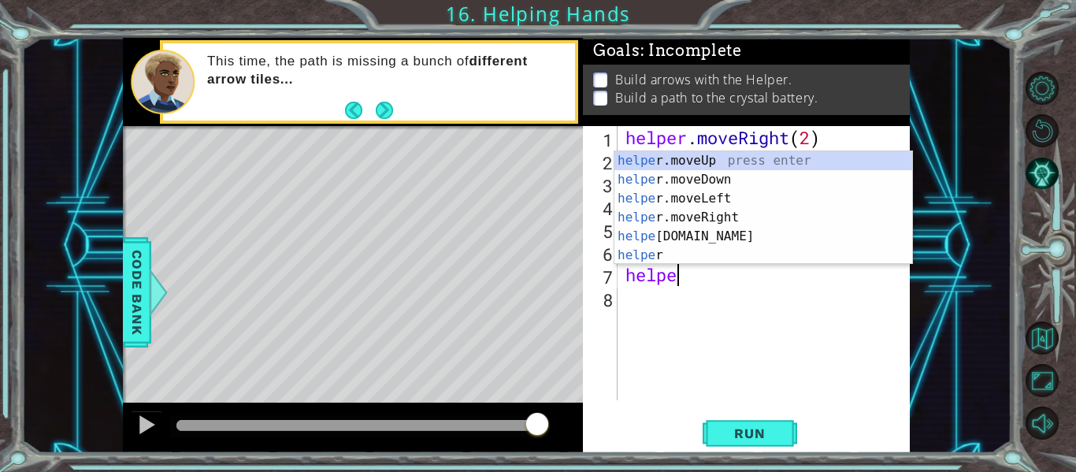
scroll to position [0, 2]
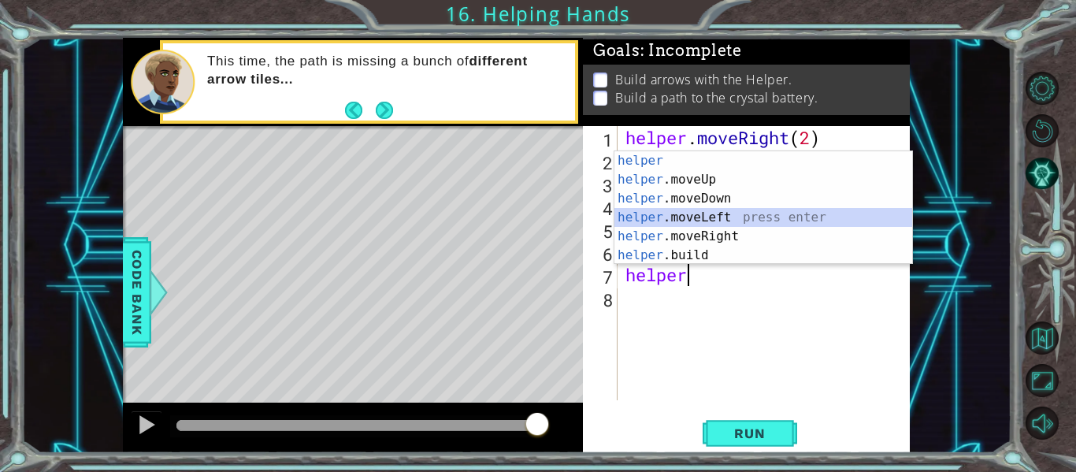
click at [695, 217] on div "helper press enter helper .moveUp press enter helper .moveDown press enter help…" at bounding box center [763, 226] width 298 height 151
type textarea "helper.moveLeft(1)"
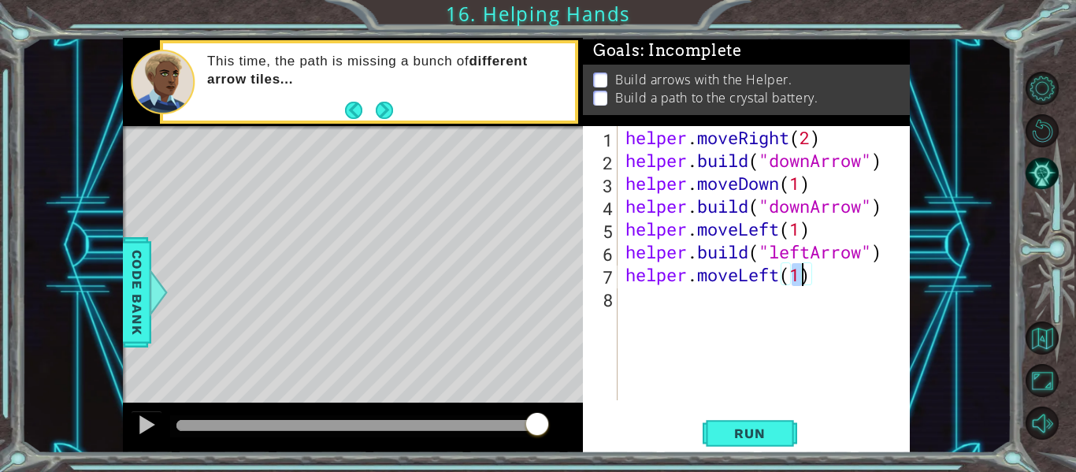
click at [650, 294] on div "helper . moveRight ( 2 ) helper . build ( "downArrow" ) helper . moveDown ( 1 )…" at bounding box center [768, 286] width 292 height 320
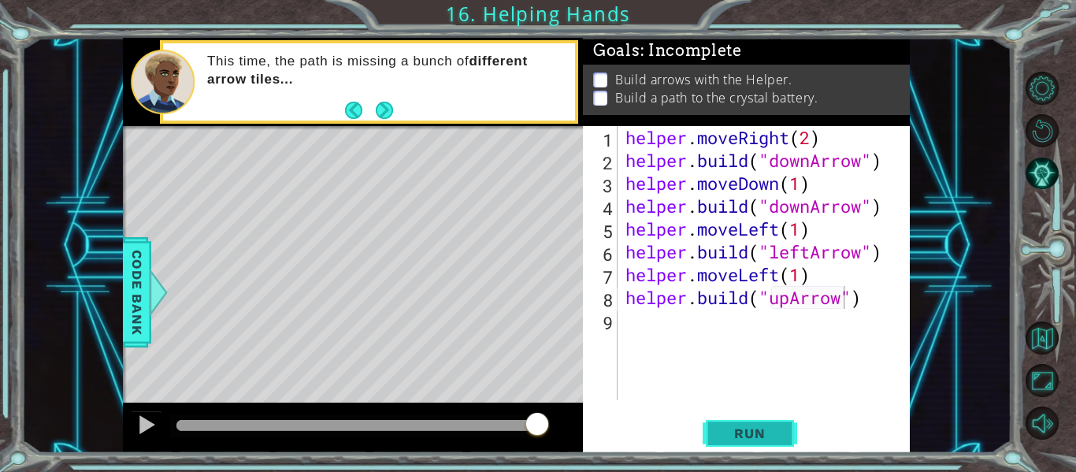
click at [743, 425] on span "Run" at bounding box center [749, 433] width 62 height 16
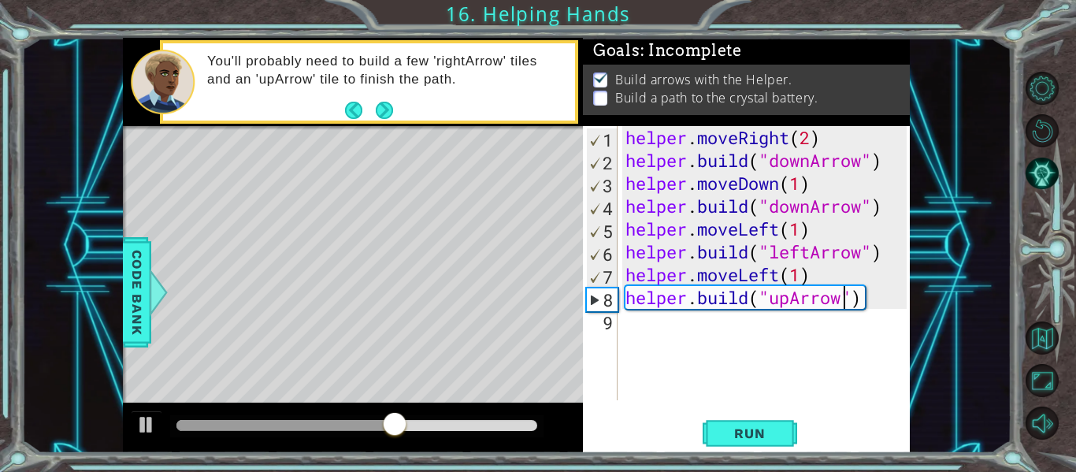
click at [864, 254] on div "helper . moveRight ( 2 ) helper . build ( "downArrow" ) helper . moveDown ( 1 )…" at bounding box center [768, 286] width 292 height 320
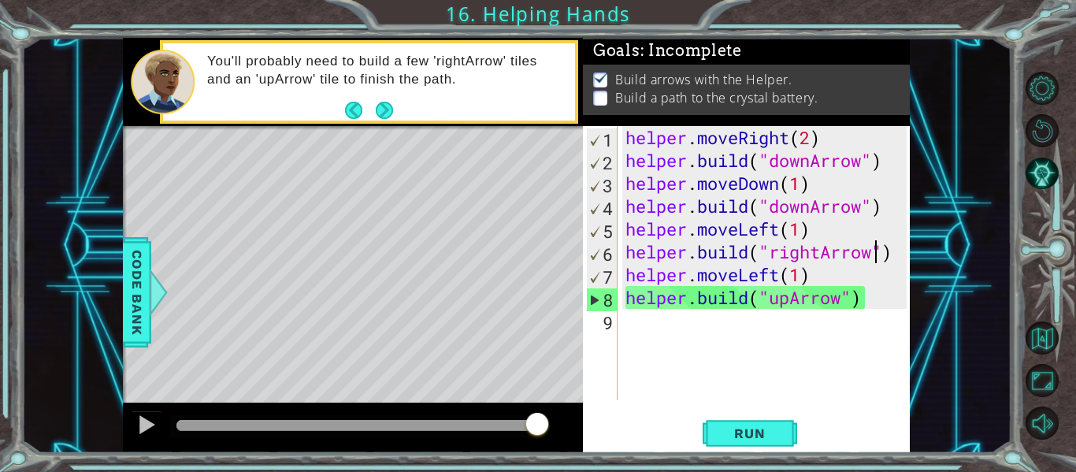
click at [801, 233] on div "helper . moveRight ( 2 ) helper . build ( "downArrow" ) helper . moveDown ( 1 )…" at bounding box center [768, 286] width 292 height 320
click at [779, 233] on div "helper . moveRight ( 2 ) helper . build ( "downArrow" ) helper . moveDown ( 1 )…" at bounding box center [768, 286] width 292 height 320
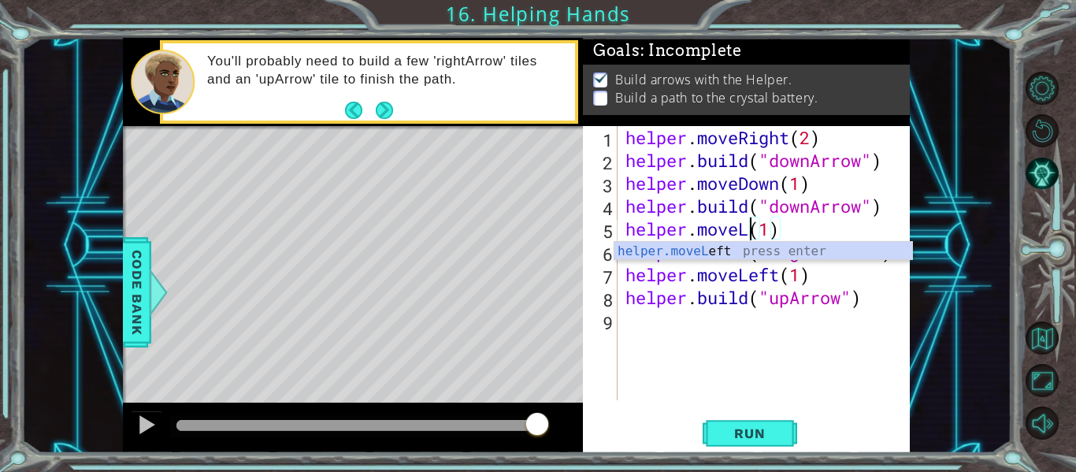
scroll to position [0, 6]
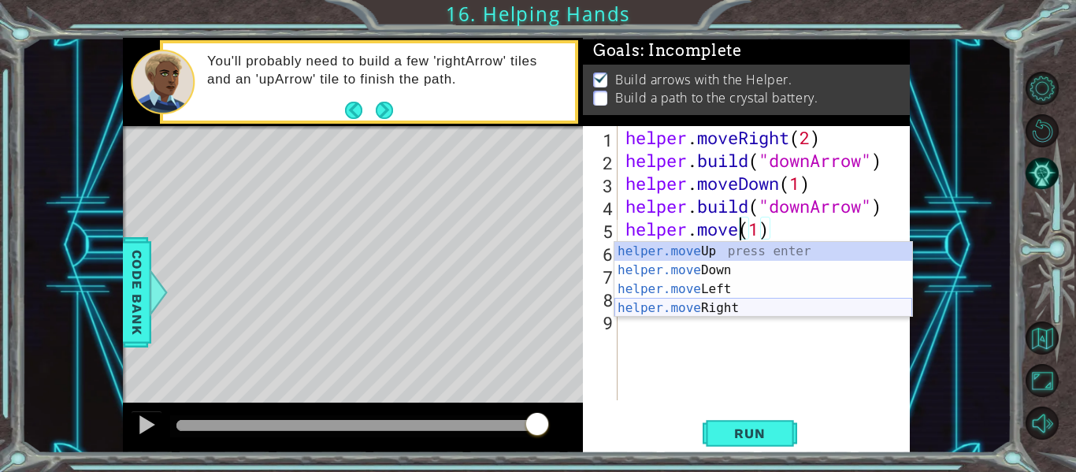
click at [755, 306] on div "helper.move Up press enter helper.move Down press enter helper.move Left press …" at bounding box center [763, 298] width 298 height 113
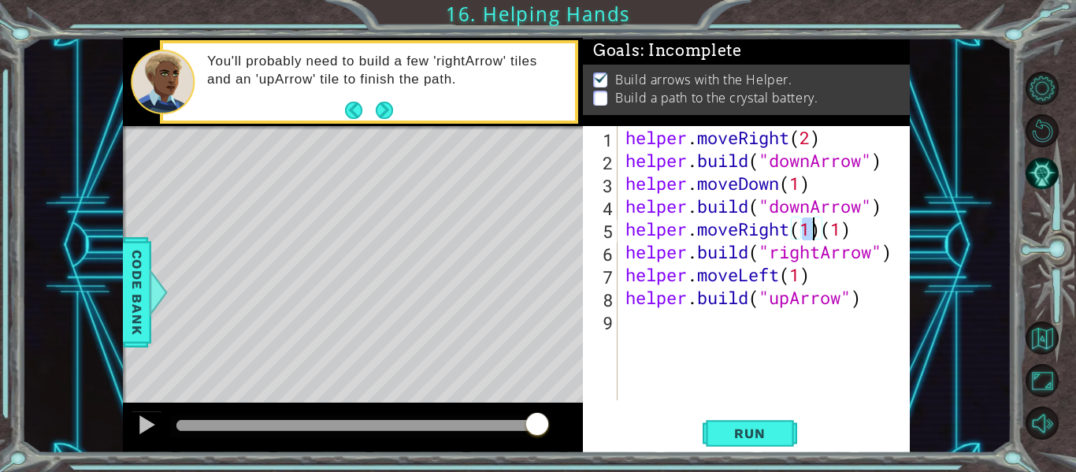
click at [852, 238] on div "helper . moveRight ( 2 ) helper . build ( "downArrow" ) helper . moveDown ( 1 )…" at bounding box center [768, 286] width 292 height 320
click at [780, 277] on div "helper . moveRight ( 2 ) helper . build ( "downArrow" ) helper . moveDown ( 1 )…" at bounding box center [768, 286] width 292 height 320
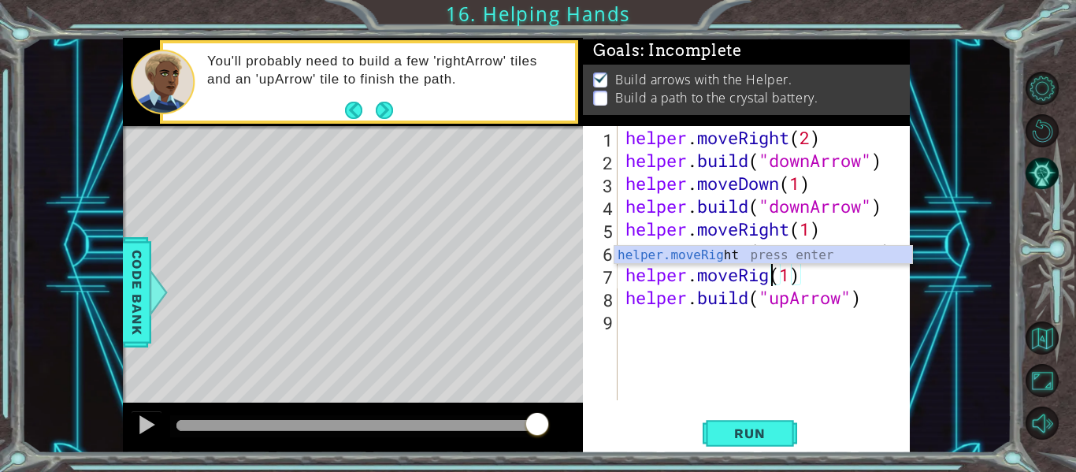
scroll to position [0, 8]
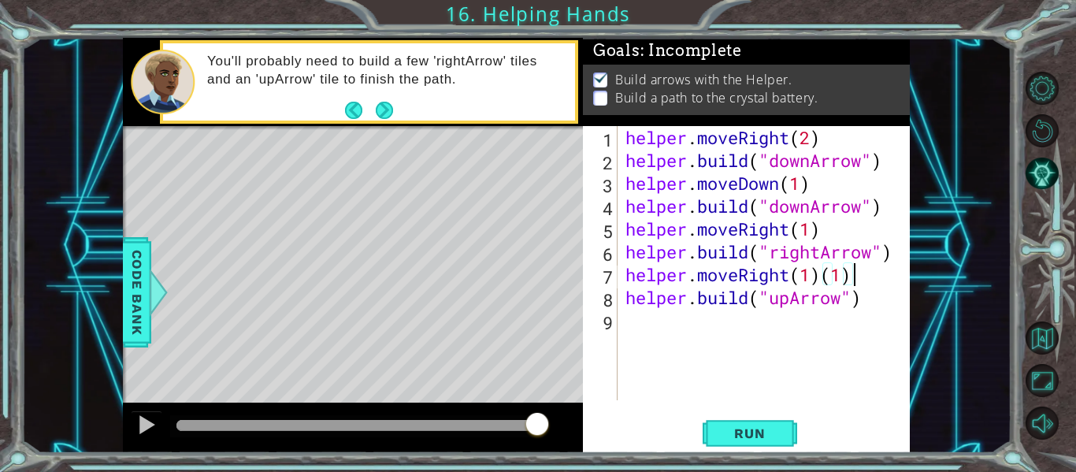
click at [850, 278] on div "helper . moveRight ( 2 ) helper . build ( "downArrow" ) helper . moveDown ( 1 )…" at bounding box center [768, 286] width 292 height 320
click at [765, 431] on span "Run" at bounding box center [749, 433] width 62 height 16
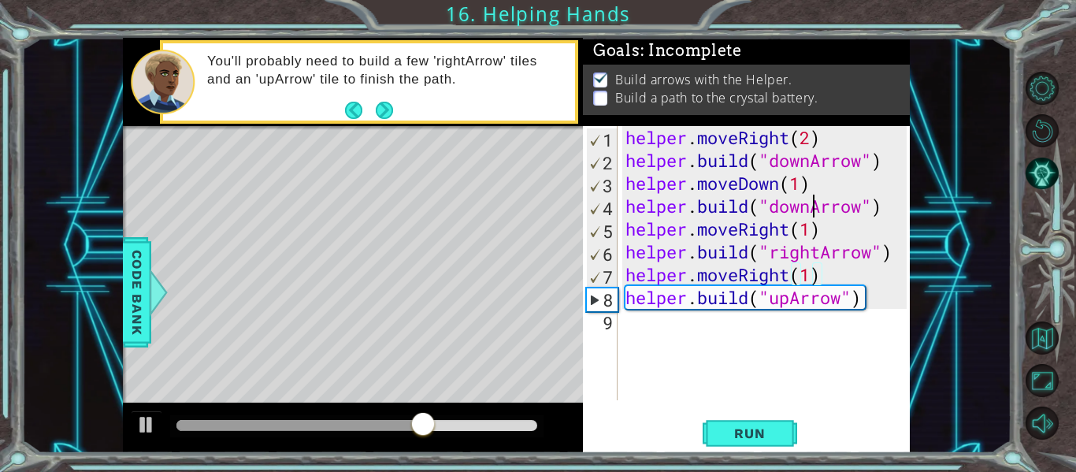
click at [810, 210] on div "helper . moveRight ( 2 ) helper . build ( "downArrow" ) helper . moveDown ( 1 )…" at bounding box center [768, 286] width 292 height 320
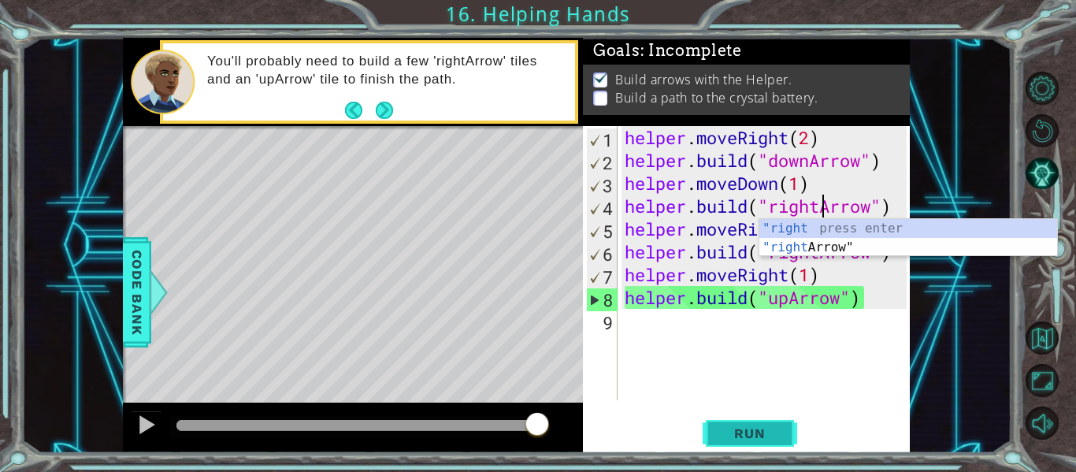
type textarea "[DOMAIN_NAME]("rightArrow")"
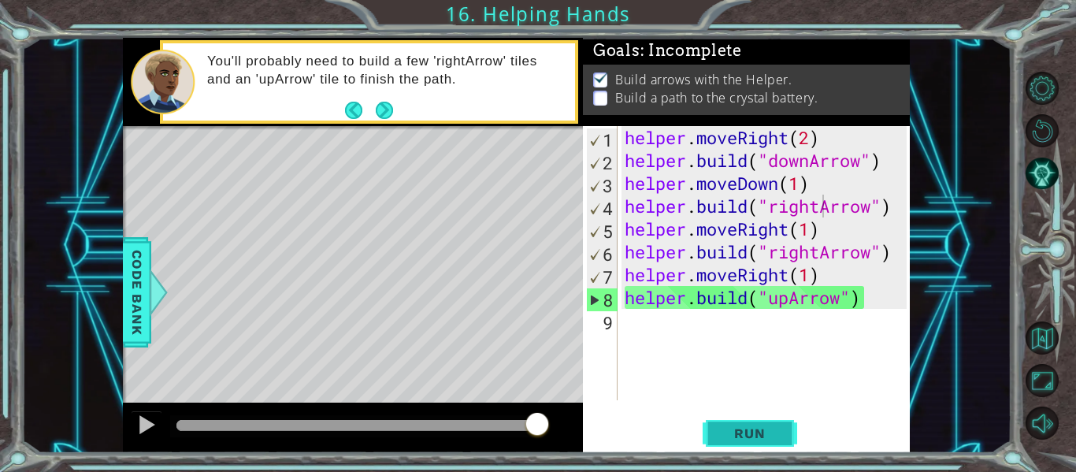
click at [765, 432] on span "Run" at bounding box center [749, 433] width 62 height 16
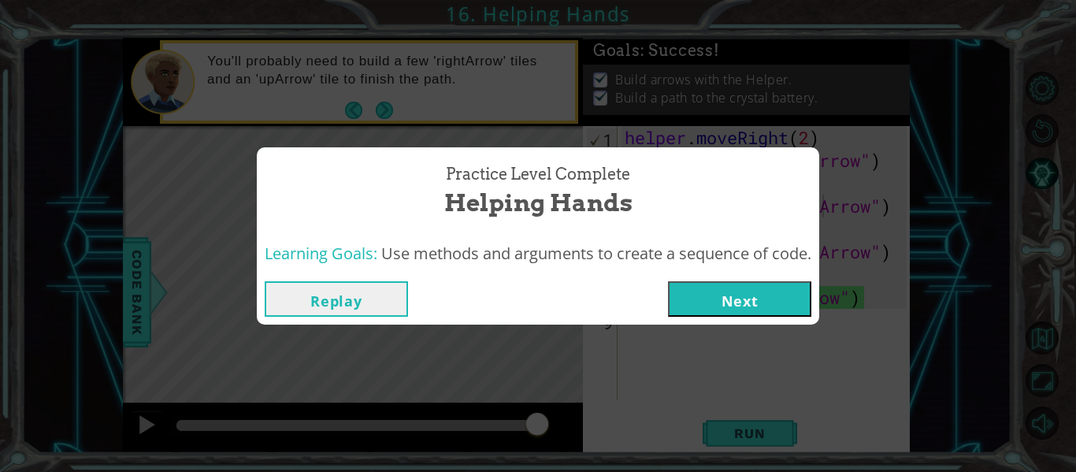
click at [730, 321] on div "Replay Next" at bounding box center [538, 298] width 562 height 51
click at [743, 298] on button "Next" at bounding box center [739, 298] width 143 height 35
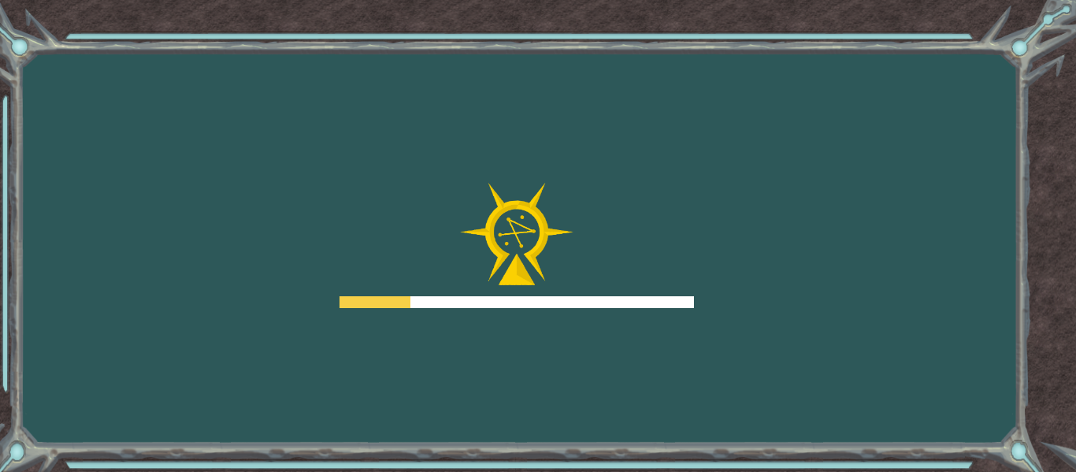
click at [738, 301] on div "Goals Error loading from server. Try refreshing the page. You'll need to join a…" at bounding box center [538, 236] width 1076 height 472
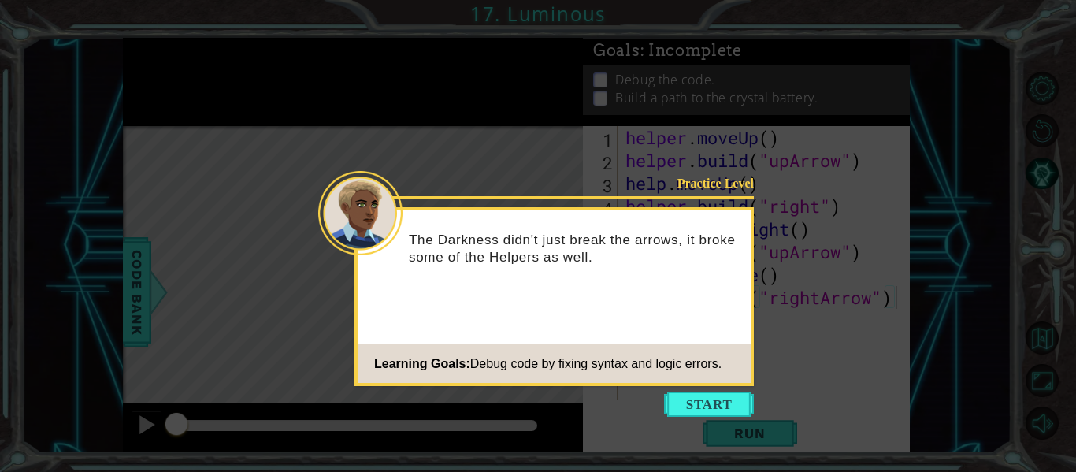
click at [716, 417] on body "1 ההההההההההההההההההההההההההההההההההההההההההההההההההההההההההההההההההההההההההההה…" at bounding box center [538, 236] width 1076 height 472
click at [720, 397] on button "Start" at bounding box center [709, 403] width 90 height 25
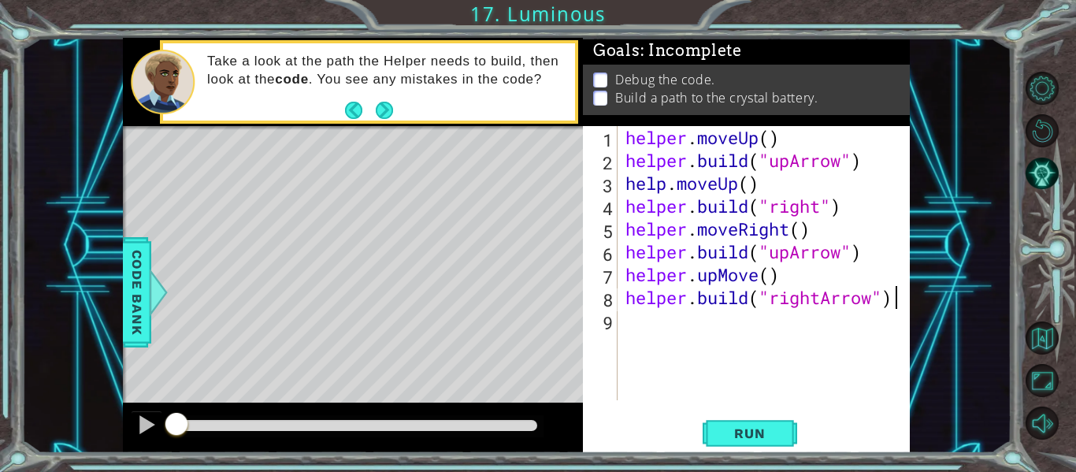
click at [843, 258] on div "helper . moveUp ( ) helper . build ( "upArrow" ) help . moveUp ( ) helper . bui…" at bounding box center [768, 286] width 292 height 320
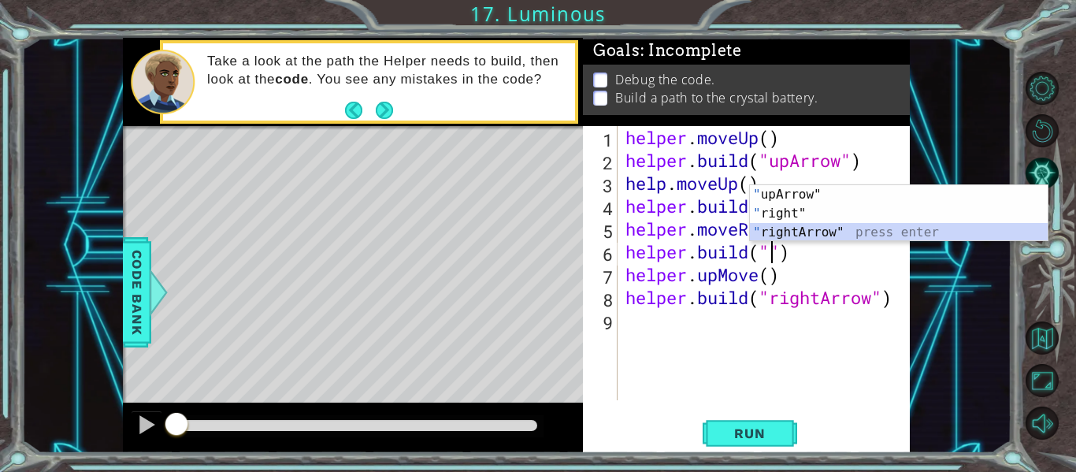
click at [807, 237] on div "" upArrow" press enter " right" press enter " rightArrow" press enter" at bounding box center [899, 232] width 298 height 95
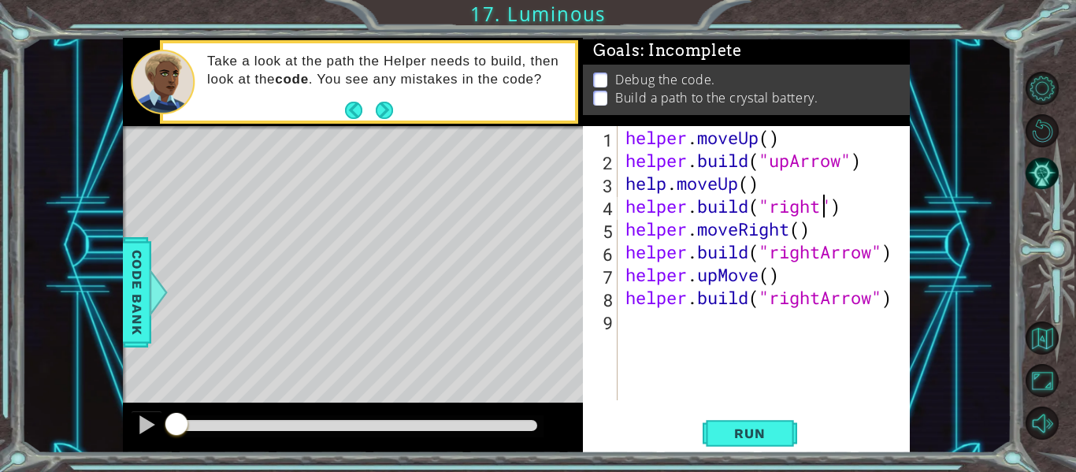
click at [819, 204] on div "helper . moveUp ( ) helper . build ( "upArrow" ) help . moveUp ( ) helper . bui…" at bounding box center [768, 286] width 292 height 320
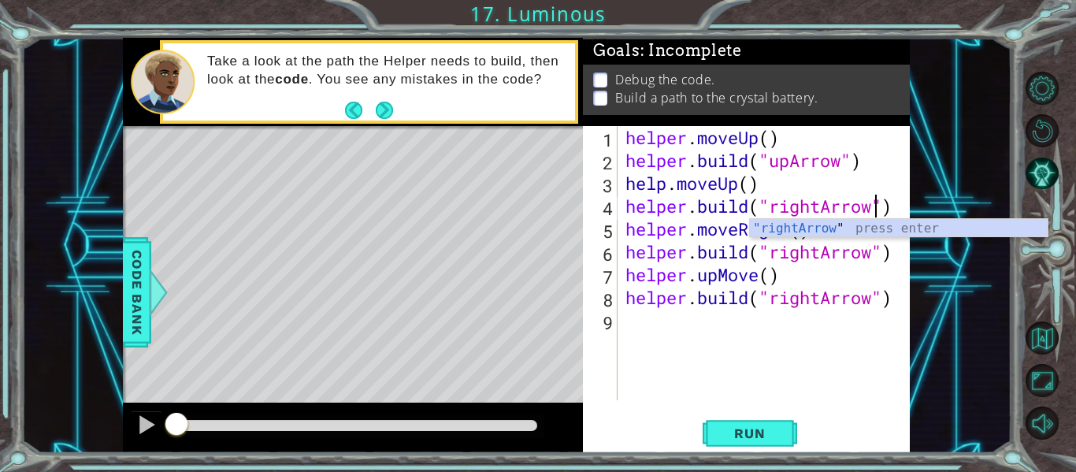
scroll to position [0, 12]
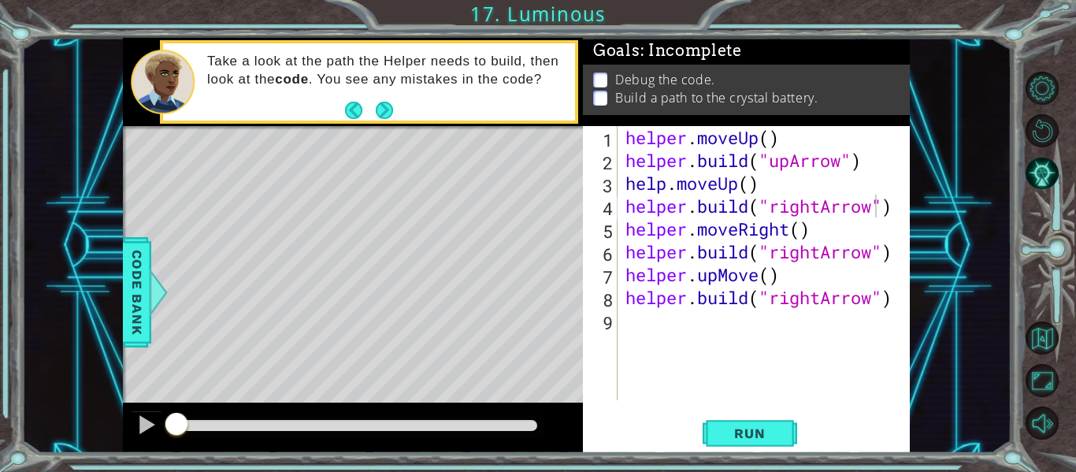
click at [973, 310] on div "1 ההההההההההההההההההההההההההההההההההההההההההההההההההההההההההההההההההההההההההההה…" at bounding box center [516, 245] width 990 height 415
click at [719, 276] on div "helper . moveUp ( ) helper . build ( "upArrow" ) help . moveUp ( ) helper . bui…" at bounding box center [768, 286] width 292 height 320
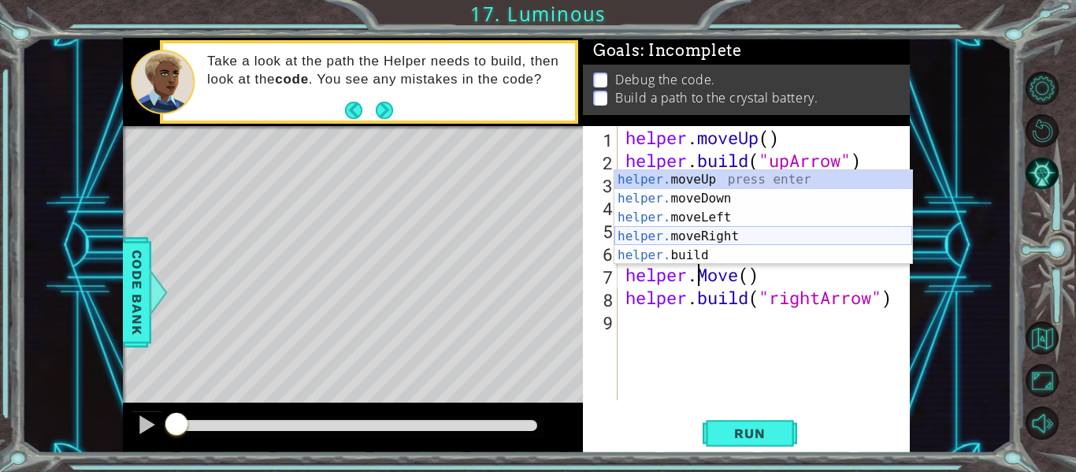
click at [714, 239] on div "helper. moveUp press enter helper. moveDown press enter helper. moveLeft press …" at bounding box center [763, 236] width 298 height 132
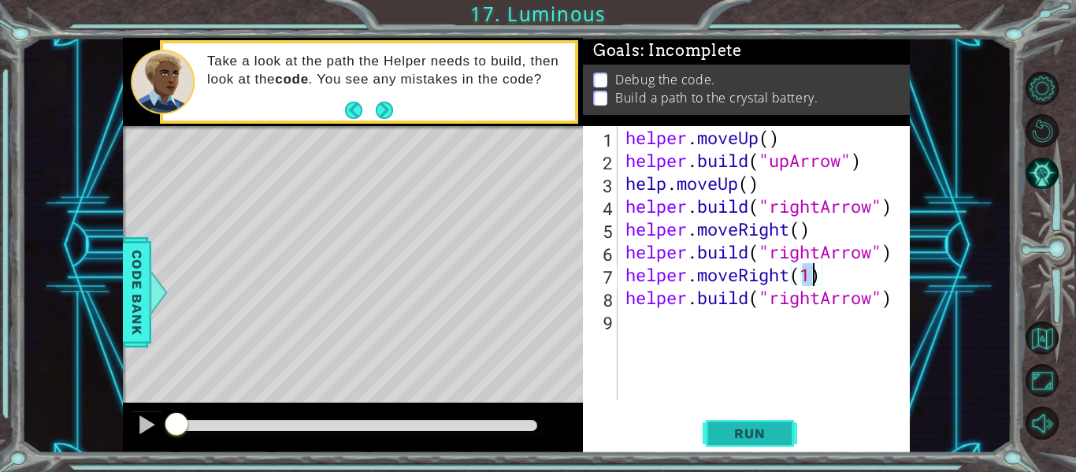
click at [779, 431] on span "Run" at bounding box center [749, 433] width 62 height 16
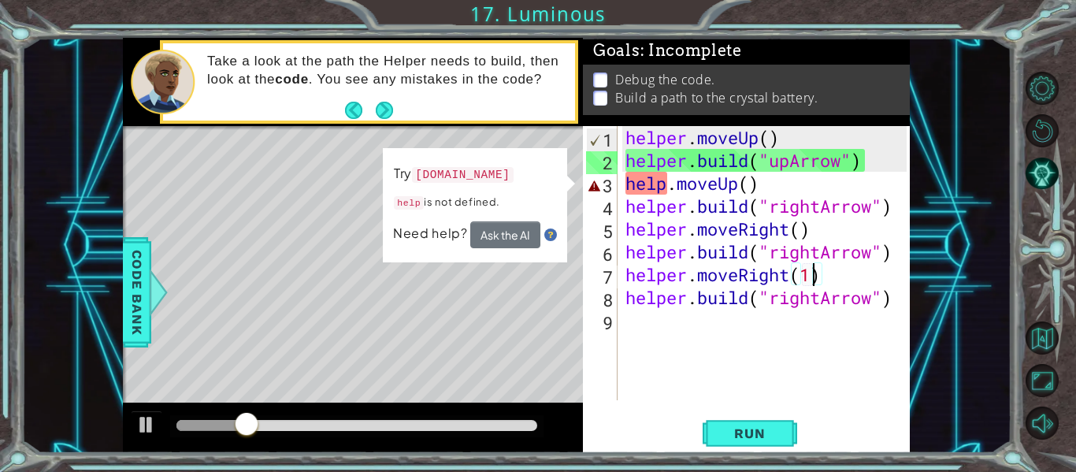
click at [665, 194] on div "helper . moveUp ( ) helper . build ( "upArrow" ) help . moveUp ( ) helper . bui…" at bounding box center [768, 286] width 292 height 320
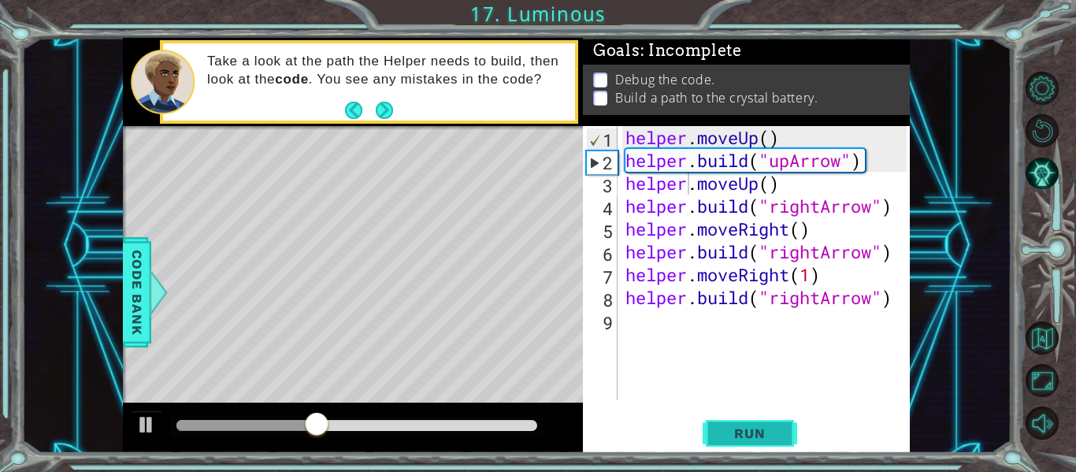
click at [737, 432] on span "Run" at bounding box center [749, 433] width 62 height 16
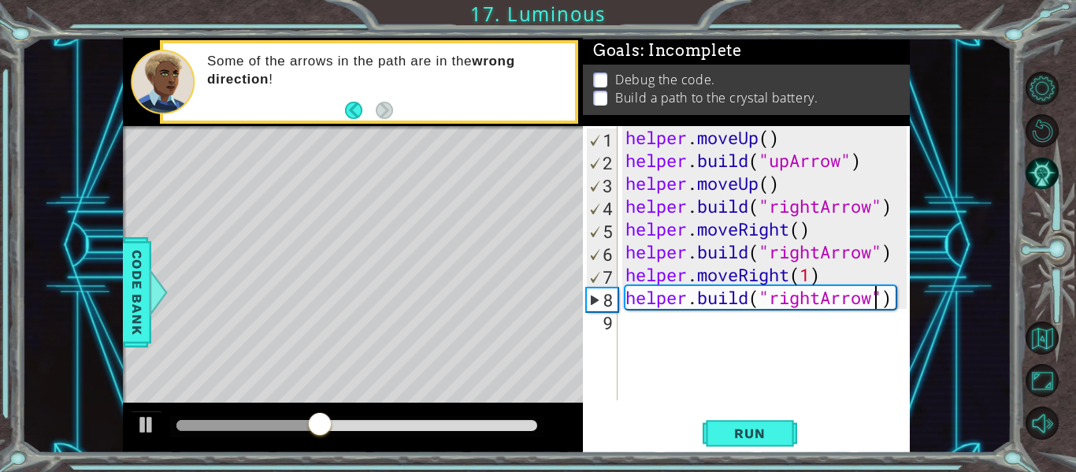
click at [873, 301] on div "helper . moveUp ( ) helper . build ( "upArrow" ) helper . moveUp ( ) helper . b…" at bounding box center [768, 286] width 292 height 320
click at [822, 302] on div "helper . moveUp ( ) helper . build ( "upArrow" ) helper . moveUp ( ) helper . b…" at bounding box center [768, 286] width 292 height 320
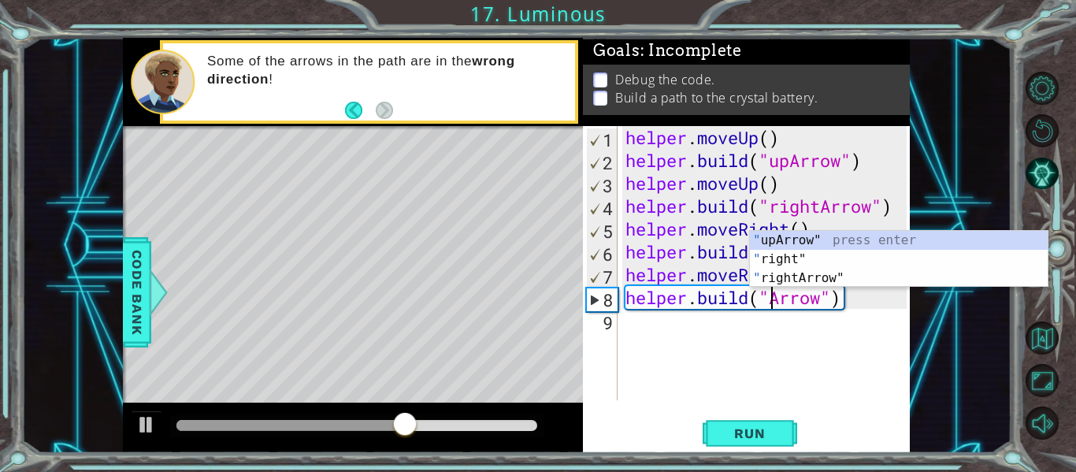
scroll to position [0, 8]
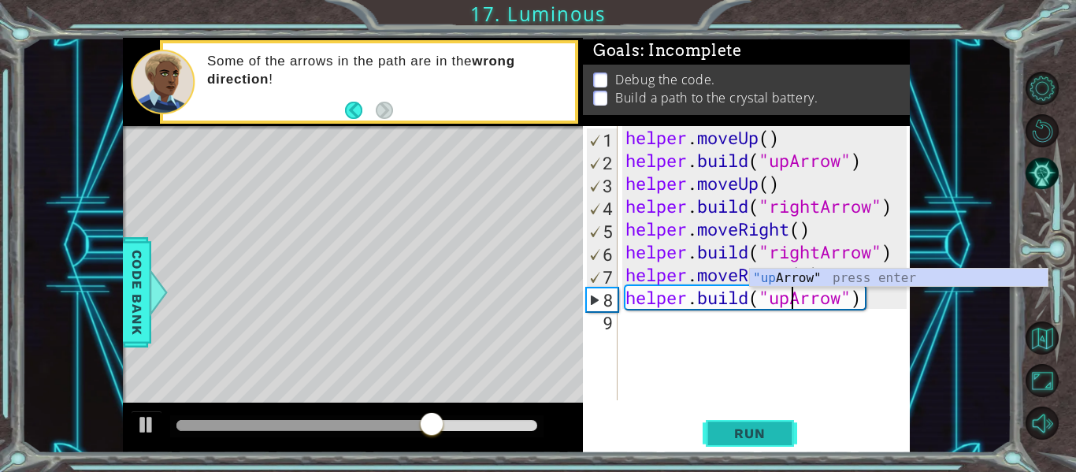
type textarea "[DOMAIN_NAME]("upArrow")"
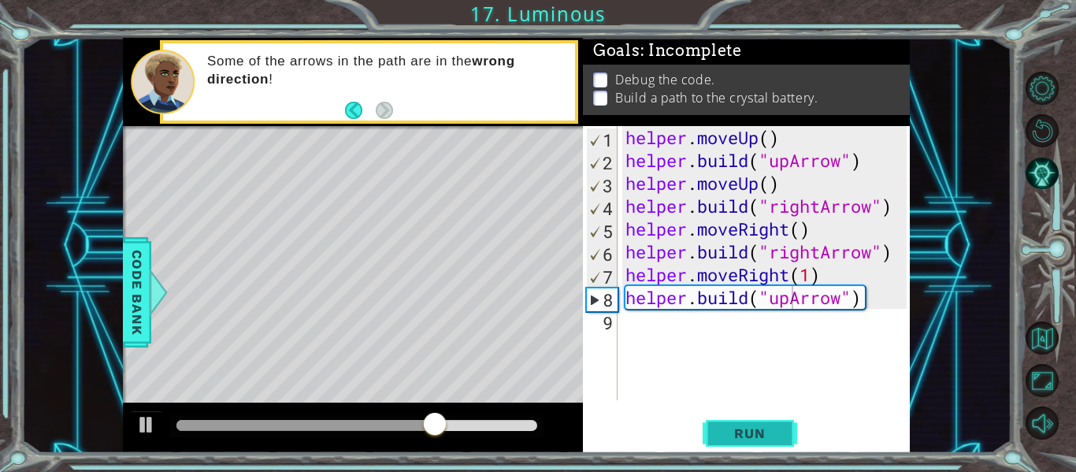
click at [772, 428] on span "Run" at bounding box center [749, 433] width 62 height 16
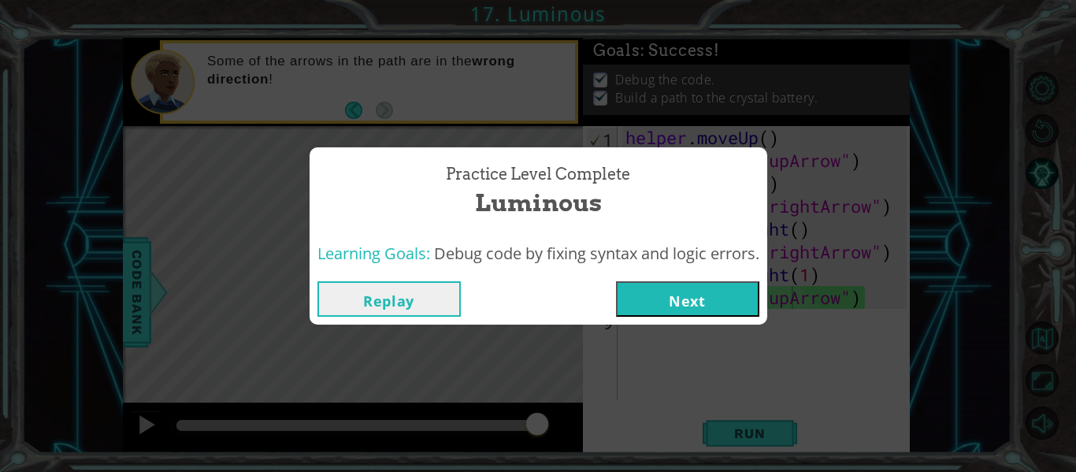
click at [701, 283] on button "Next" at bounding box center [687, 298] width 143 height 35
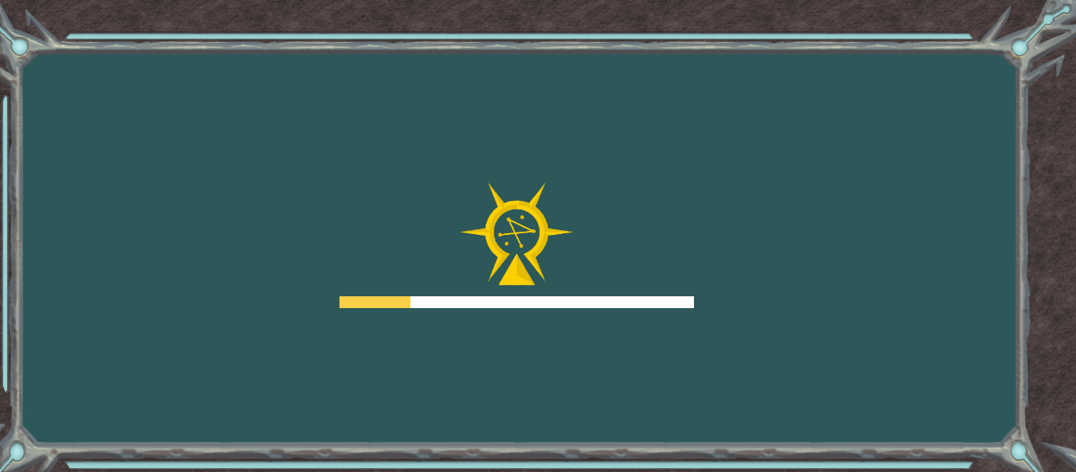
click at [674, 288] on div at bounding box center [516, 246] width 354 height 126
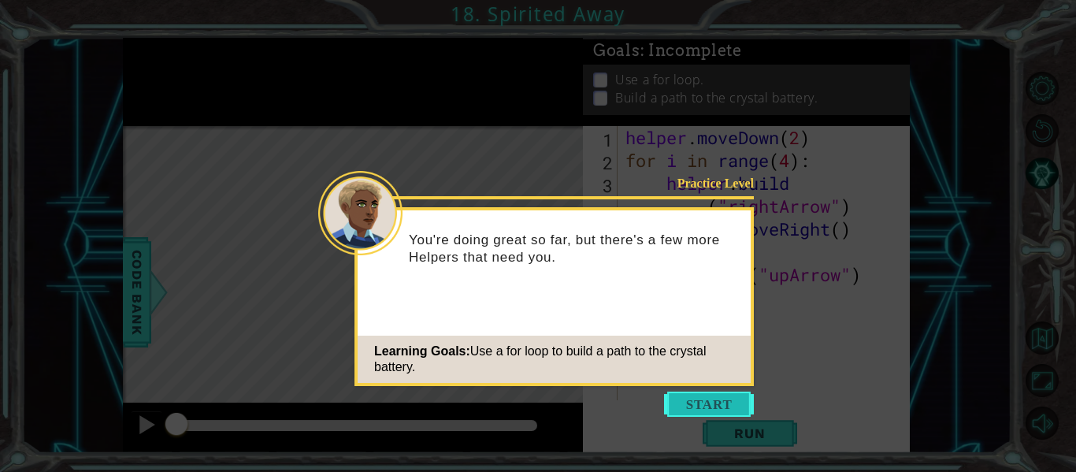
click at [689, 391] on button "Start" at bounding box center [709, 403] width 90 height 25
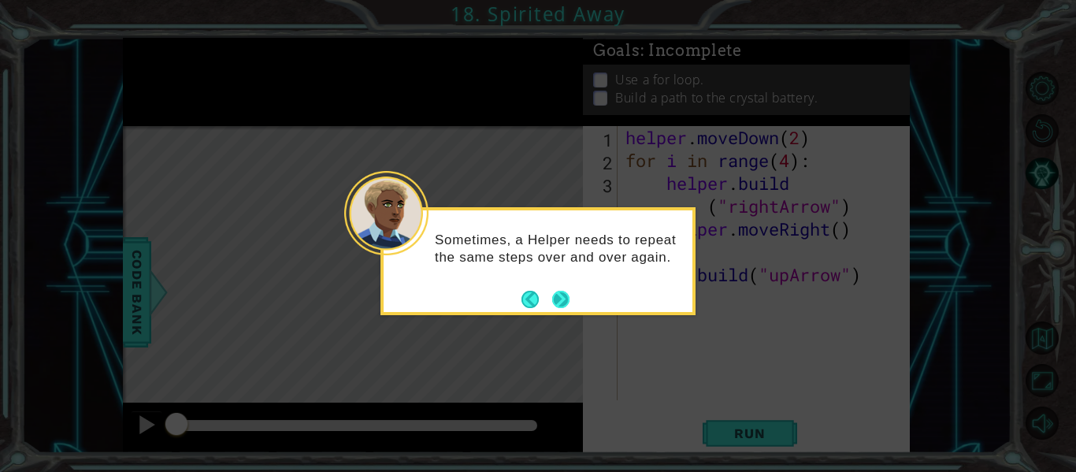
click at [565, 295] on button "Next" at bounding box center [561, 299] width 18 height 18
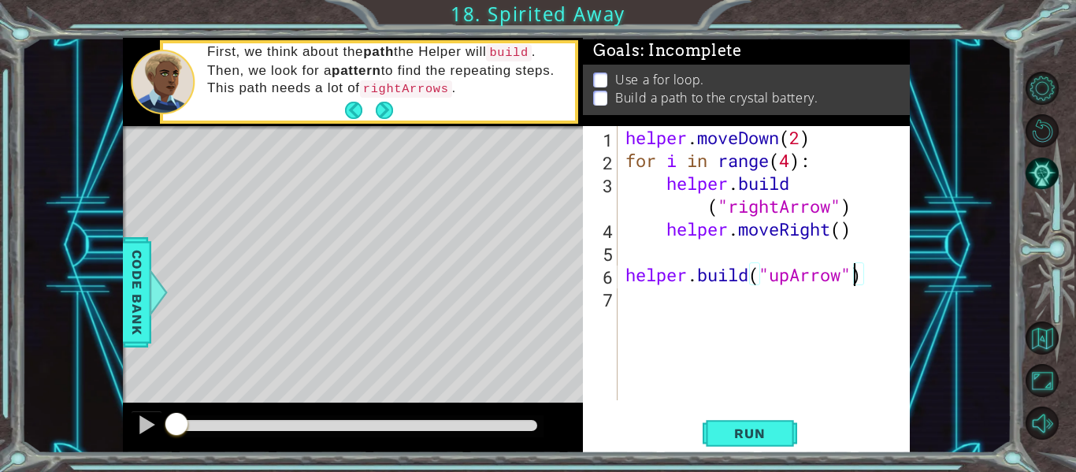
click at [850, 280] on div "helper . moveDown ( 2 ) for i in range ( 4 ) : helper . build ( "rightArrow" ) …" at bounding box center [768, 286] width 292 height 320
click at [863, 276] on div "helper . moveDown ( 2 ) for i in range ( 4 ) : helper . build ( "rightArrow" ) …" at bounding box center [768, 286] width 292 height 320
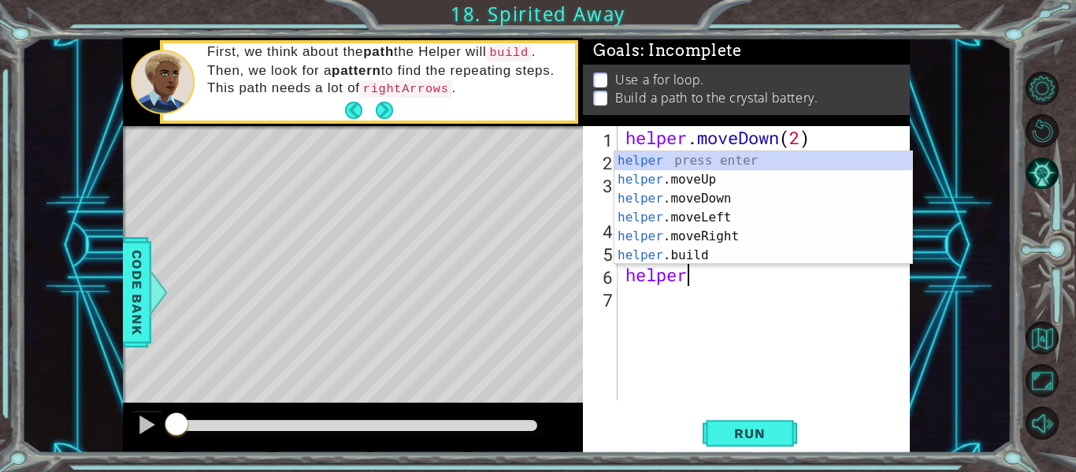
type textarea "h"
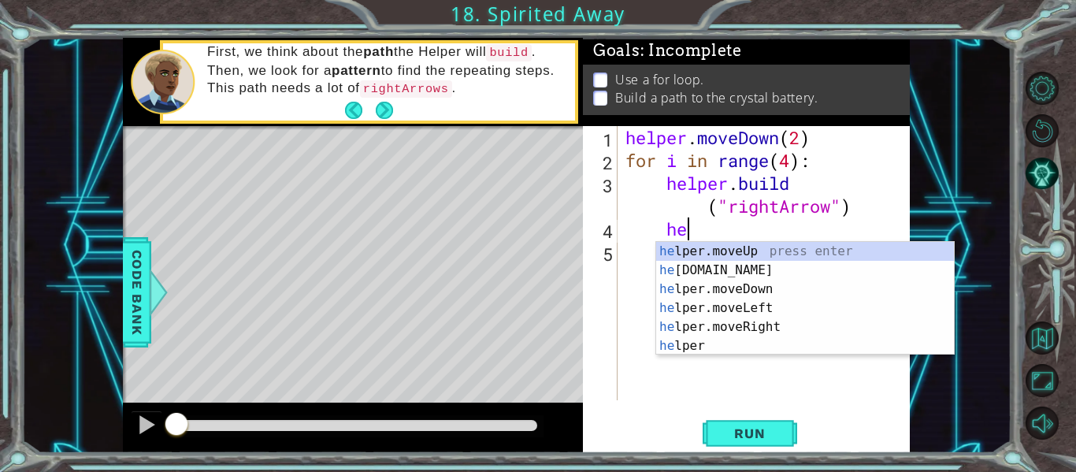
type textarea "h"
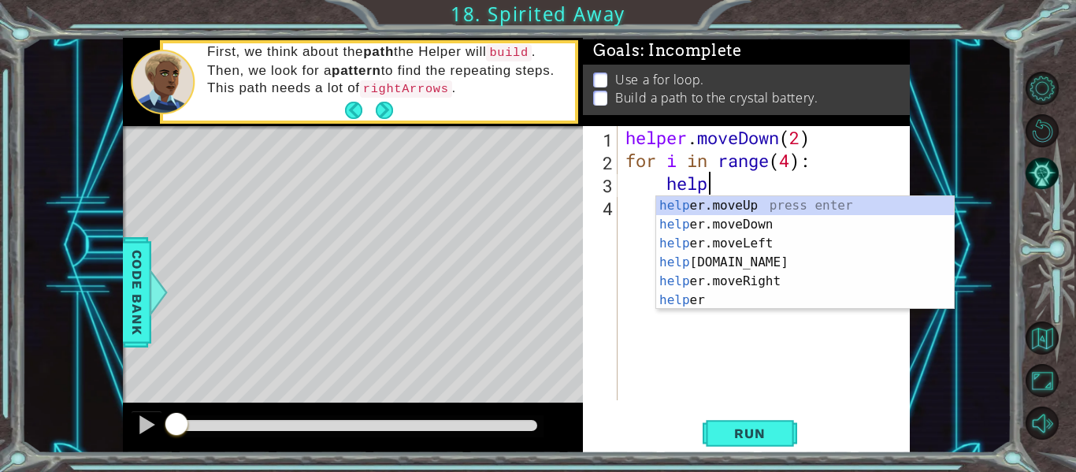
type textarea "h"
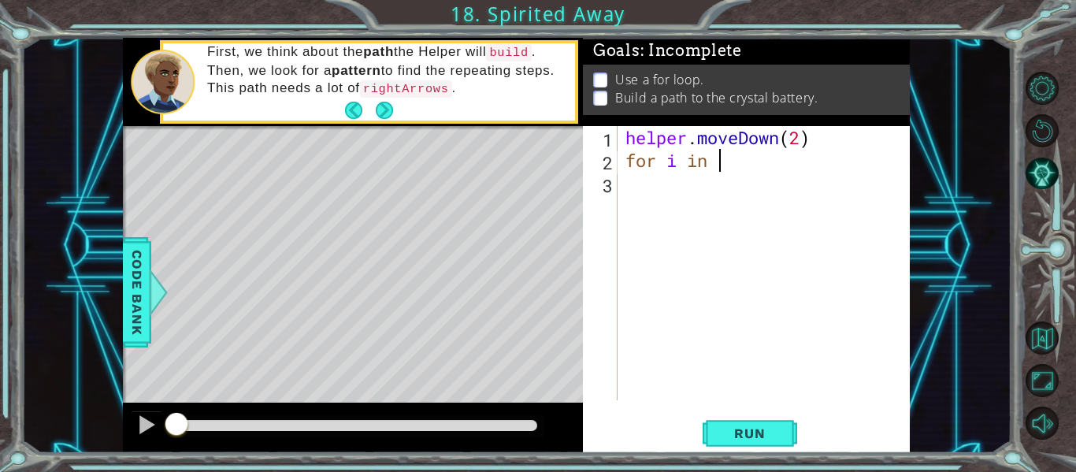
type textarea "f"
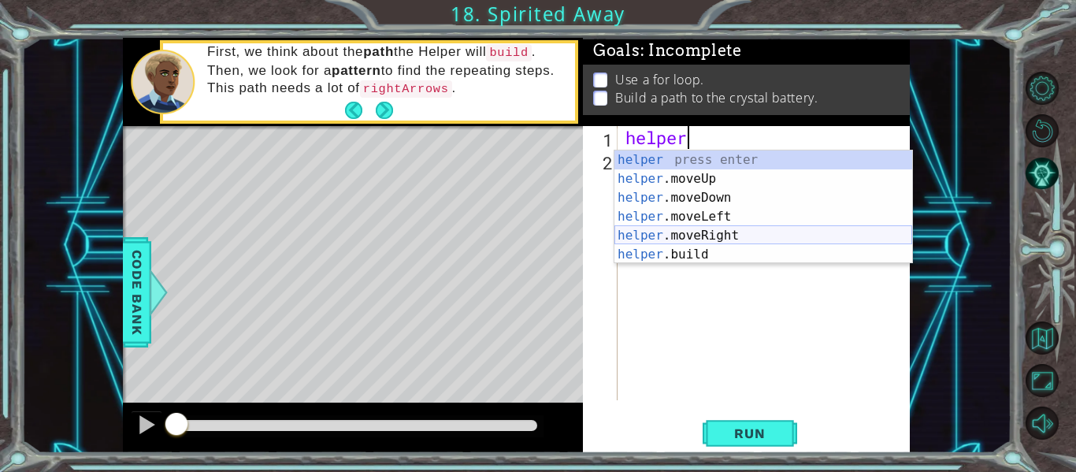
click at [730, 230] on div "helper press enter helper .moveUp press enter helper .moveDown press enter help…" at bounding box center [763, 225] width 298 height 151
type textarea "helper.moveRight(1)"
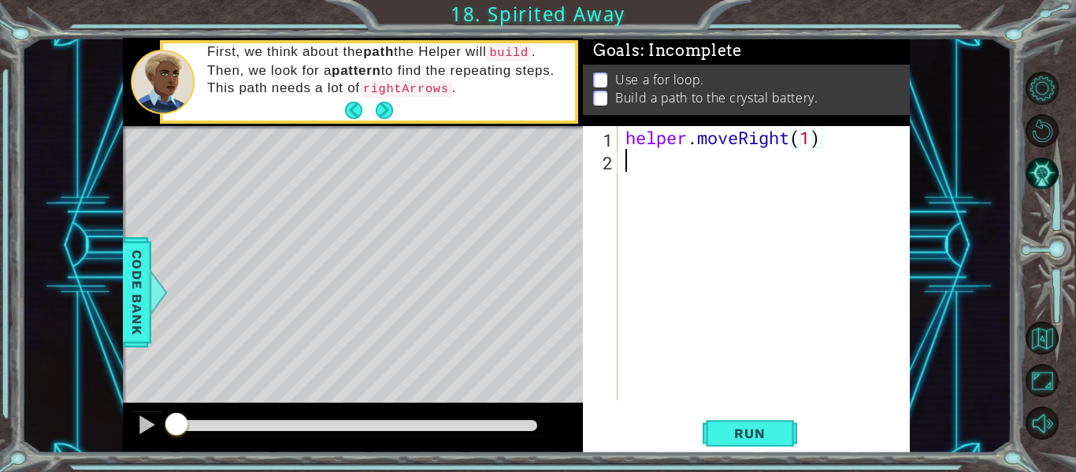
click at [634, 172] on div "helper . moveRight ( 1 )" at bounding box center [768, 286] width 292 height 320
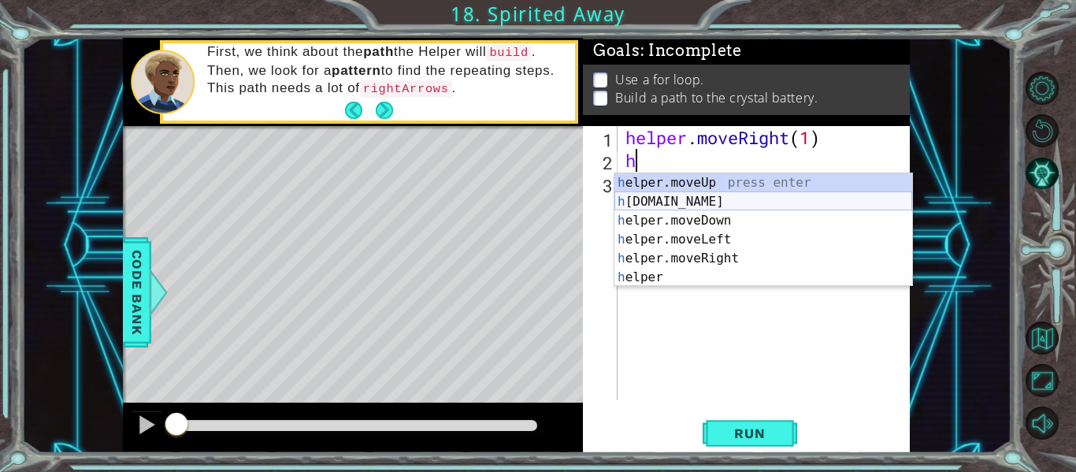
click at [663, 203] on div "h elper.moveUp press enter h [DOMAIN_NAME] press enter h elper.moveDown press e…" at bounding box center [763, 248] width 298 height 151
type textarea "[DOMAIN_NAME]("rightArrow")"
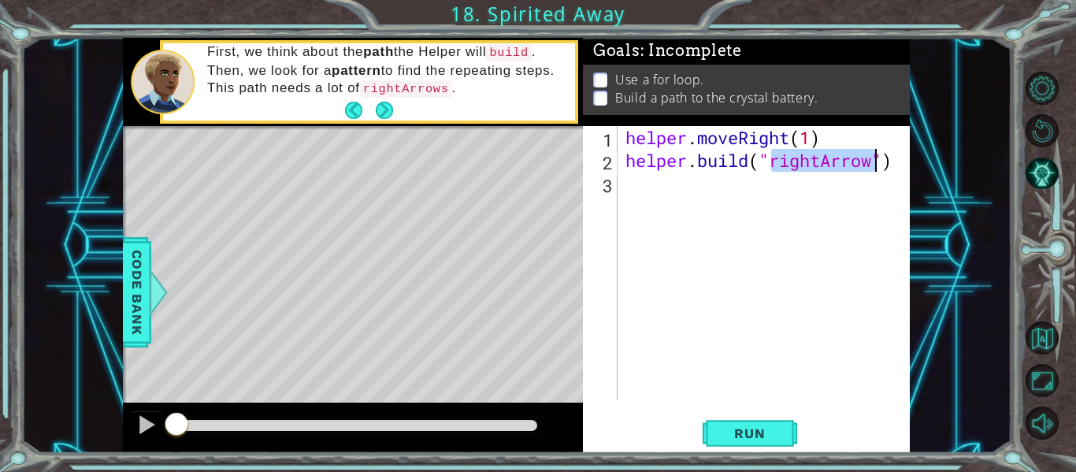
click at [625, 198] on div "helper . moveRight ( 1 ) helper . build ( "rightArrow" )" at bounding box center [768, 286] width 292 height 320
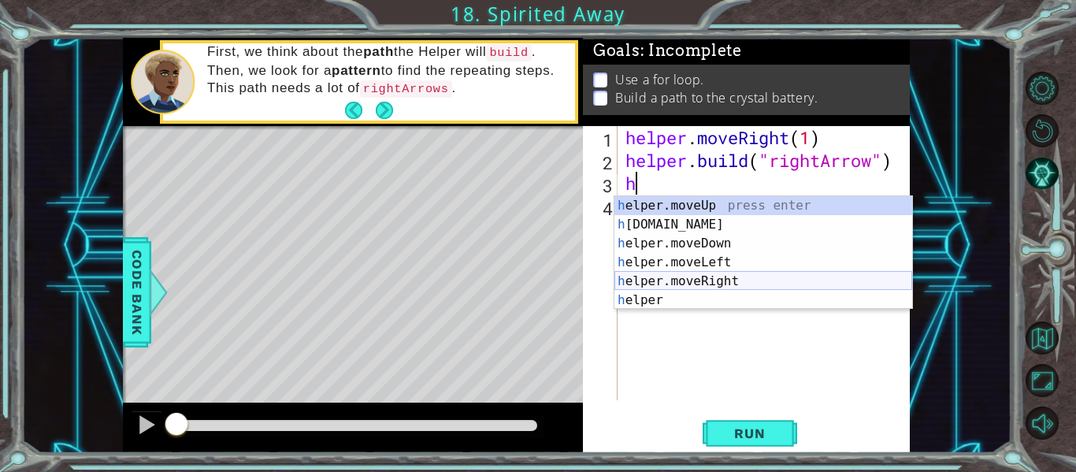
click at [685, 281] on div "h elper.moveUp press enter h [DOMAIN_NAME] press enter h elper.moveDown press e…" at bounding box center [763, 271] width 298 height 151
type textarea "helper.moveRight(1)"
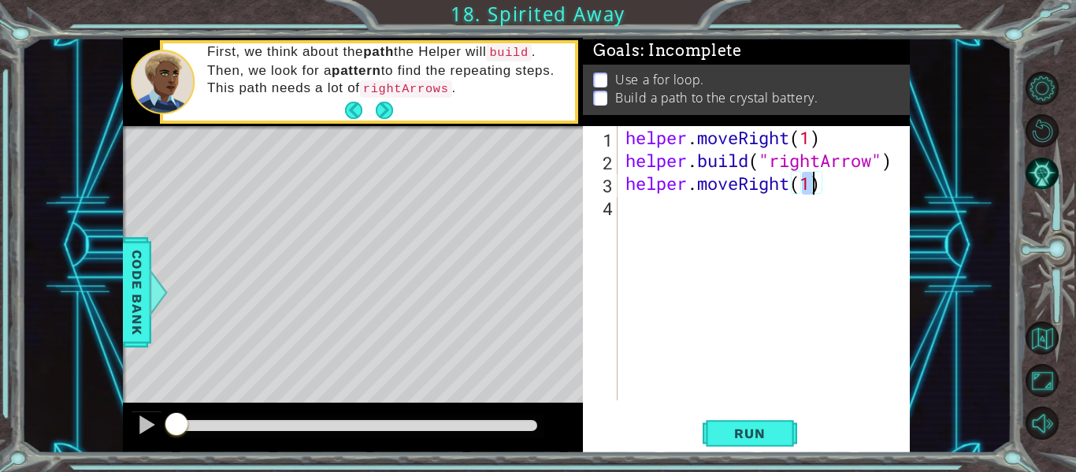
click at [636, 214] on div "helper . moveRight ( 1 ) helper . build ( "rightArrow" ) helper . moveRight ( 1…" at bounding box center [768, 286] width 292 height 320
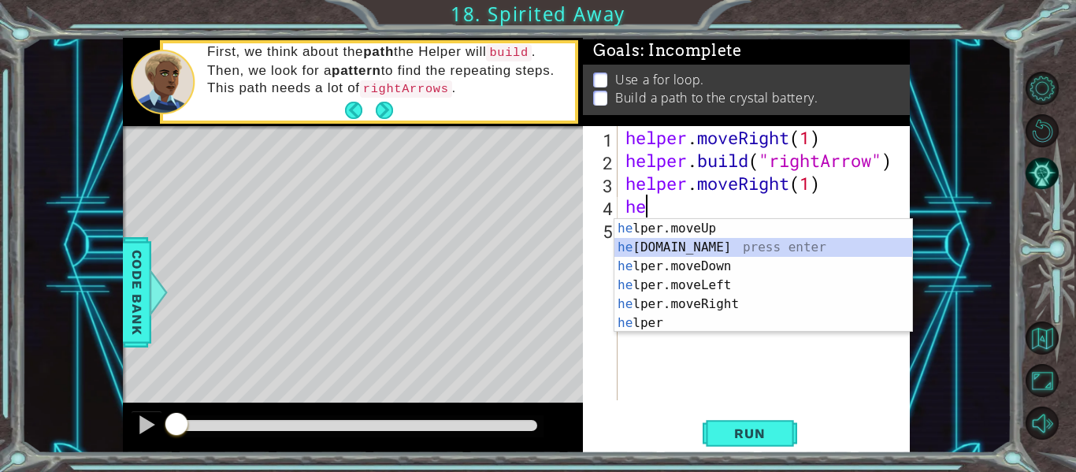
click at [674, 250] on div "he lper.moveUp press enter he [DOMAIN_NAME] press enter he lper.moveDown press …" at bounding box center [763, 294] width 298 height 151
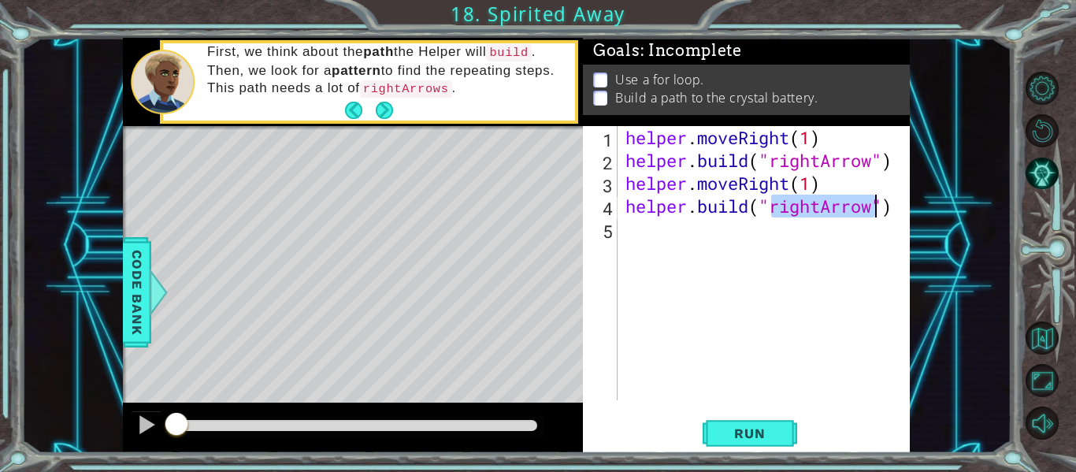
click at [822, 205] on div "helper . moveRight ( 1 ) helper . build ( "rightArrow" ) helper . moveRight ( 1…" at bounding box center [764, 263] width 284 height 274
type textarea "[DOMAIN_NAME]("downArrow")"
click at [654, 227] on div "helper . moveRight ( 1 ) helper . build ( "rightArrow" ) helper . moveRight ( 1…" at bounding box center [768, 286] width 292 height 320
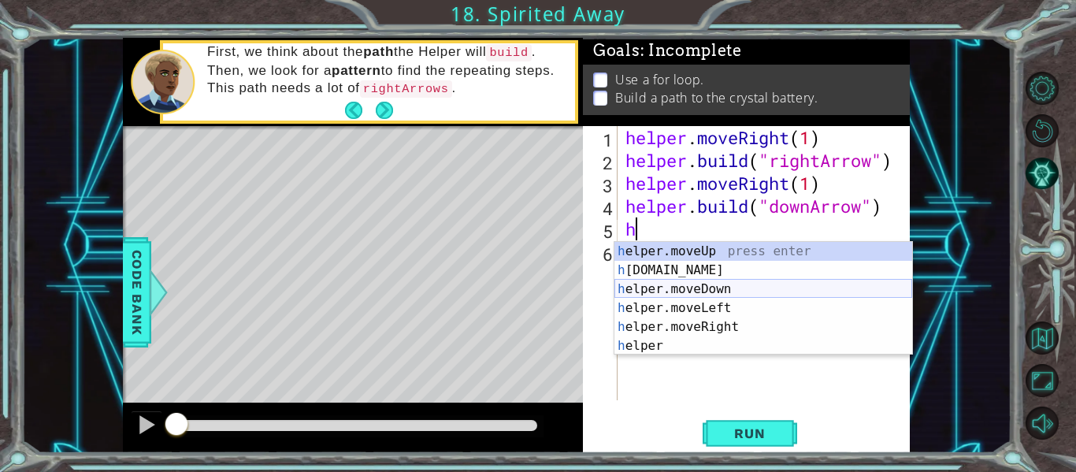
click at [622, 281] on div "h elper.moveUp press enter h [DOMAIN_NAME] press enter h elper.moveDown press e…" at bounding box center [763, 317] width 298 height 151
type textarea "helper.moveDown(1)"
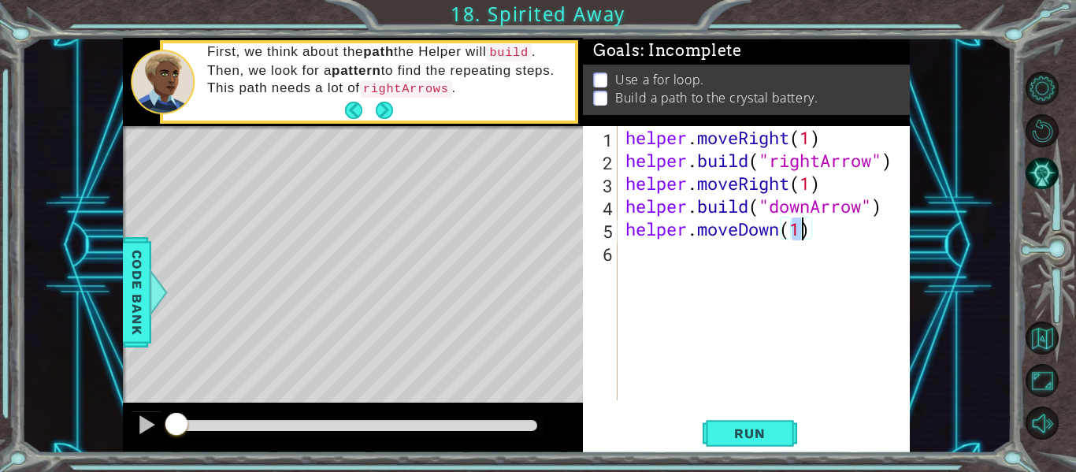
click at [624, 272] on div "helper . moveRight ( 1 ) helper . build ( "rightArrow" ) helper . moveRight ( 1…" at bounding box center [768, 286] width 292 height 320
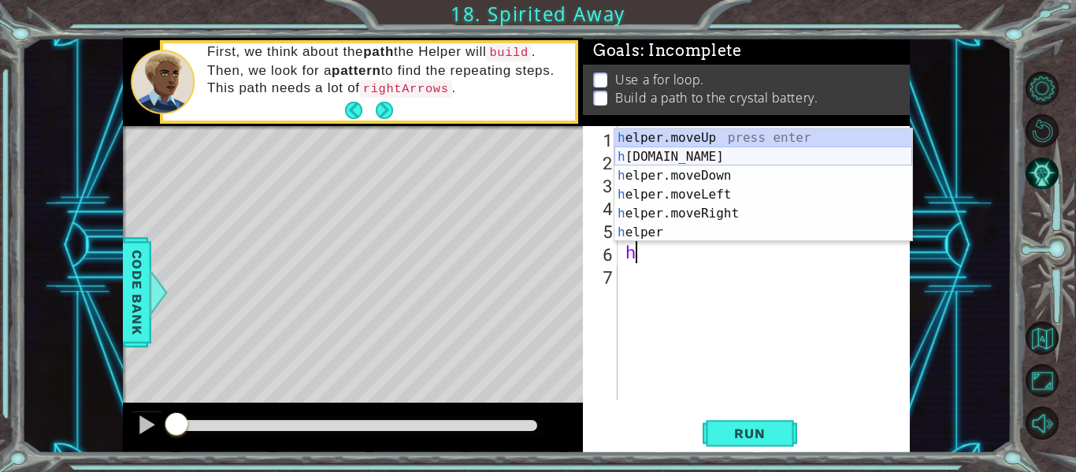
click at [646, 159] on div "h elper.moveUp press enter h [DOMAIN_NAME] press enter h elper.moveDown press e…" at bounding box center [763, 203] width 298 height 151
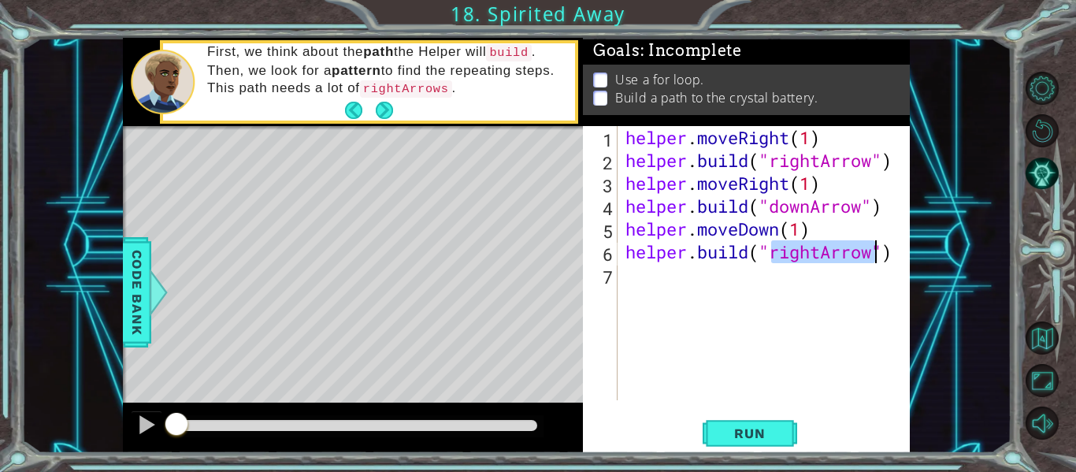
click at [824, 262] on div "helper . moveRight ( 1 ) helper . build ( "rightArrow" ) helper . moveRight ( 1…" at bounding box center [764, 263] width 284 height 274
type textarea "[DOMAIN_NAME]("downArrow")"
click at [826, 306] on div "helper . moveRight ( 1 ) helper . build ( "rightArrow" ) helper . moveRight ( 1…" at bounding box center [768, 286] width 292 height 320
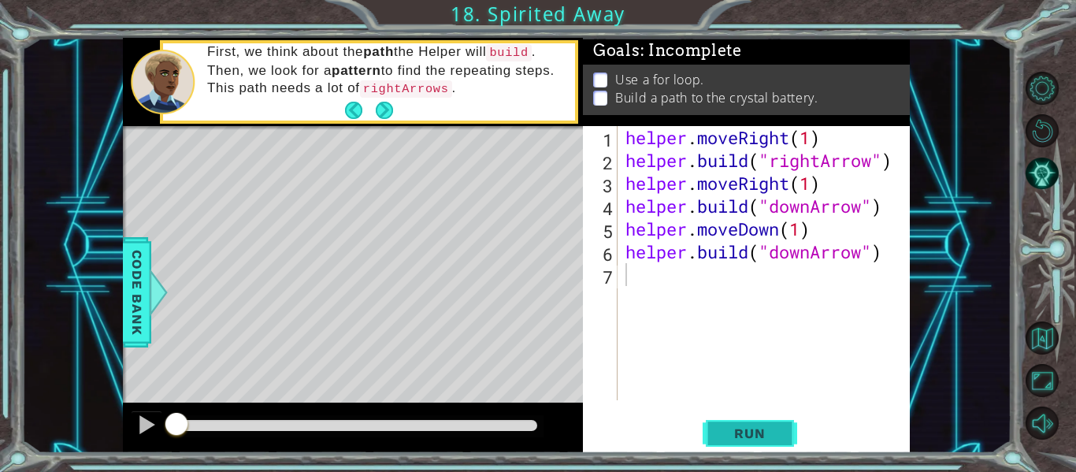
click at [736, 428] on span "Run" at bounding box center [749, 433] width 62 height 16
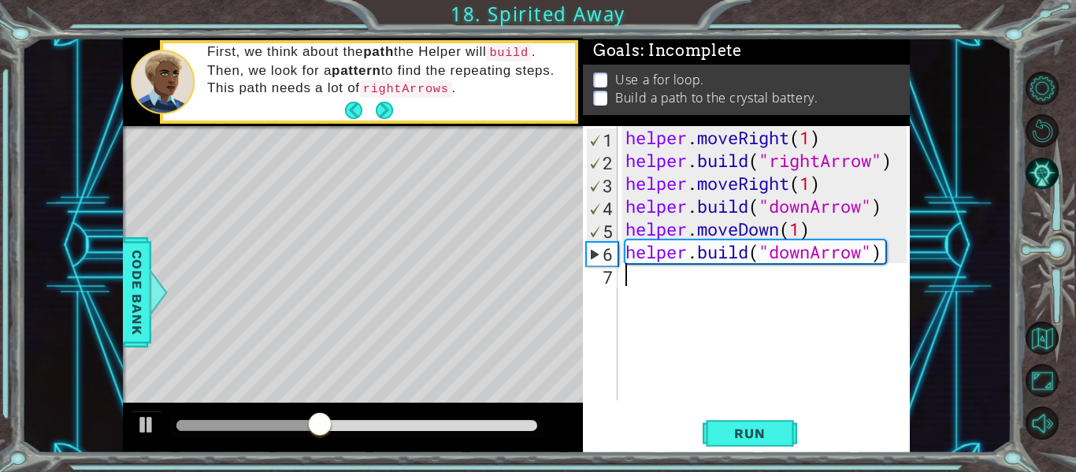
click at [883, 258] on div "helper . moveRight ( 1 ) helper . build ( "rightArrow" ) helper . moveRight ( 1…" at bounding box center [768, 286] width 292 height 320
click at [888, 206] on div "helper . moveRight ( 1 ) helper . build ( "rightArrow" ) helper . moveRight ( 1…" at bounding box center [768, 286] width 292 height 320
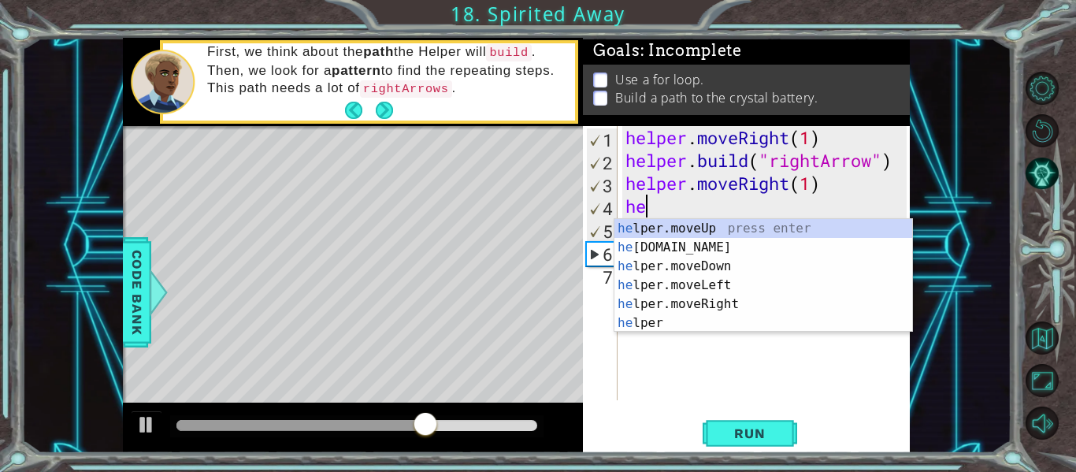
type textarea "h"
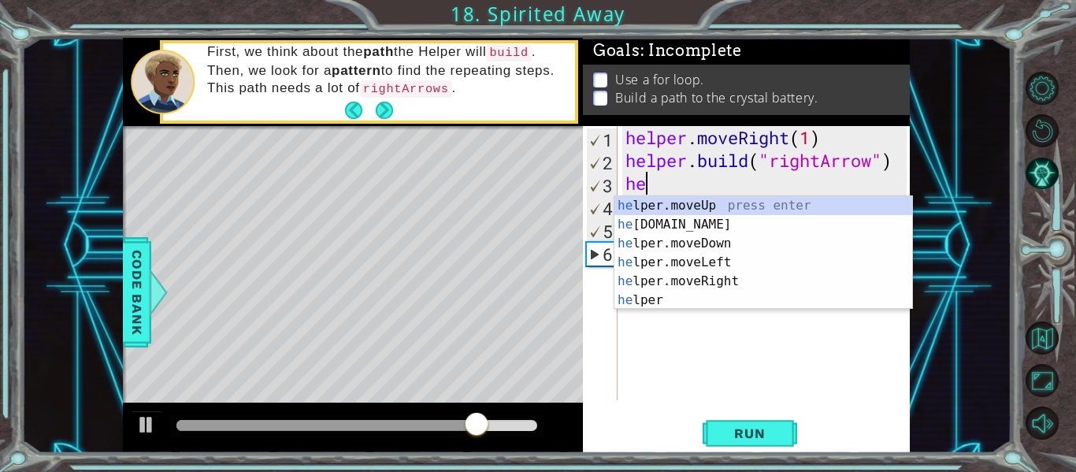
type textarea "h"
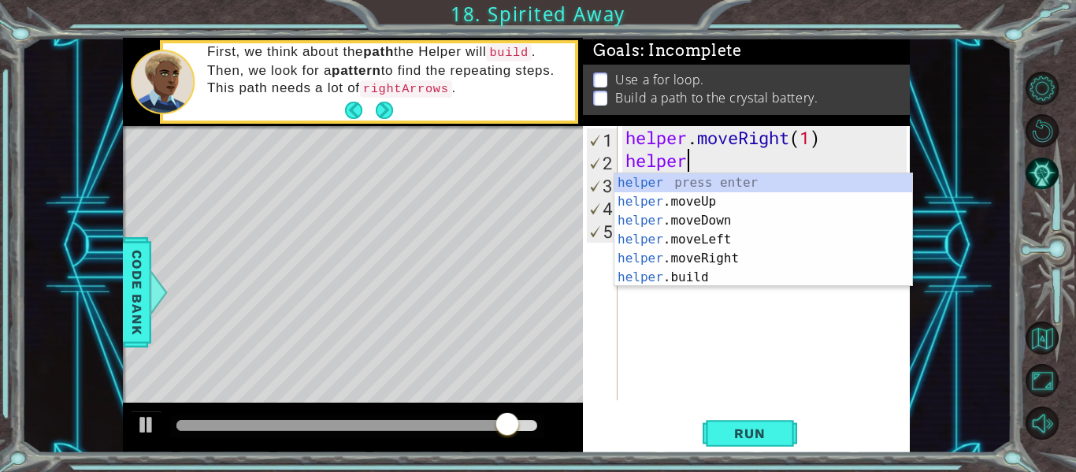
type textarea "h"
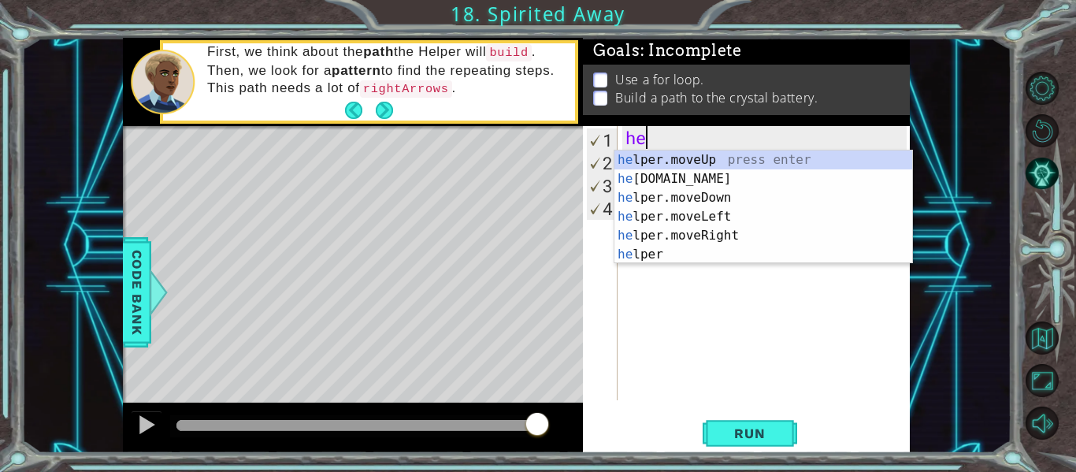
type textarea "h"
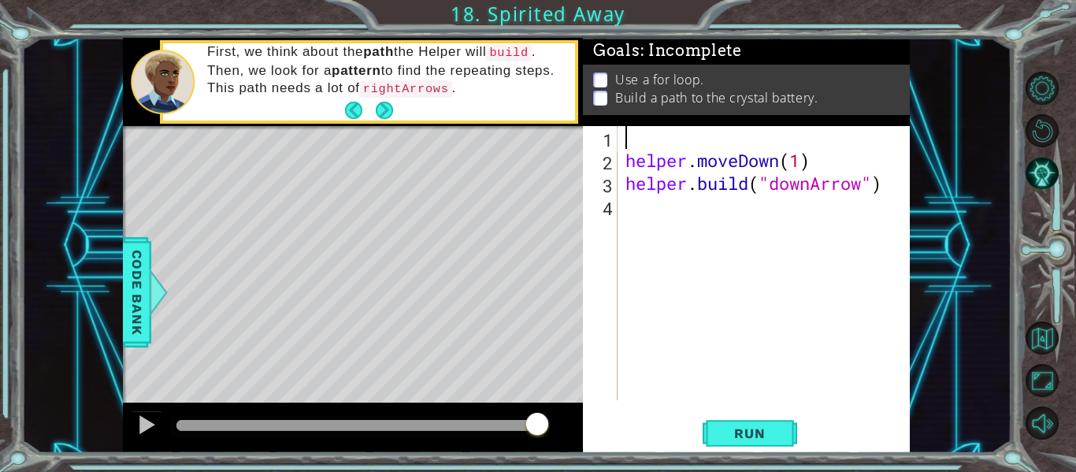
click at [721, 206] on div "helper . moveDown ( 1 ) helper . build ( "downArrow" )" at bounding box center [768, 286] width 292 height 320
click at [647, 150] on div "helper . moveDown ( 1 ) helper . build ( "downArrow" )" at bounding box center [768, 286] width 292 height 320
type textarea "helper.moveDown(1)"
click at [643, 139] on div "helper . moveDown ( 1 ) helper . build ( "downArrow" )" at bounding box center [768, 286] width 292 height 320
click at [661, 210] on div "helper . moveDown ( 1 ) helper . build ( "downArrow" )" at bounding box center [768, 286] width 292 height 320
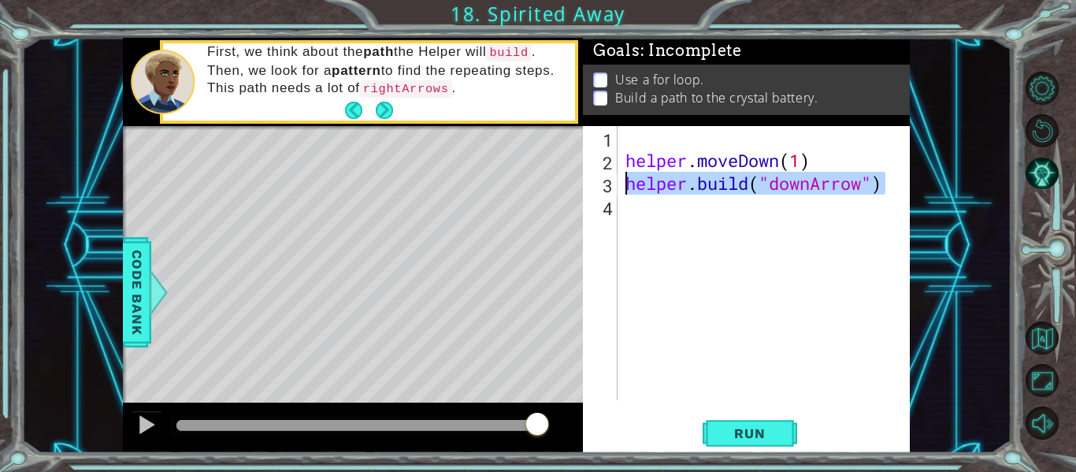
drag, startPoint x: 886, startPoint y: 184, endPoint x: 624, endPoint y: 183, distance: 262.2
click at [624, 183] on div "helper . moveDown ( 1 ) helper . build ( "downArrow" )" at bounding box center [768, 286] width 292 height 320
type textarea "[DOMAIN_NAME]("downArrow")"
click at [684, 216] on div "helper . moveDown ( 1 ) helper . build ( "downArrow" )" at bounding box center [768, 286] width 292 height 320
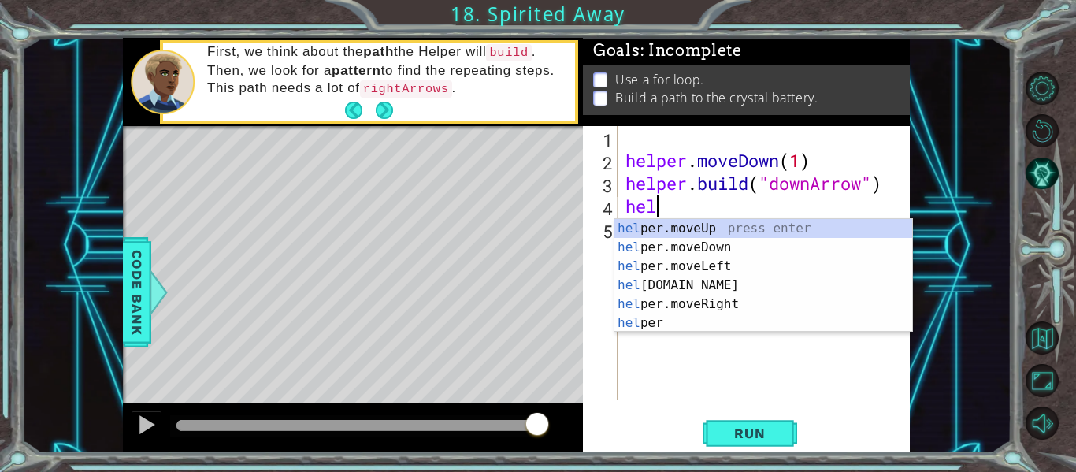
scroll to position [0, 1]
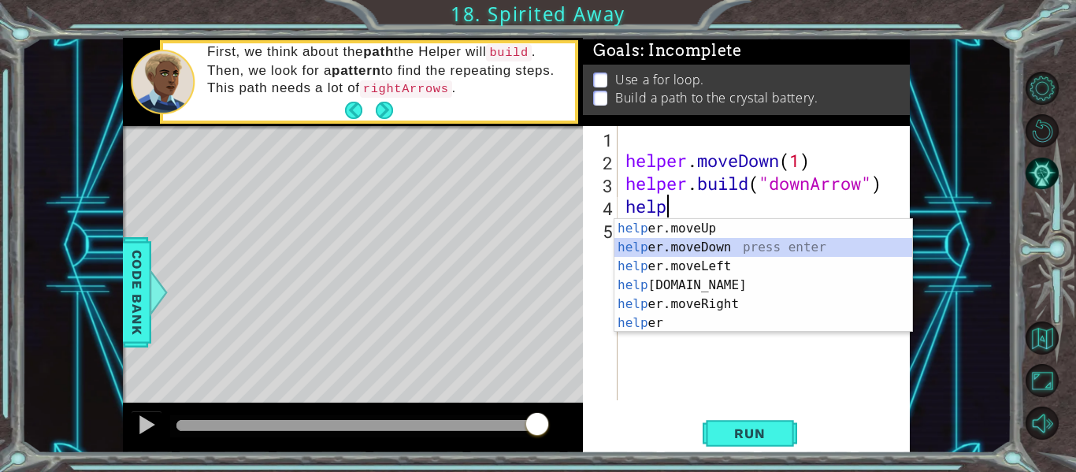
click at [685, 243] on div "help er.moveUp press enter help er.moveDown press enter help er.moveLeft press …" at bounding box center [763, 294] width 298 height 151
type textarea "helper.moveDown(1)"
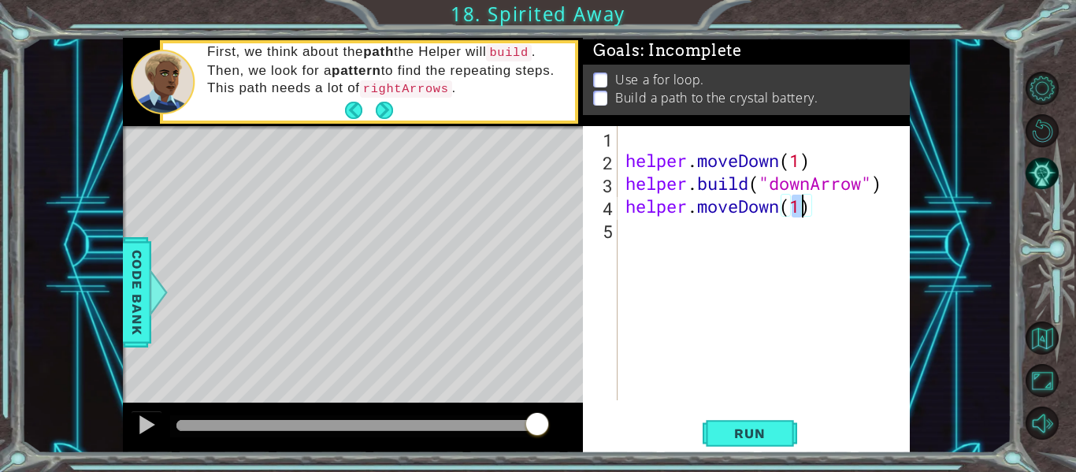
click at [676, 235] on div "helper . moveDown ( 1 ) helper . build ( "downArrow" ) helper . moveDown ( 1 )" at bounding box center [768, 286] width 292 height 320
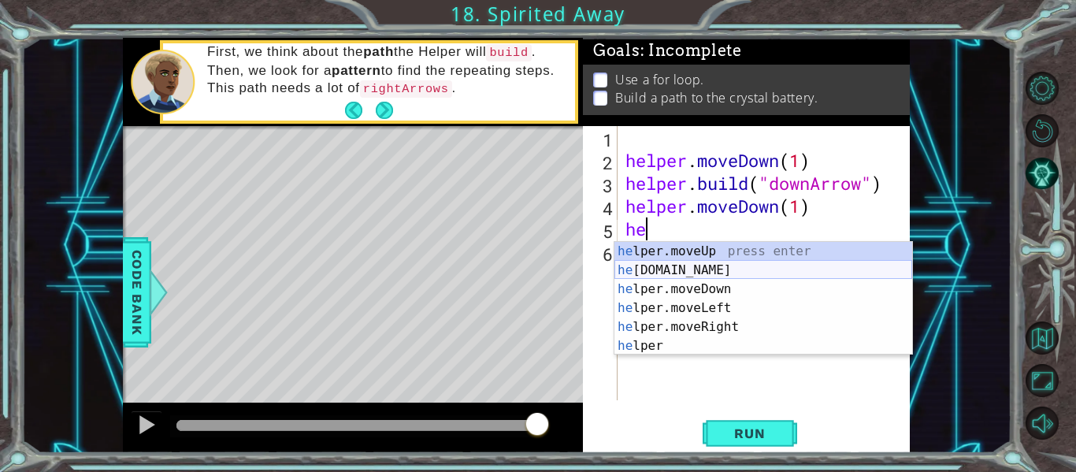
click at [687, 269] on div "he lper.moveUp press enter he [DOMAIN_NAME] press enter he lper.moveDown press …" at bounding box center [763, 317] width 298 height 151
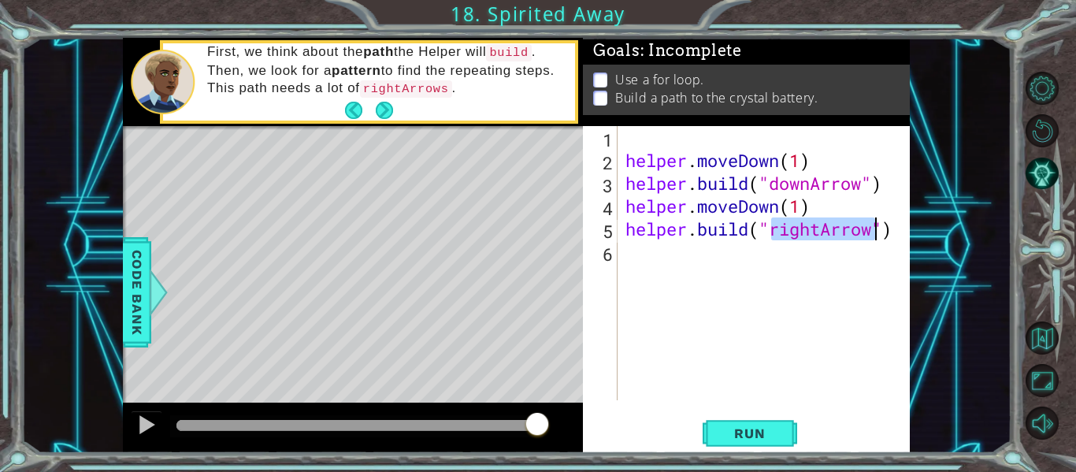
click at [818, 231] on div "helper . moveDown ( 1 ) helper . build ( "downArrow" ) helper . moveDown ( 1 ) …" at bounding box center [764, 263] width 284 height 274
type textarea "[DOMAIN_NAME]("downArrow")"
click at [639, 258] on div "helper . moveDown ( 1 ) helper . build ( "downArrow" ) helper . moveDown ( 1 ) …" at bounding box center [768, 286] width 292 height 320
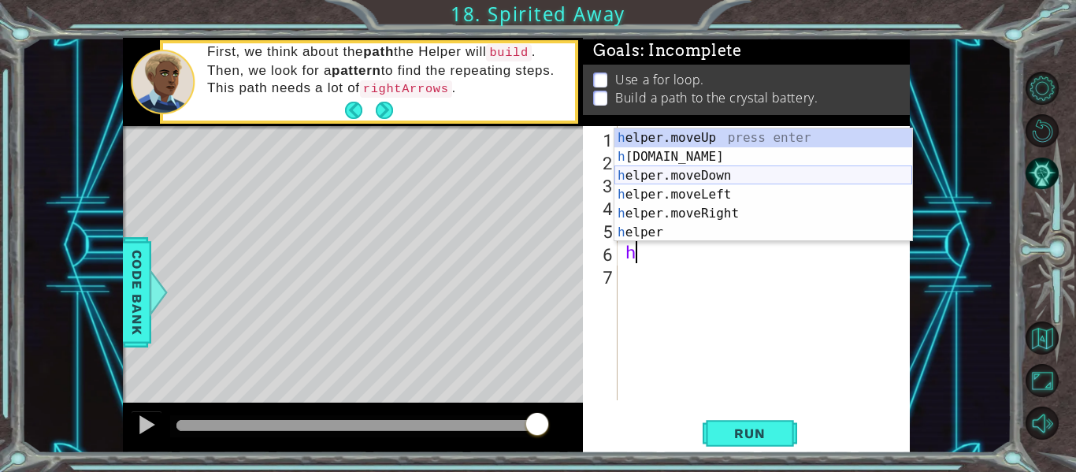
click at [695, 175] on div "h elper.moveUp press enter h [DOMAIN_NAME] press enter h elper.moveDown press e…" at bounding box center [763, 203] width 298 height 151
type textarea "helper.moveDown(1)"
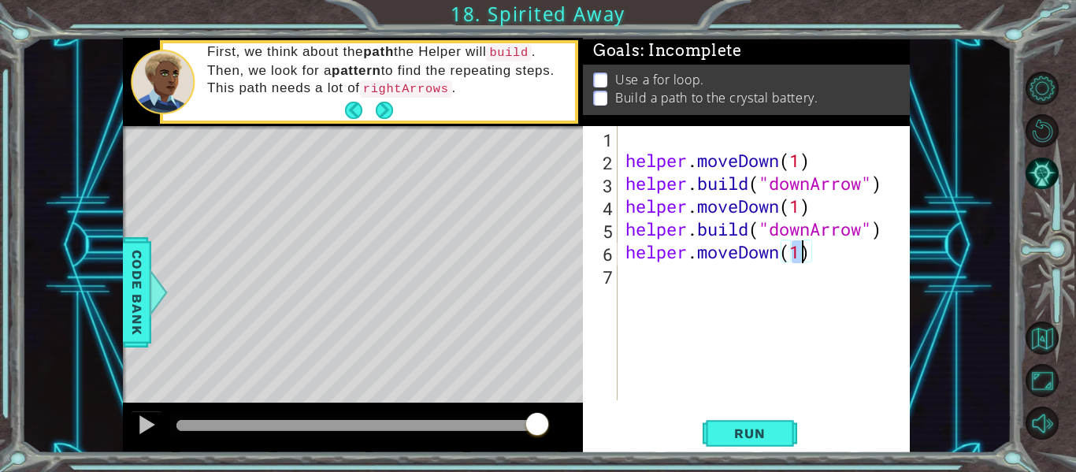
click at [648, 280] on div "helper . moveDown ( 1 ) helper . build ( "downArrow" ) helper . moveDown ( 1 ) …" at bounding box center [768, 286] width 292 height 320
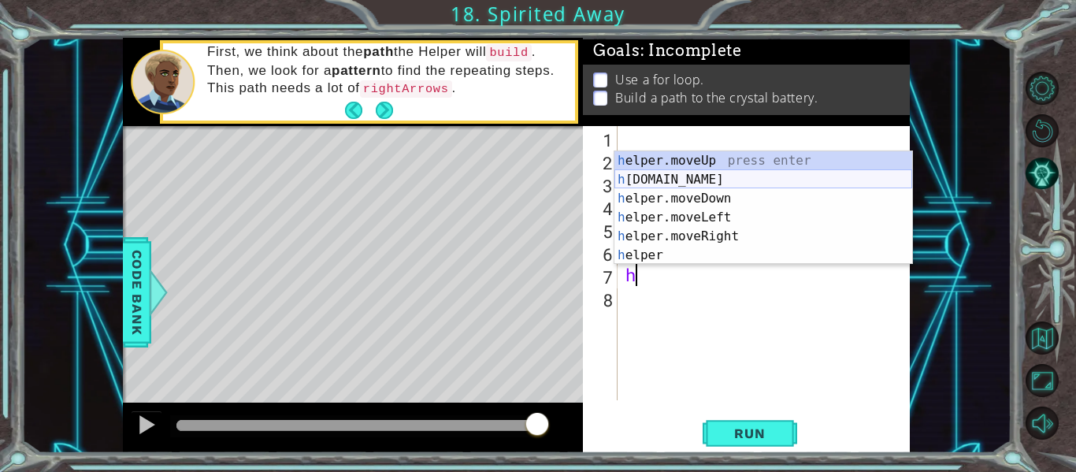
click at [693, 179] on div "h elper.moveUp press enter h [DOMAIN_NAME] press enter h elper.moveDown press e…" at bounding box center [763, 226] width 298 height 151
type textarea "[DOMAIN_NAME]("rightArrow")"
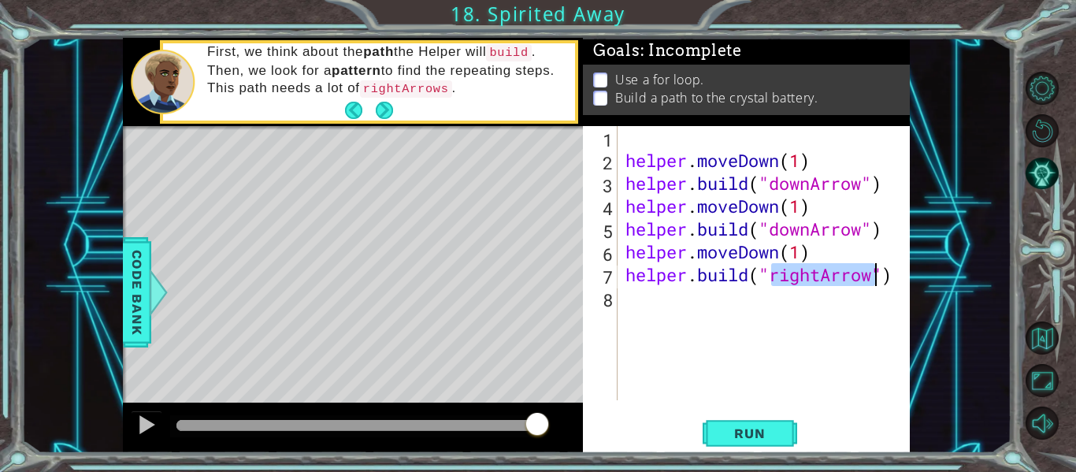
click at [650, 302] on div "helper . moveDown ( 1 ) helper . build ( "downArrow" ) helper . moveDown ( 1 ) …" at bounding box center [768, 286] width 292 height 320
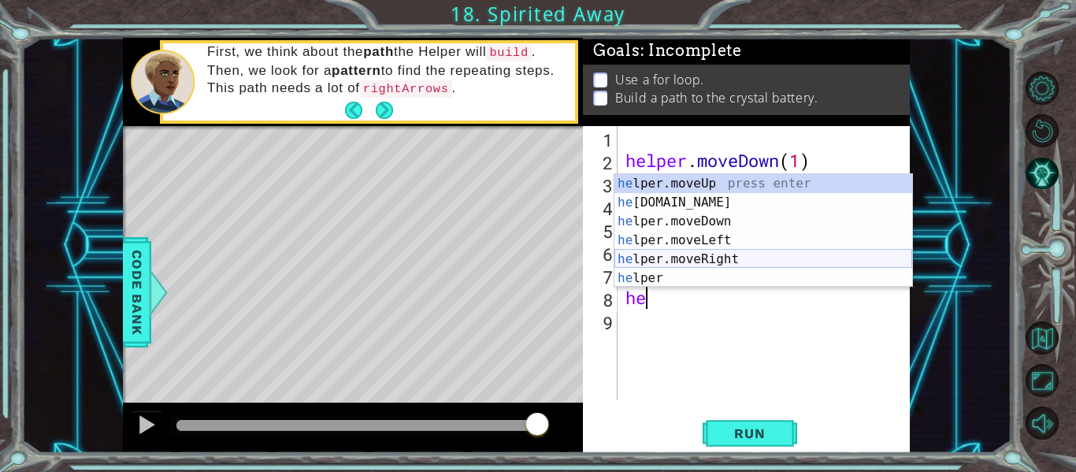
click at [673, 255] on div "he lper.moveUp press enter he [DOMAIN_NAME] press enter he lper.moveDown press …" at bounding box center [763, 249] width 298 height 151
type textarea "helper.moveRight(1)"
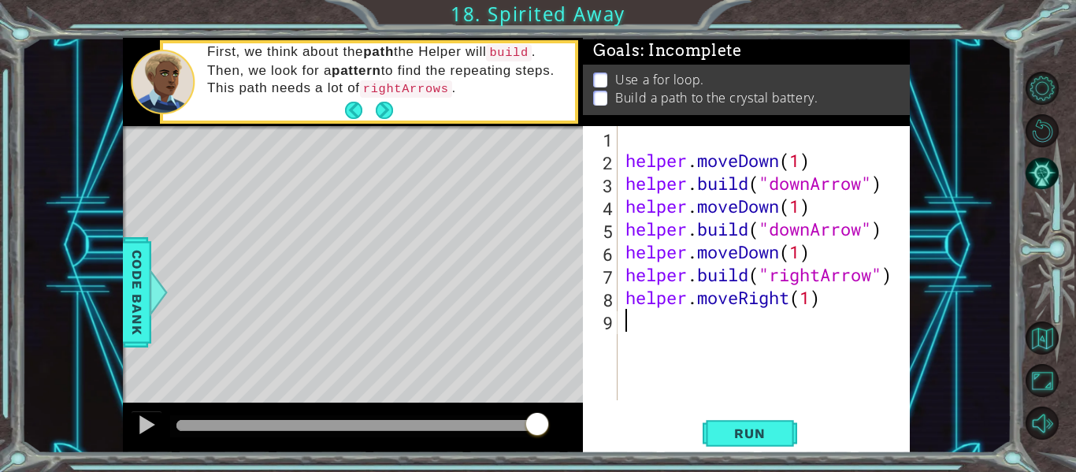
click at [627, 325] on div "helper . moveDown ( 1 ) helper . build ( "downArrow" ) helper . moveDown ( 1 ) …" at bounding box center [768, 286] width 292 height 320
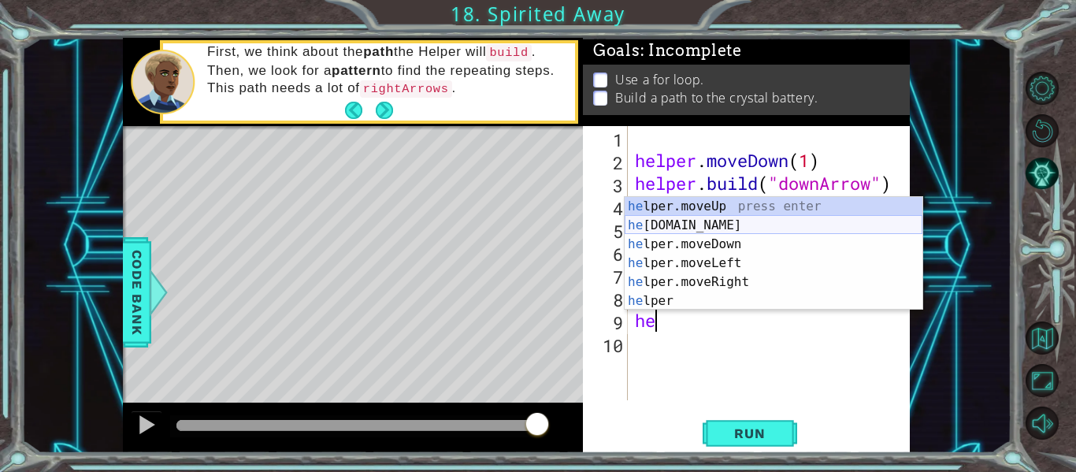
click at [673, 218] on div "he lper.moveUp press enter he [DOMAIN_NAME] press enter he lper.moveDown press …" at bounding box center [773, 272] width 298 height 151
type textarea "[DOMAIN_NAME]("rightArrow")"
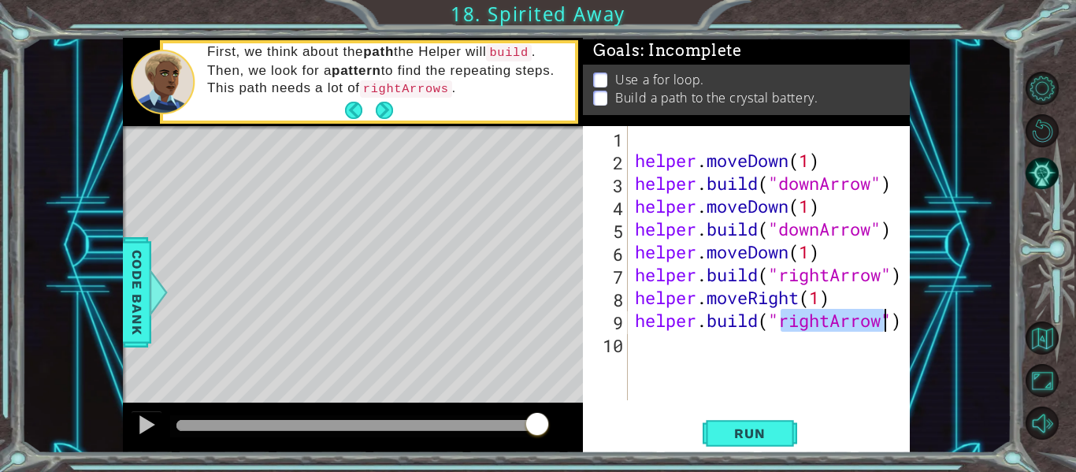
click at [655, 347] on div "helper . moveDown ( 1 ) helper . build ( "downArrow" ) helper . moveDown ( 1 ) …" at bounding box center [773, 286] width 283 height 320
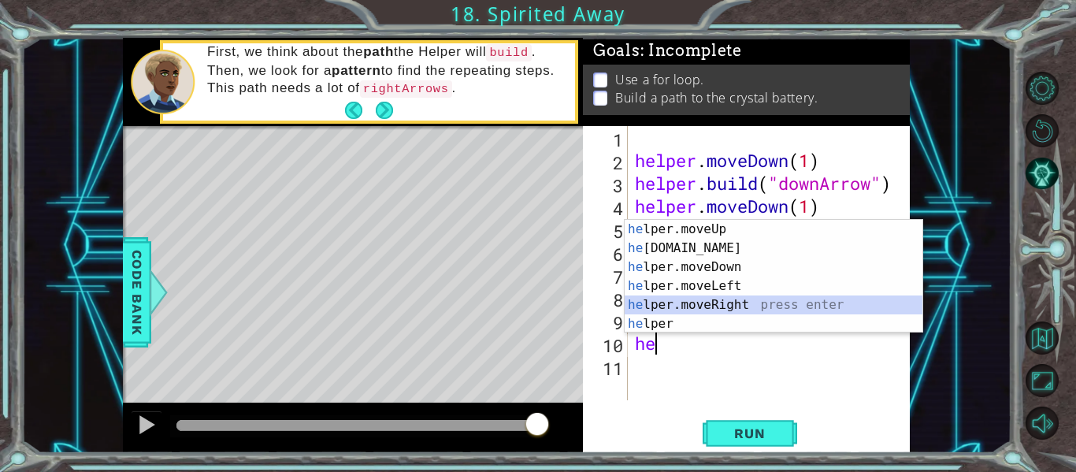
click at [702, 303] on div "he lper.moveUp press enter he [DOMAIN_NAME] press enter he lper.moveDown press …" at bounding box center [773, 295] width 298 height 151
type textarea "helper.moveRight(1)"
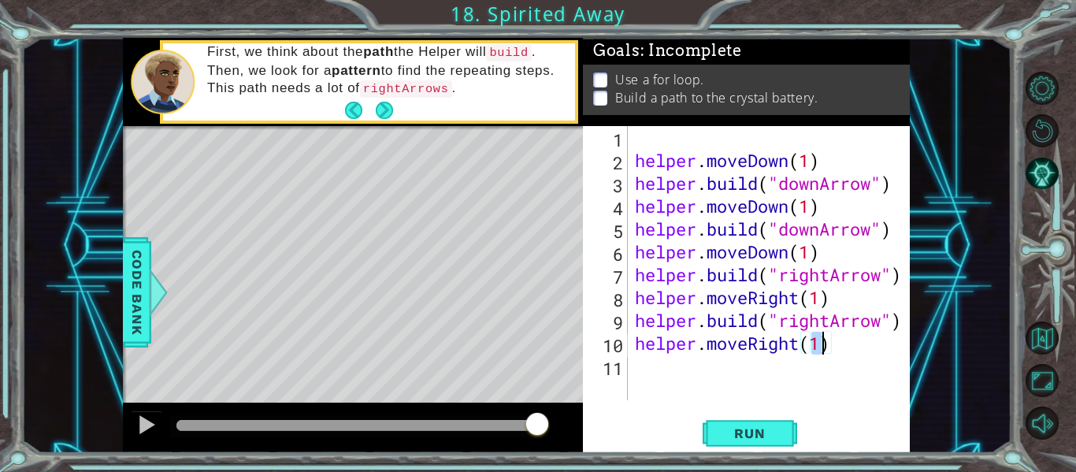
click at [647, 366] on div "helper . moveDown ( 1 ) helper . build ( "downArrow" ) helper . moveDown ( 1 ) …" at bounding box center [773, 286] width 283 height 320
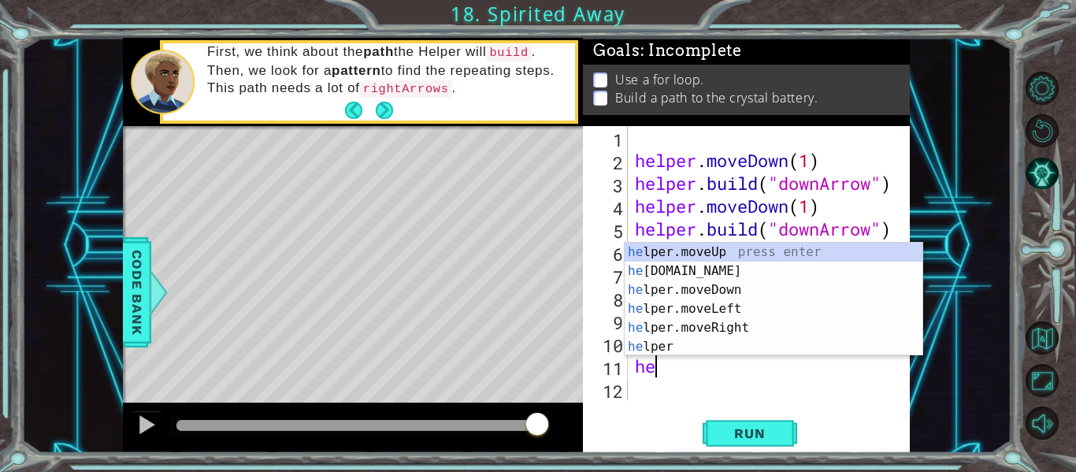
scroll to position [0, 1]
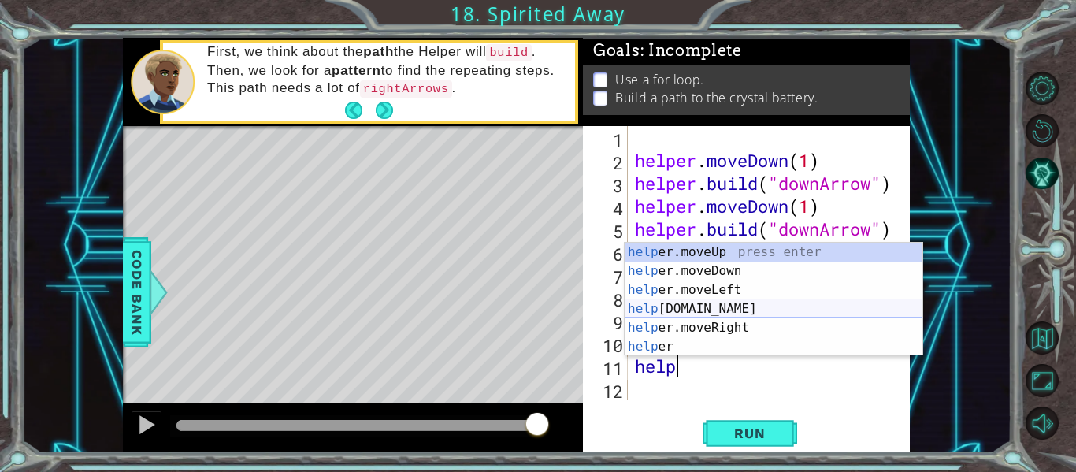
click at [676, 308] on div "help er.moveUp press enter help er.moveDown press enter help er.moveLeft press …" at bounding box center [773, 318] width 298 height 151
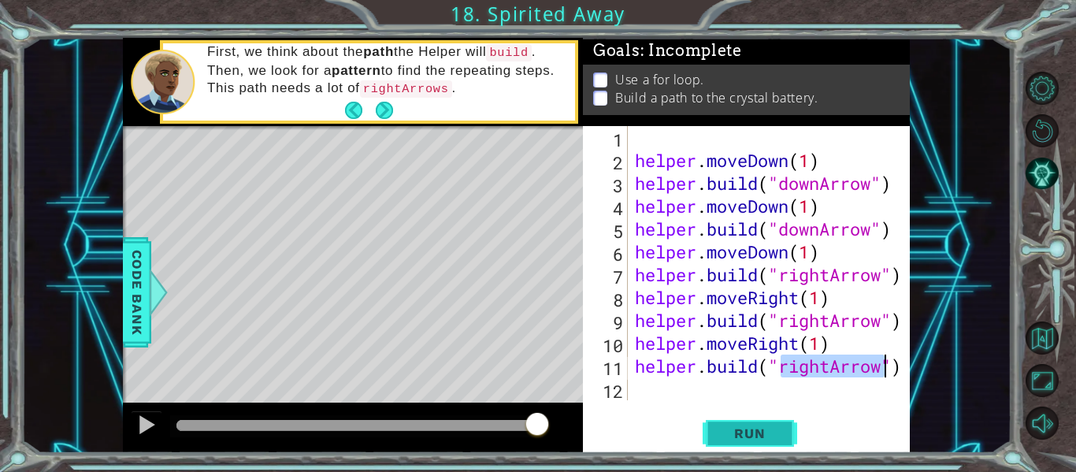
type textarea "[DOMAIN_NAME]("rightArrow")"
click at [730, 433] on span "Run" at bounding box center [749, 433] width 62 height 16
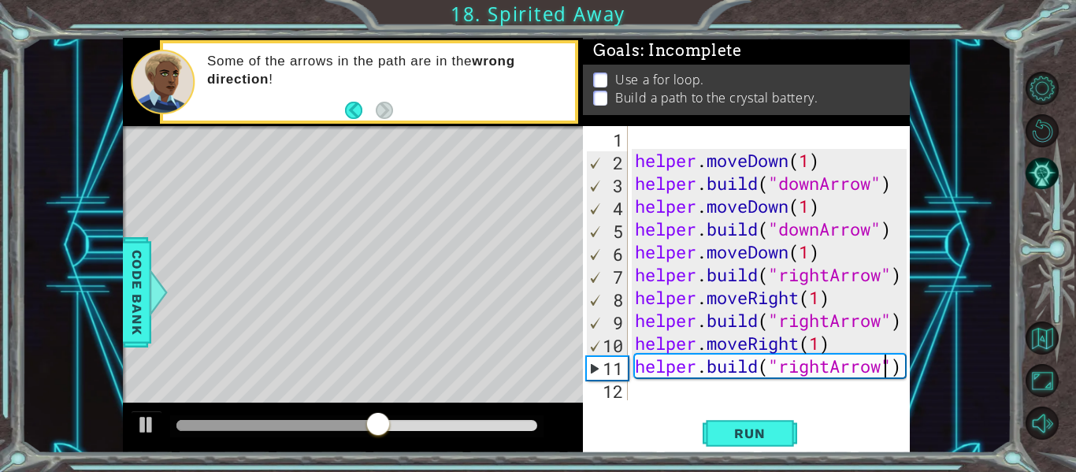
click at [676, 395] on div "helper . moveDown ( 1 ) helper . build ( "downArrow" ) helper . moveDown ( 1 ) …" at bounding box center [773, 286] width 283 height 320
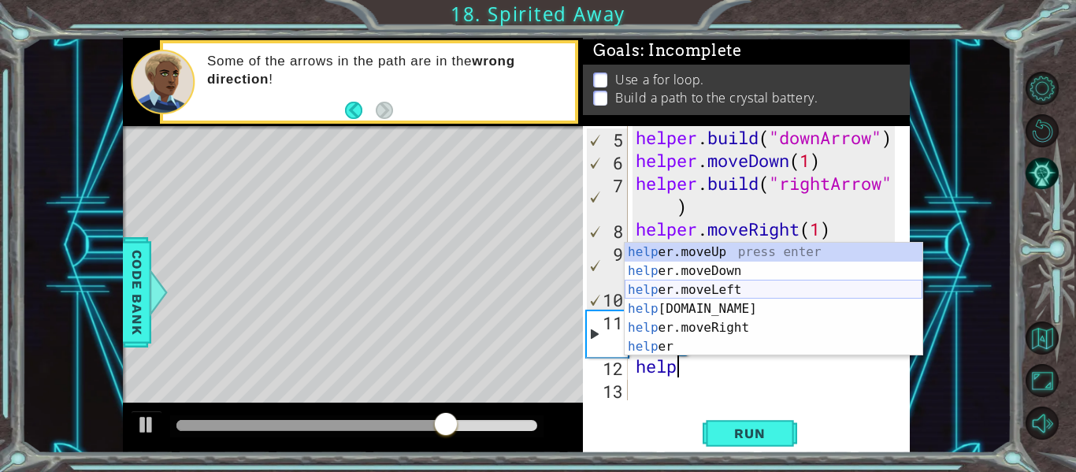
click at [719, 288] on div "help er.moveUp press enter help er.moveDown press enter help er.moveLeft press …" at bounding box center [773, 318] width 298 height 151
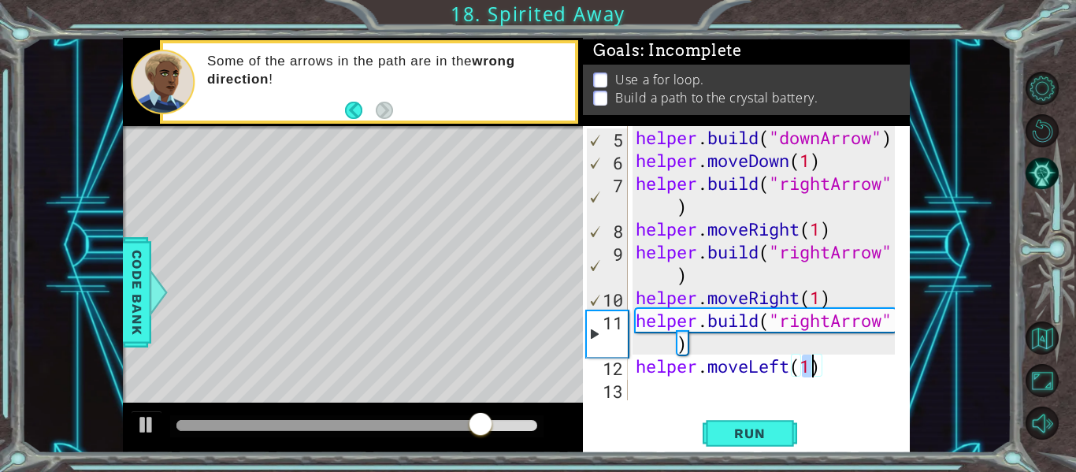
click at [787, 367] on div "helper . build ( "downArrow" ) helper . moveDown ( 1 ) helper . build ( "rightA…" at bounding box center [767, 286] width 270 height 320
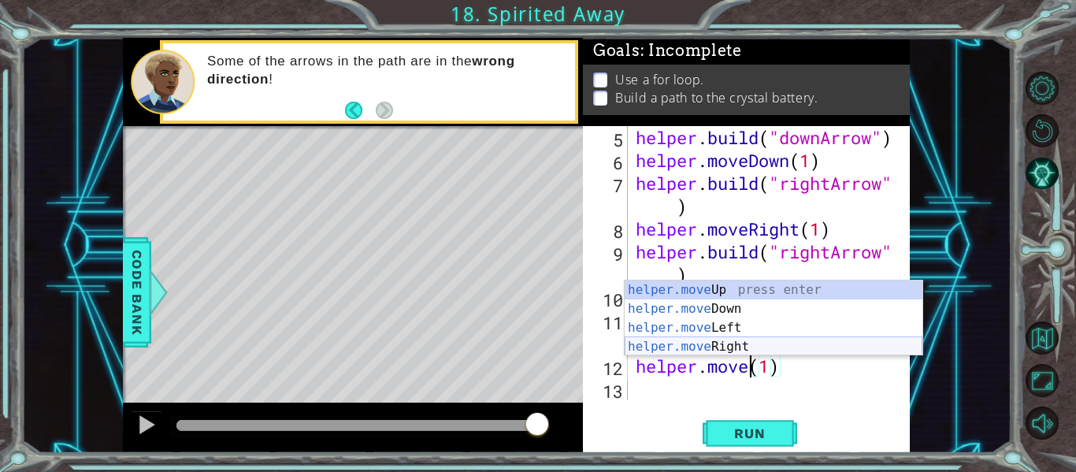
click at [763, 350] on div "helper.move Up press enter helper.move Down press enter helper.move Left press …" at bounding box center [773, 336] width 298 height 113
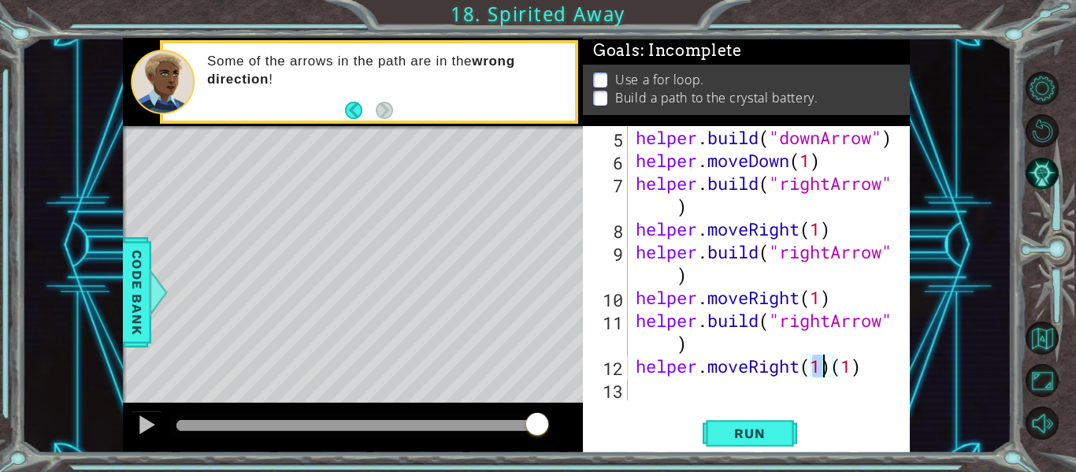
click at [861, 373] on div "helper . build ( "downArrow" ) helper . moveDown ( 1 ) helper . build ( "rightA…" at bounding box center [767, 286] width 270 height 320
type textarea "helper.moveRight(1)"
click at [648, 399] on div "helper . build ( "downArrow" ) helper . moveDown ( 1 ) helper . build ( "rightA…" at bounding box center [767, 286] width 270 height 320
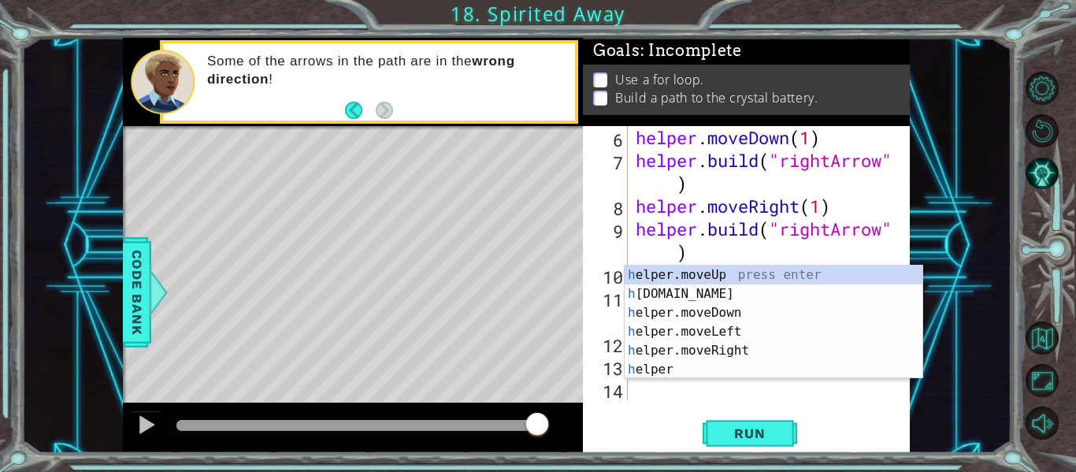
scroll to position [114, 0]
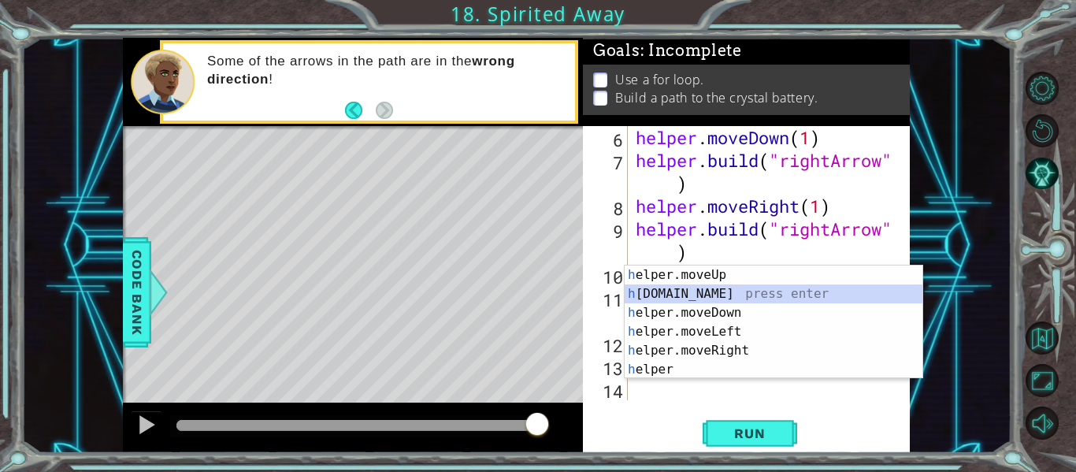
click at [689, 294] on div "h elper.moveUp press enter h [DOMAIN_NAME] press enter h elper.moveDown press e…" at bounding box center [773, 340] width 298 height 151
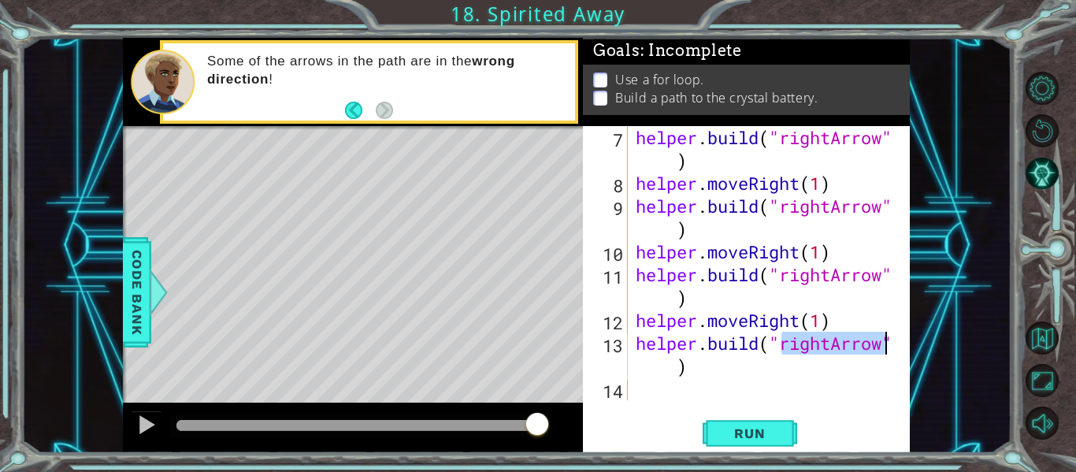
click at [831, 354] on div "helper . build ( "rightArrow" ) helper . moveRight ( 1 ) helper . build ( "righ…" at bounding box center [763, 263] width 262 height 274
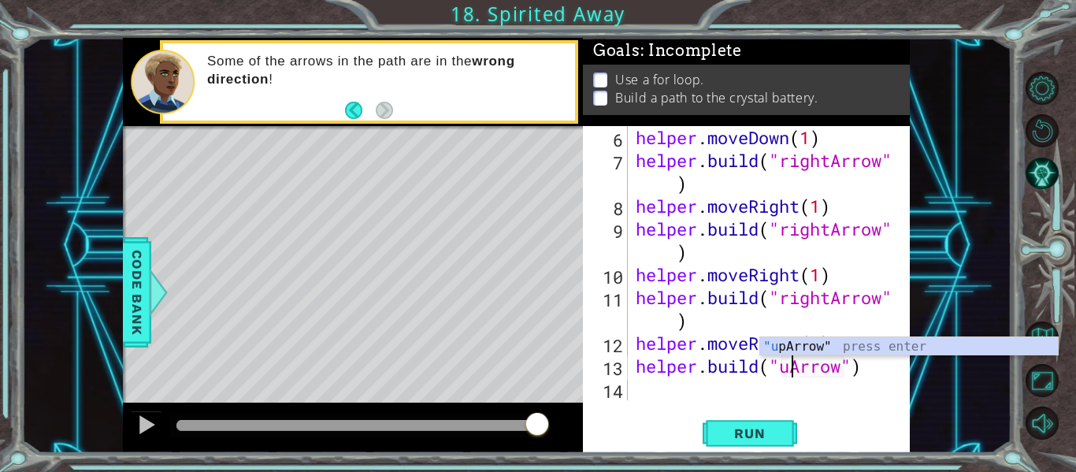
scroll to position [0, 8]
type textarea "[DOMAIN_NAME]("upArrow")"
click at [655, 391] on div "helper . moveDown ( 1 ) helper . build ( "rightArrow" ) helper . moveRight ( 1 …" at bounding box center [767, 286] width 270 height 320
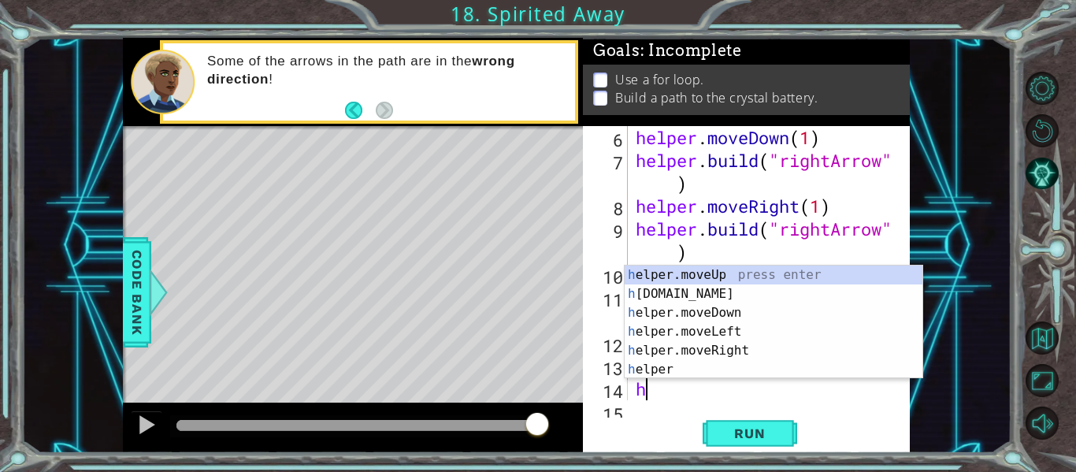
scroll to position [137, 0]
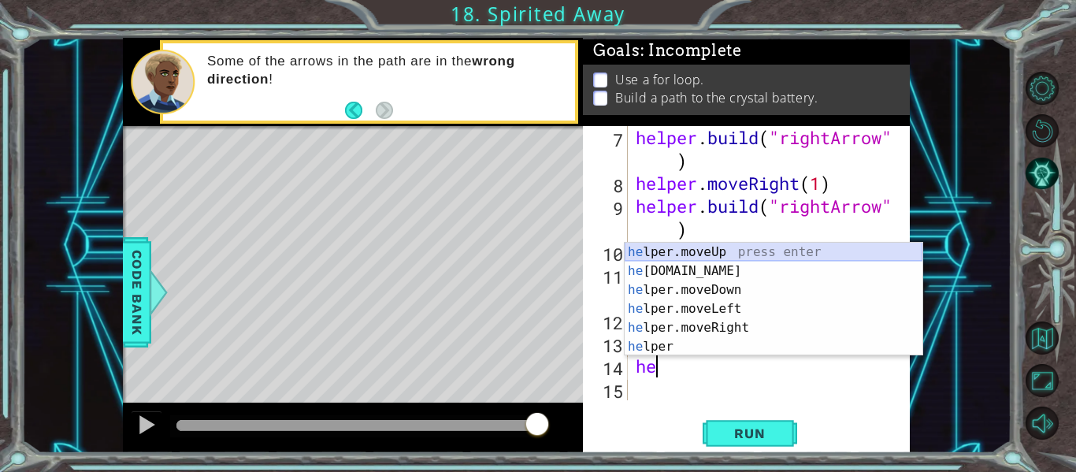
click at [670, 254] on div "he lper.moveUp press enter he [DOMAIN_NAME] press enter he lper.moveDown press …" at bounding box center [773, 318] width 298 height 151
type textarea "helper.moveUp(1)"
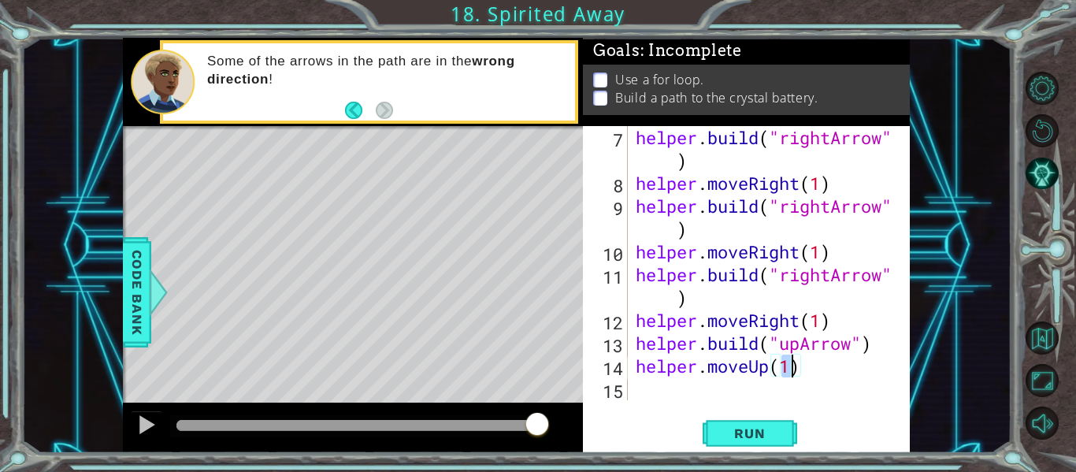
click at [651, 387] on div "helper . build ( "rightArrow" ) helper . moveRight ( 1 ) helper . build ( "righ…" at bounding box center [767, 297] width 270 height 343
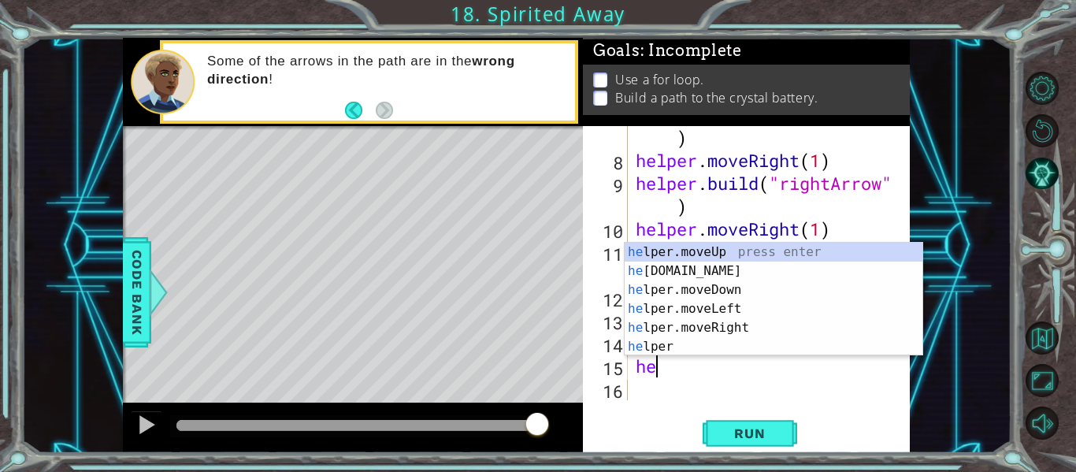
scroll to position [0, 1]
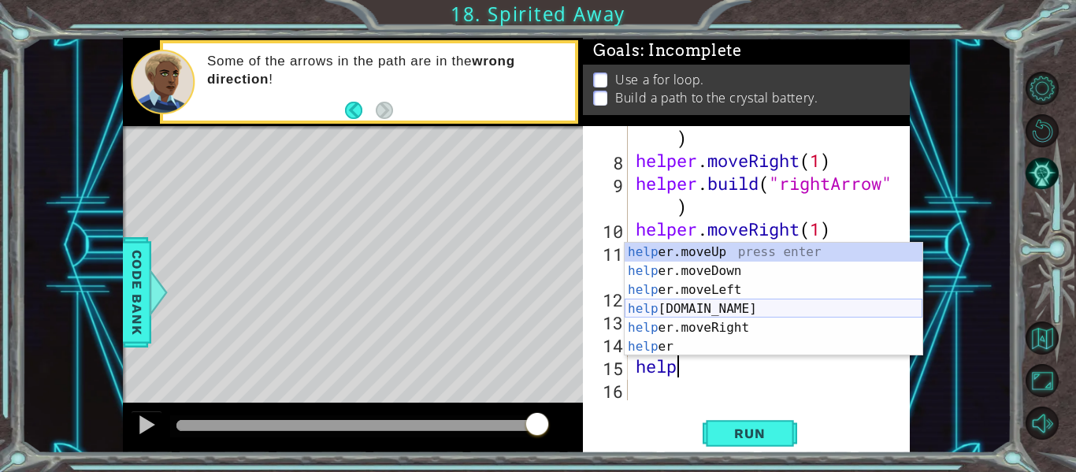
click at [701, 308] on div "help er.moveUp press enter help er.moveDown press enter help er.moveLeft press …" at bounding box center [773, 318] width 298 height 151
type textarea "[DOMAIN_NAME]("rightArrow")"
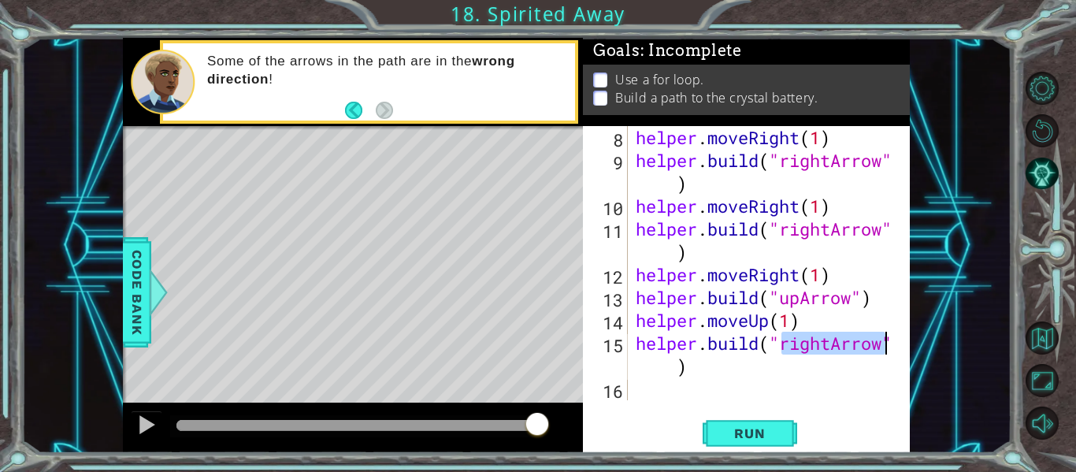
scroll to position [183, 0]
click at [647, 384] on div "helper . moveRight ( 1 ) helper . build ( "rightArrow" ) helper . moveRight ( 1…" at bounding box center [767, 286] width 270 height 320
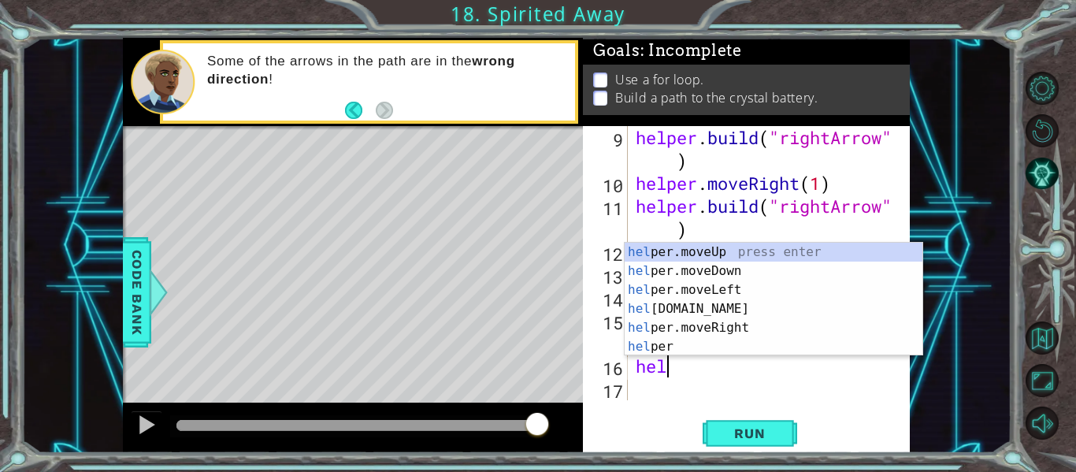
scroll to position [0, 1]
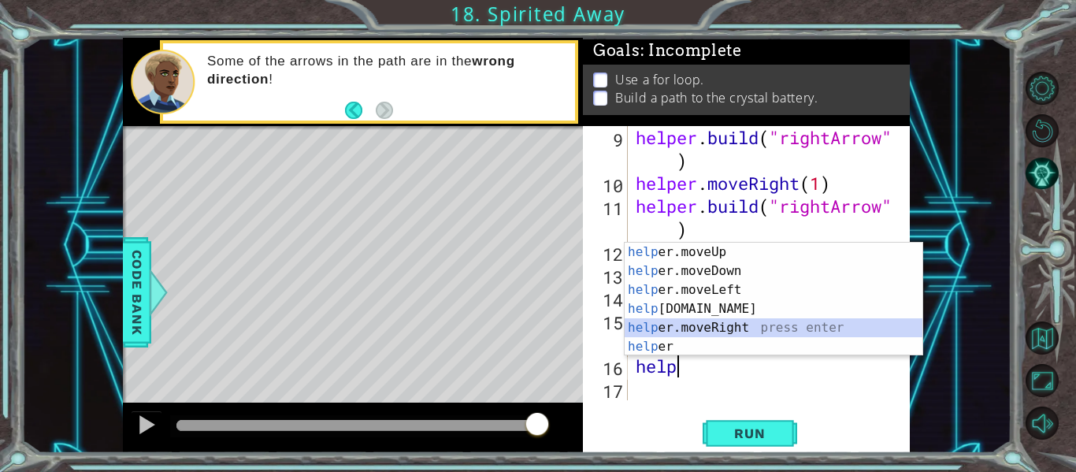
click at [684, 326] on div "help er.moveUp press enter help er.moveDown press enter help er.moveLeft press …" at bounding box center [773, 318] width 298 height 151
type textarea "helper.moveRight(1)"
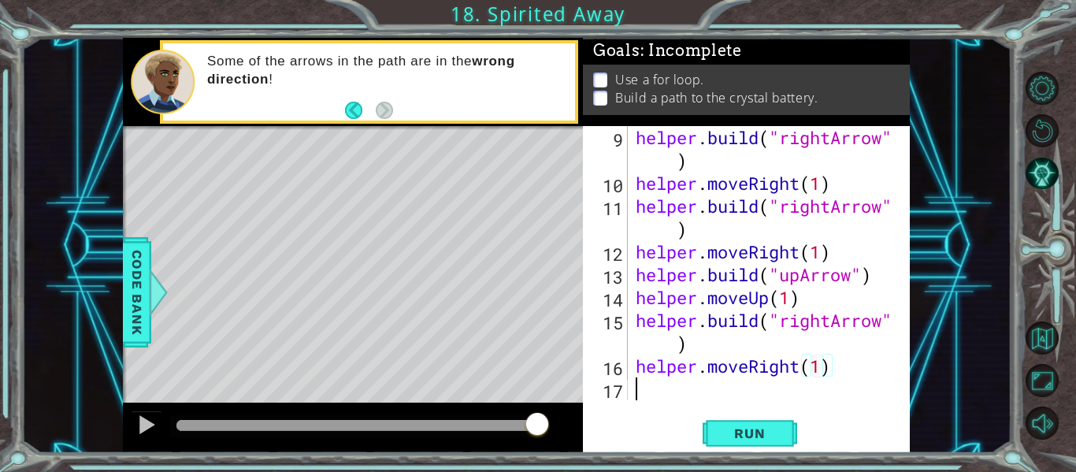
click at [643, 393] on div "helper . build ( "rightArrow" ) helper . moveRight ( 1 ) helper . build ( "righ…" at bounding box center [767, 297] width 270 height 343
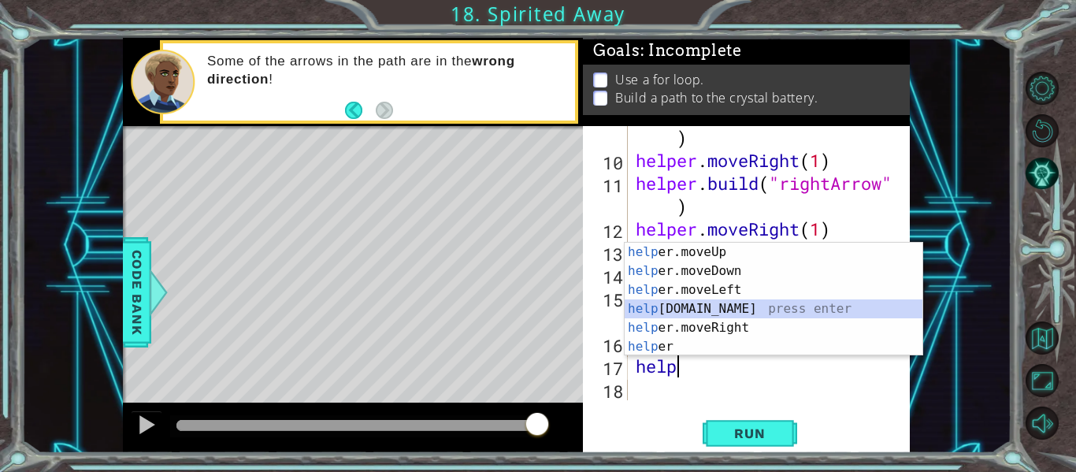
click at [678, 304] on div "help er.moveUp press enter help er.moveDown press enter help er.moveLeft press …" at bounding box center [773, 318] width 298 height 151
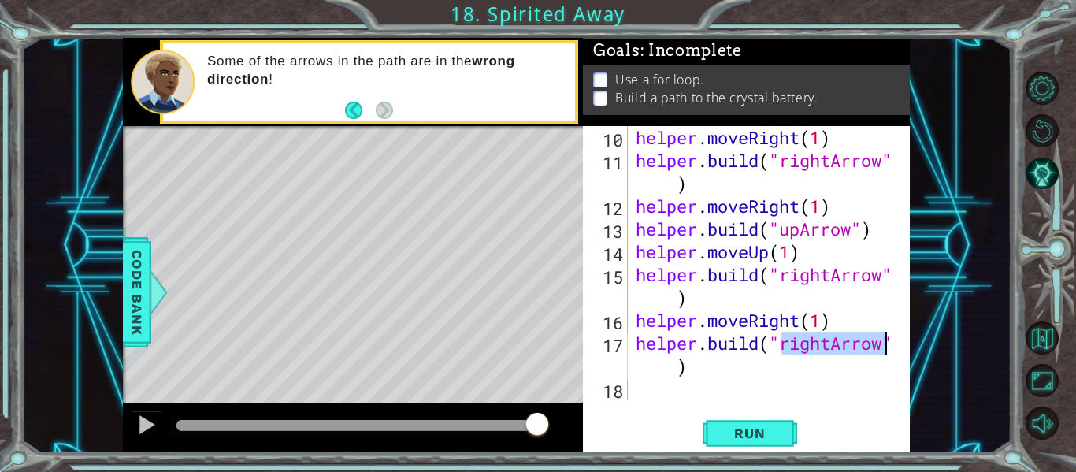
click at [829, 342] on div "helper . moveRight ( 1 ) helper . build ( "rightArrow" ) helper . moveRight ( 1…" at bounding box center [763, 263] width 262 height 274
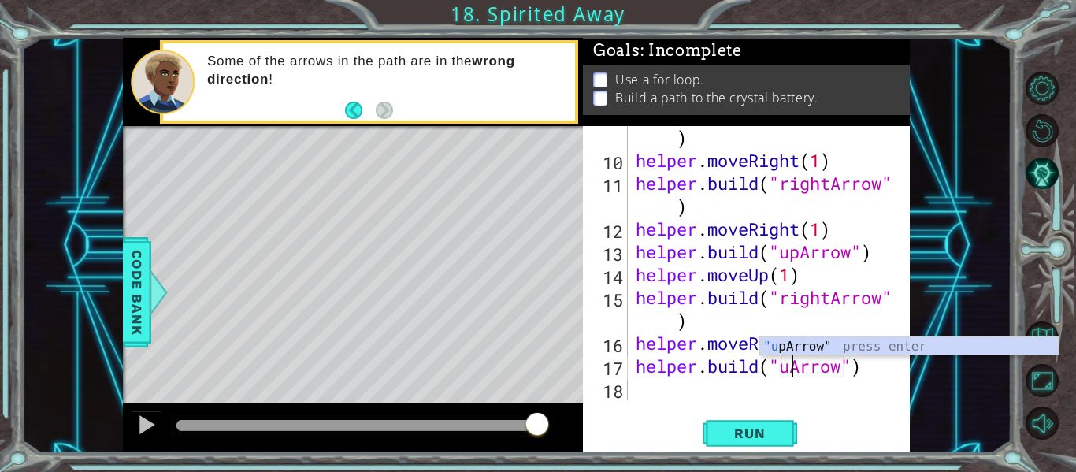
scroll to position [0, 8]
type textarea "[DOMAIN_NAME]("upArrow")"
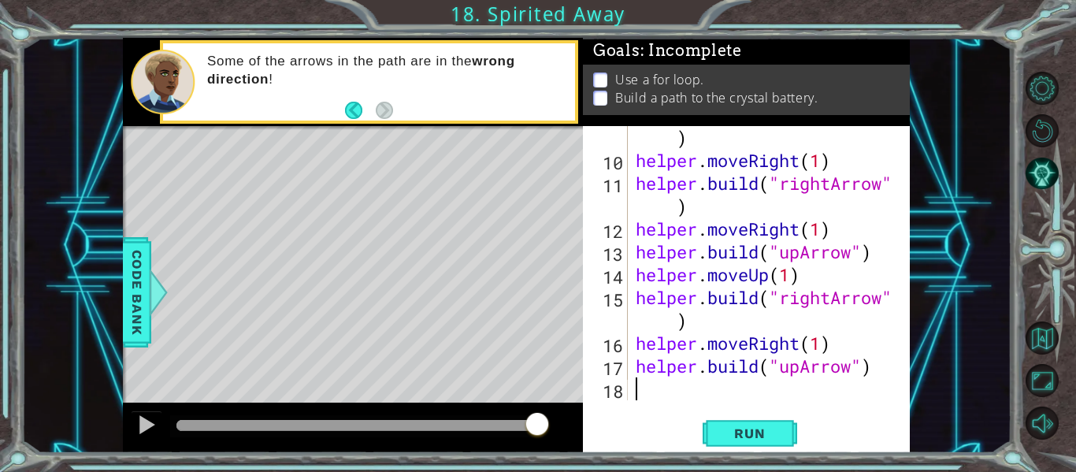
click at [660, 395] on div "helper . build ( "rightArrow" ) helper . moveRight ( 1 ) helper . build ( "righ…" at bounding box center [767, 274] width 270 height 343
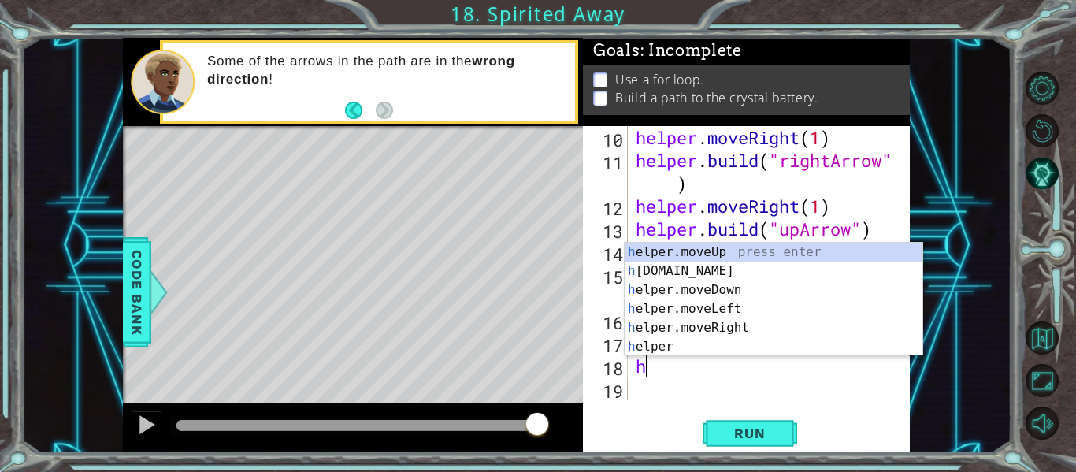
type textarea "helper.moveUp(1)"
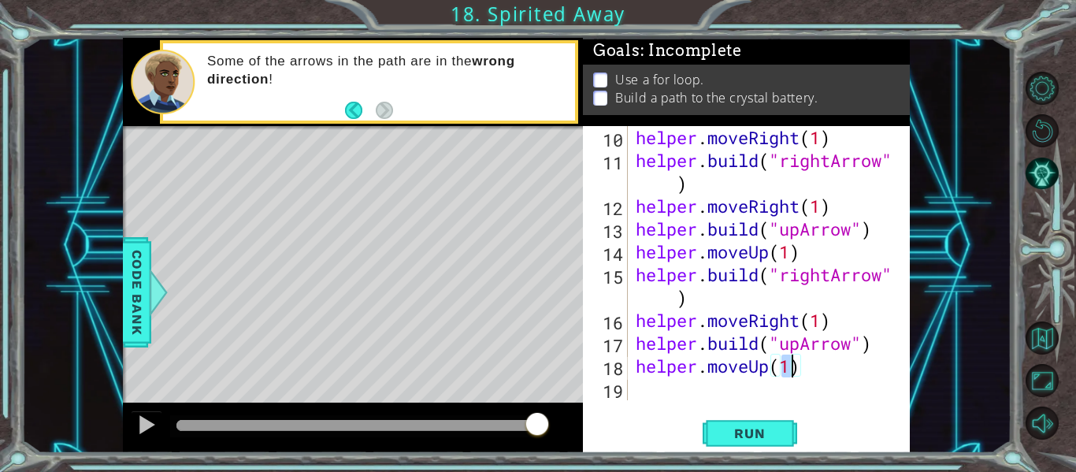
click at [650, 391] on div "helper . moveRight ( 1 ) helper . build ( "rightArrow" ) helper . moveRight ( 1…" at bounding box center [767, 286] width 270 height 320
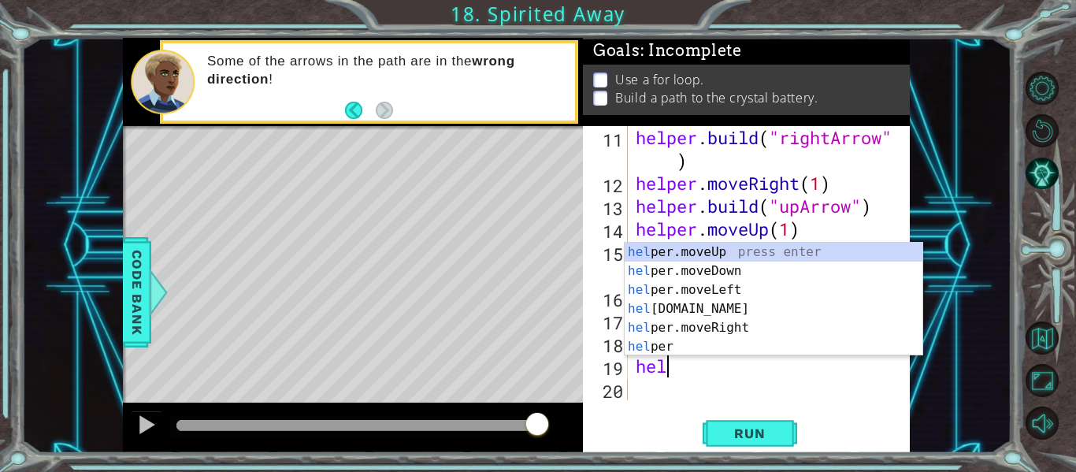
scroll to position [0, 1]
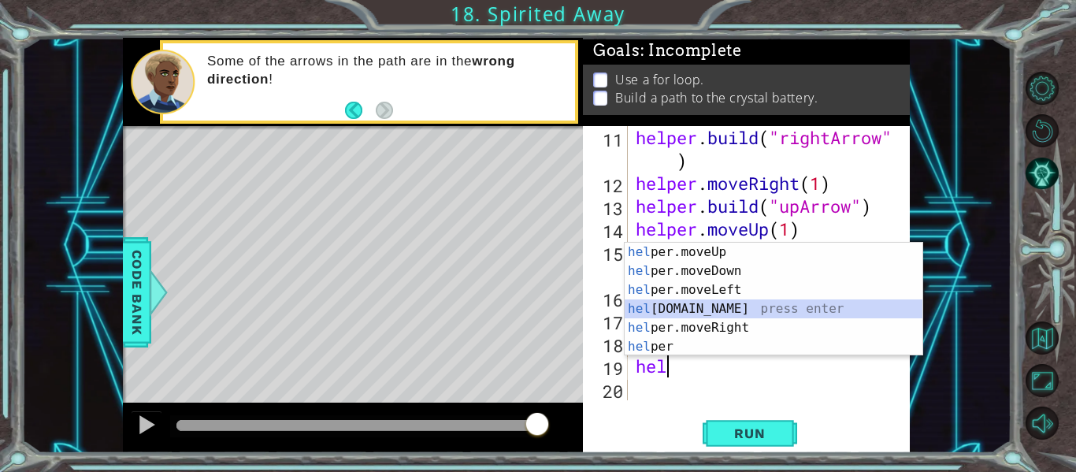
click at [702, 309] on div "hel per.moveUp press enter hel per.moveDown press enter hel per.moveLeft press …" at bounding box center [773, 318] width 298 height 151
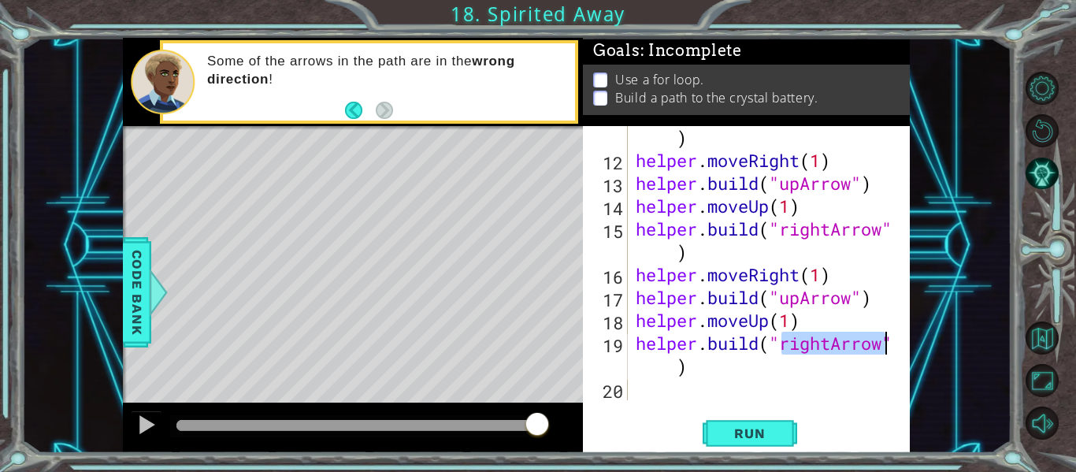
click at [835, 351] on div "helper . build ( "rightArrow" ) helper . moveRight ( 1 ) helper . build ( "upAr…" at bounding box center [763, 263] width 262 height 274
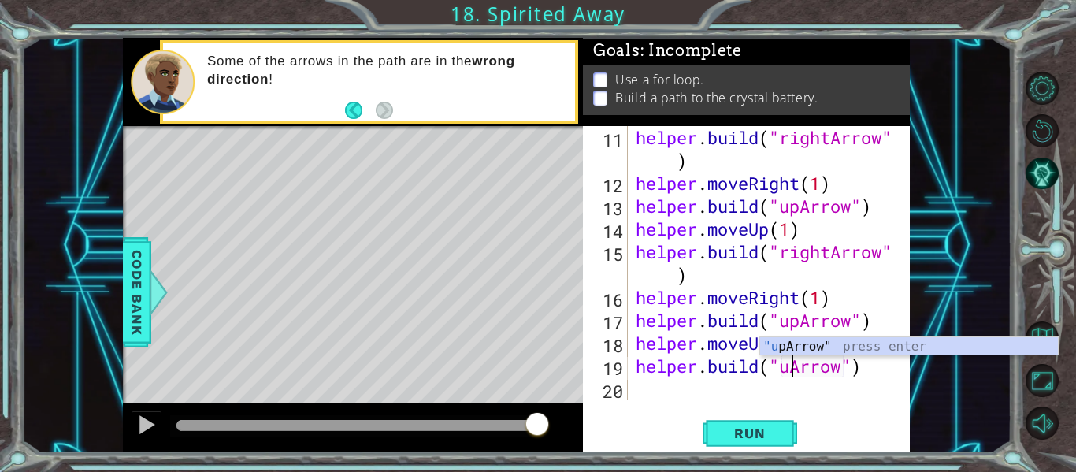
scroll to position [0, 8]
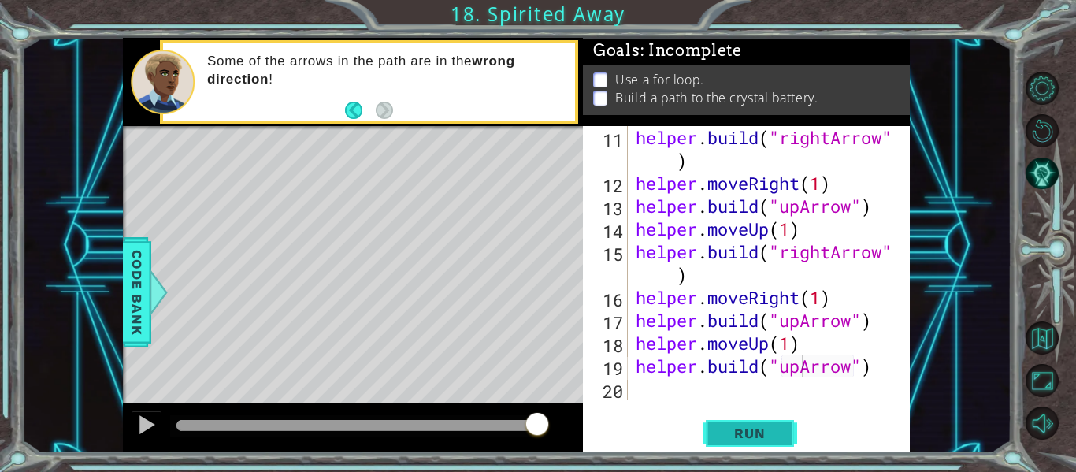
click at [772, 436] on span "Run" at bounding box center [749, 433] width 62 height 16
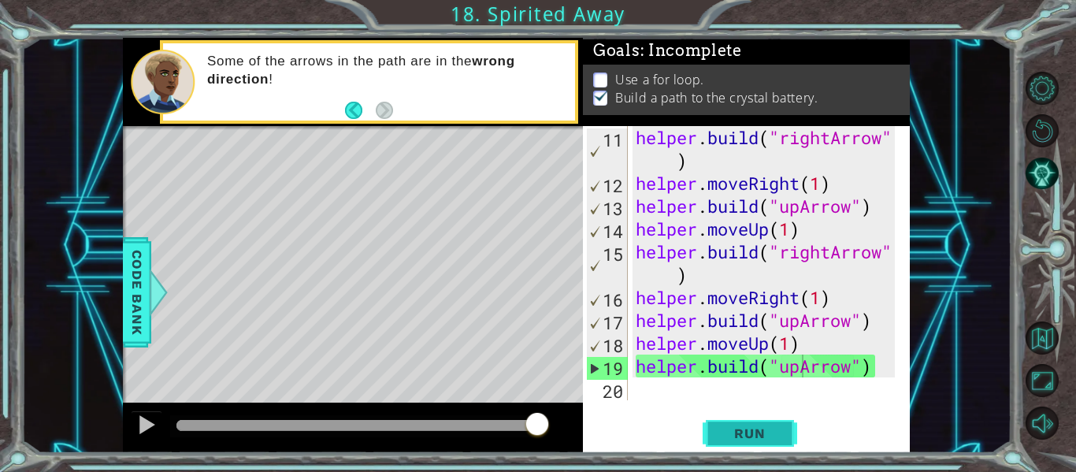
click at [743, 425] on span "Run" at bounding box center [749, 433] width 62 height 16
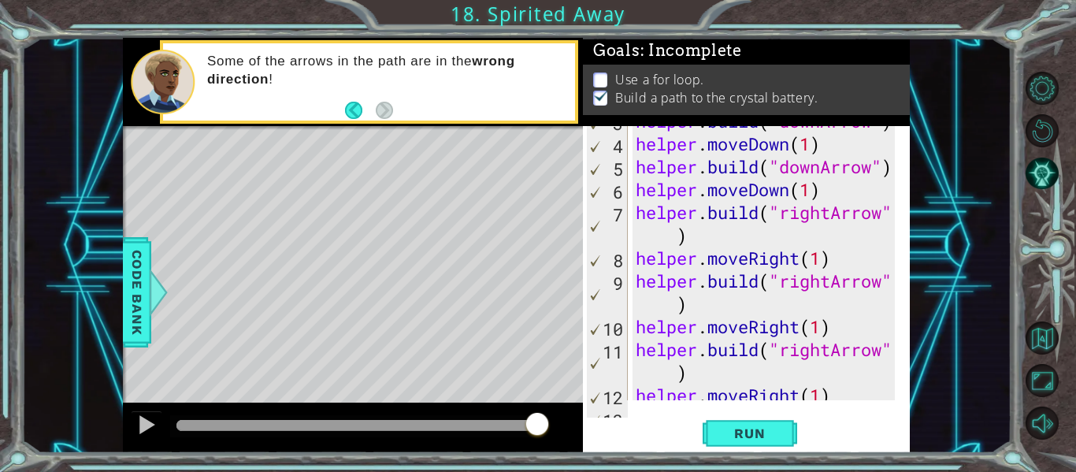
scroll to position [0, 0]
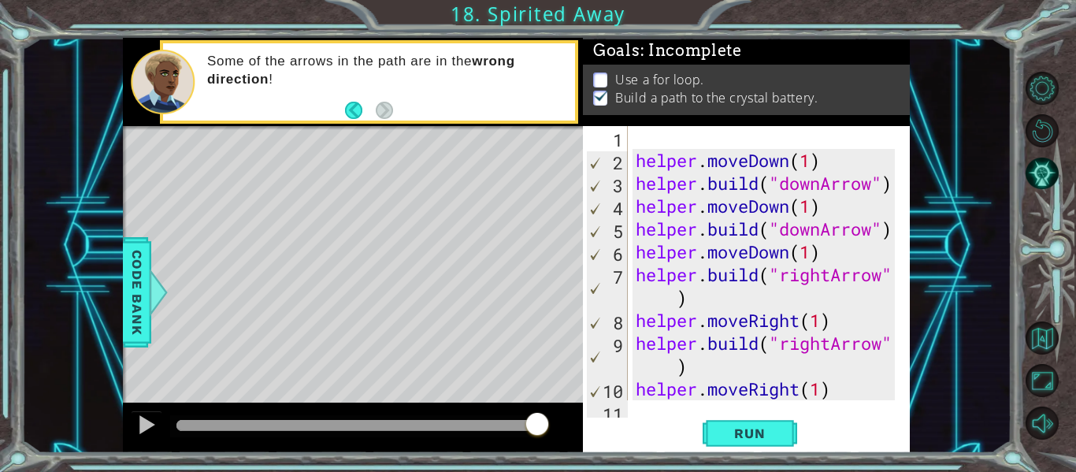
click at [813, 169] on div "helper . moveDown ( 1 ) helper . build ( "downArrow" ) helper . moveDown ( 1 ) …" at bounding box center [767, 297] width 270 height 343
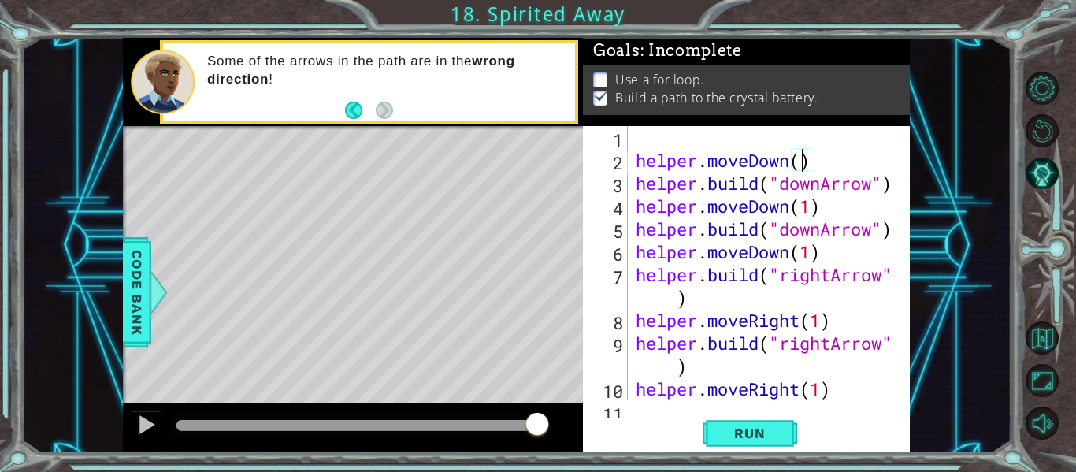
scroll to position [0, 8]
click at [875, 233] on div "helper . moveDown ( 2 ) helper . build ( "downArrow" ) helper . moveDown ( 1 ) …" at bounding box center [767, 297] width 270 height 343
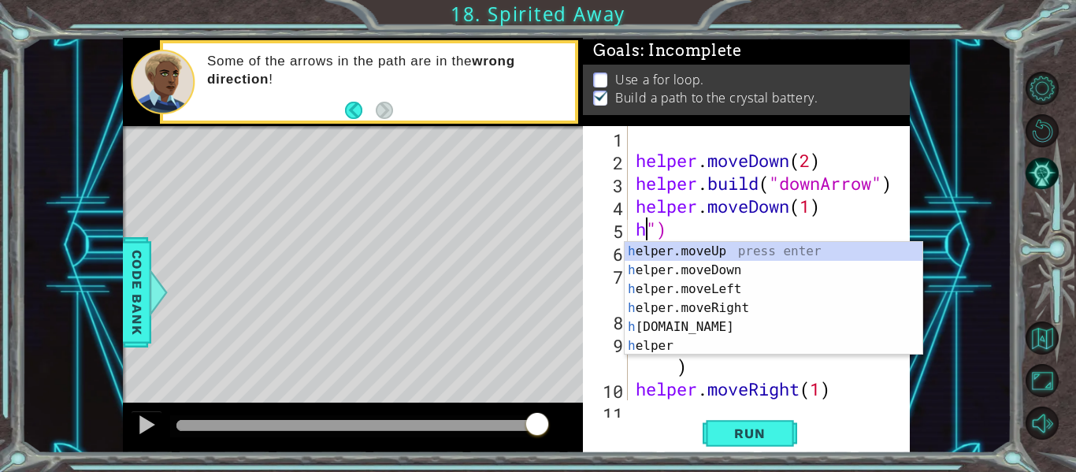
scroll to position [0, 0]
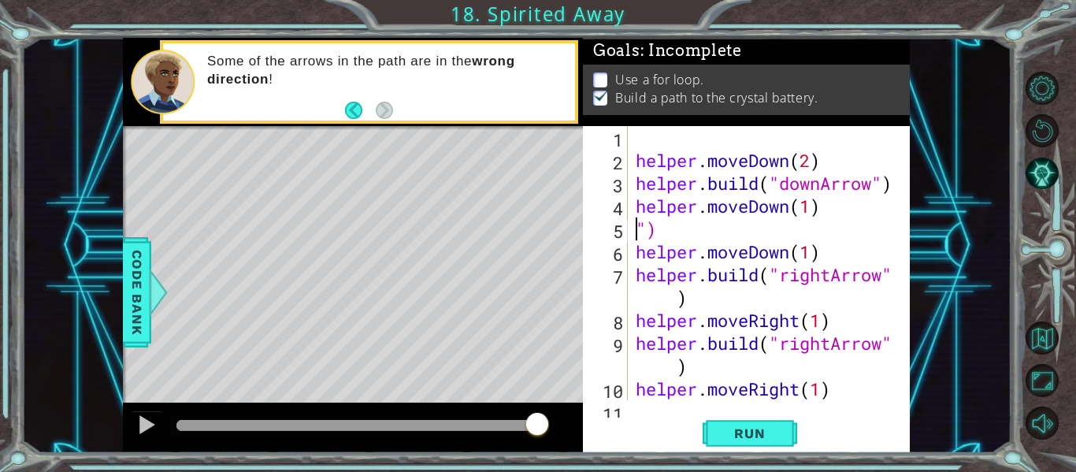
click at [822, 250] on div "helper . moveDown ( 2 ) helper . build ( "downArrow" ) helper . moveDown ( 1 ) …" at bounding box center [767, 297] width 270 height 343
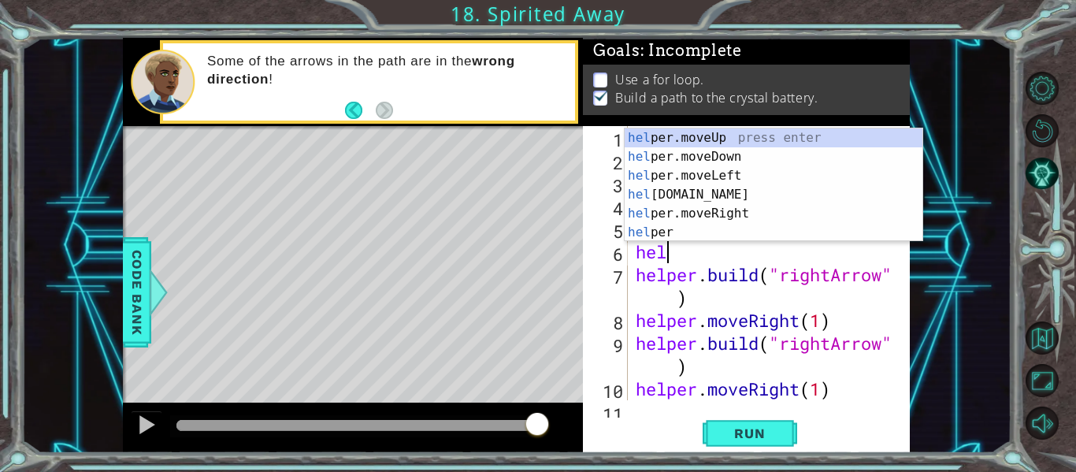
type textarea "h"
type textarea """
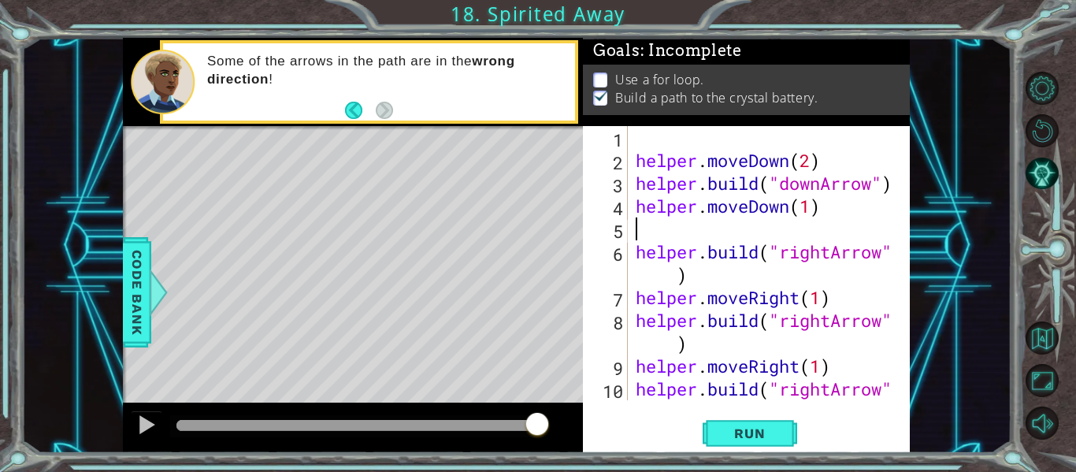
click at [822, 299] on div "helper . moveDown ( 2 ) helper . build ( "downArrow" ) helper . moveDown ( 1 ) …" at bounding box center [767, 297] width 270 height 343
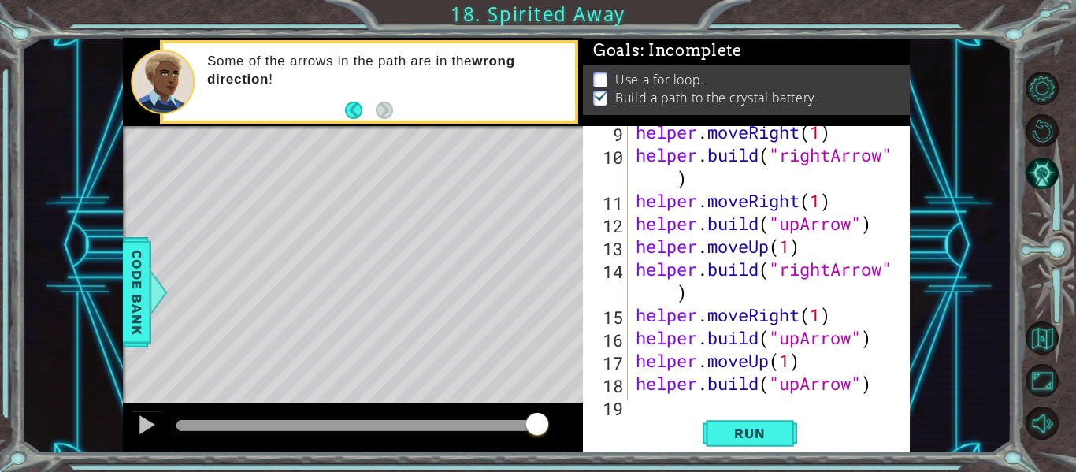
scroll to position [234, 0]
type textarea "helper.moveRight(1)"
click at [743, 433] on span "Run" at bounding box center [749, 433] width 62 height 16
